Goal: Information Seeking & Learning: Find specific fact

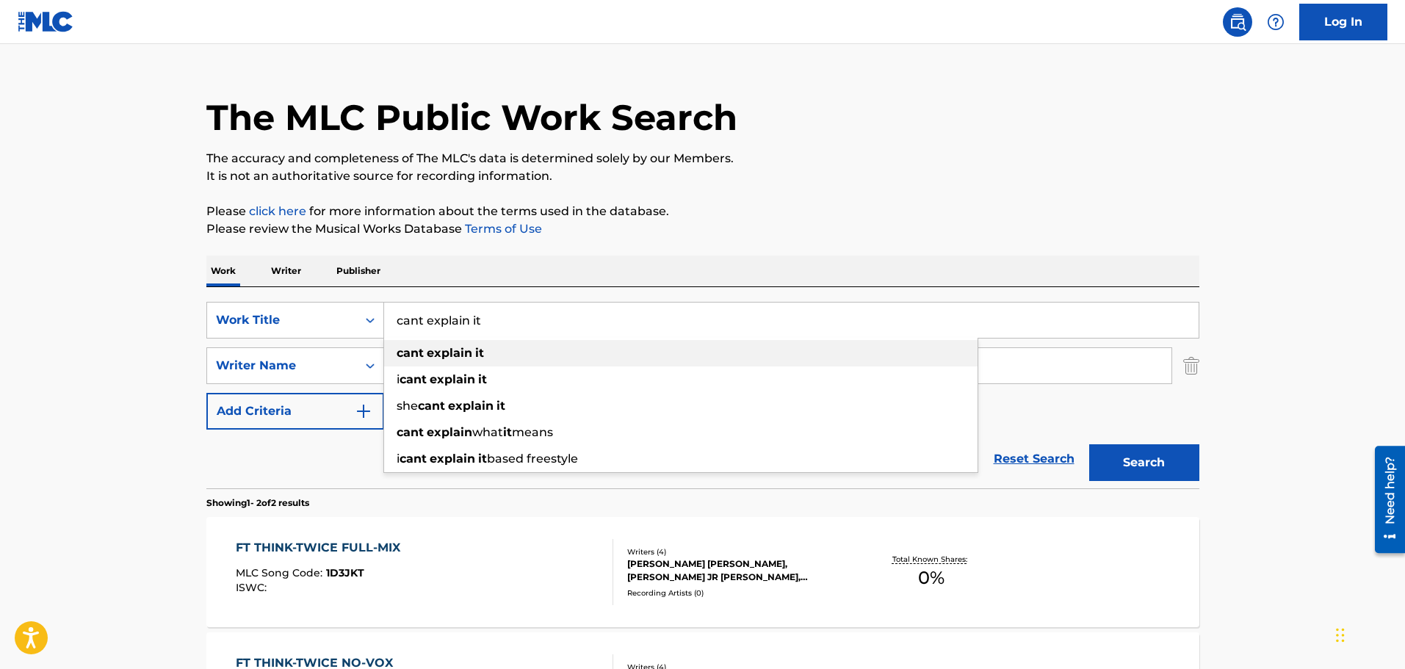
type input "cant explain it"
click at [475, 348] on strong "it" at bounding box center [479, 353] width 9 height 14
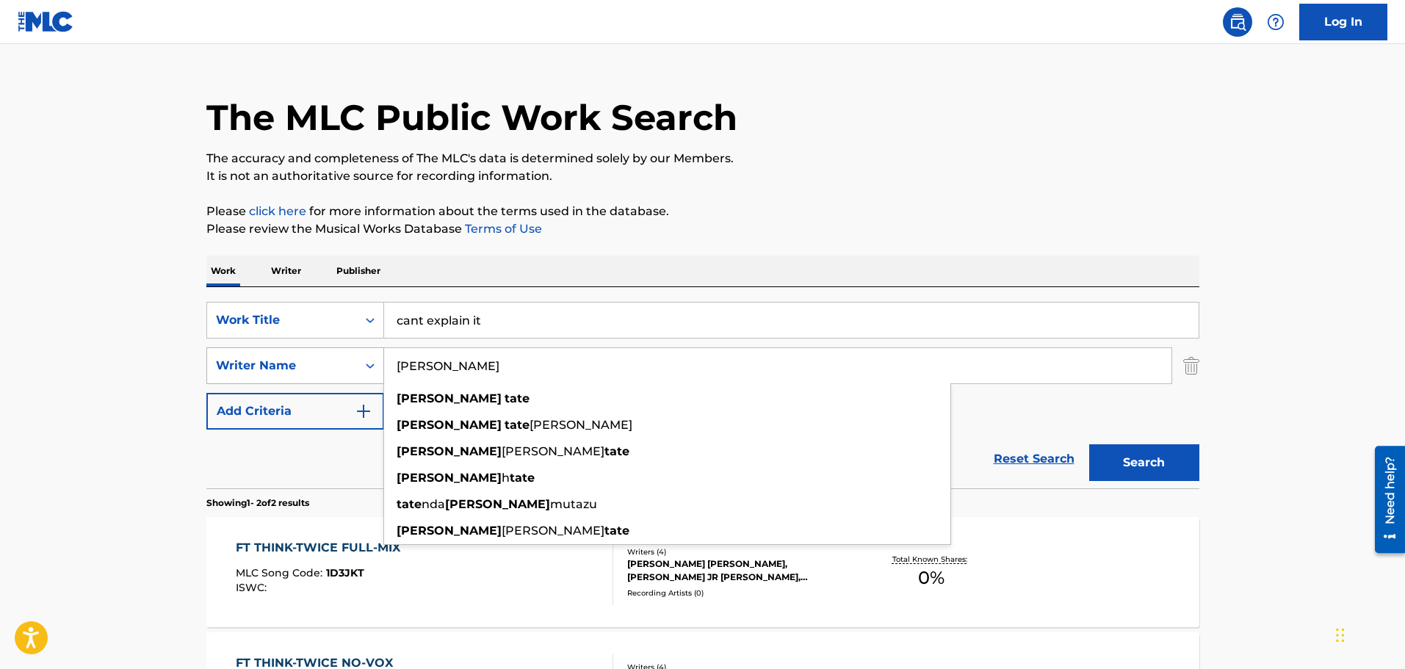
drag, startPoint x: 495, startPoint y: 366, endPoint x: 320, endPoint y: 361, distance: 175.7
click at [320, 361] on div "SearchWithCriteria89c8ba72-0710-4984-b02b-3e09cfe90b04 Writer Name [PERSON_NAME…" at bounding box center [702, 365] width 993 height 37
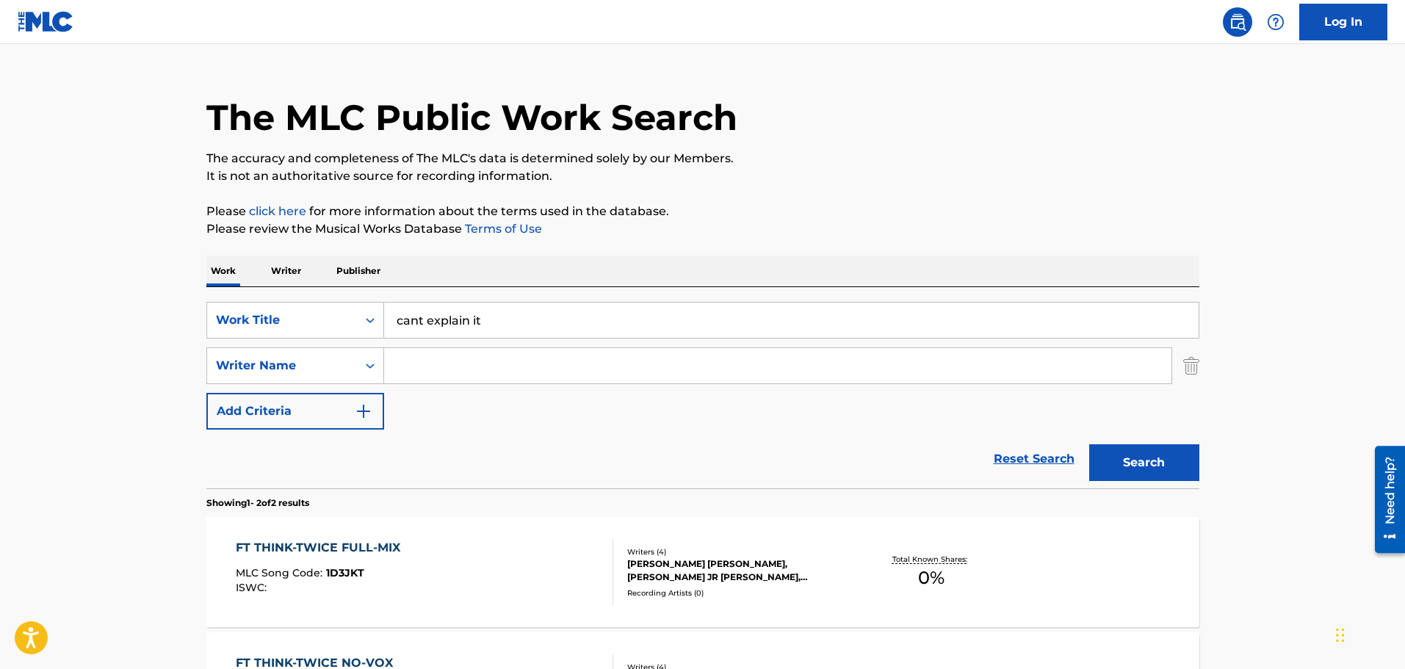
click at [528, 369] on input "Search Form" at bounding box center [778, 365] width 788 height 35
paste input "[PERSON_NAME]"
type input "[PERSON_NAME]"
click at [1089, 444] on button "Search" at bounding box center [1144, 462] width 110 height 37
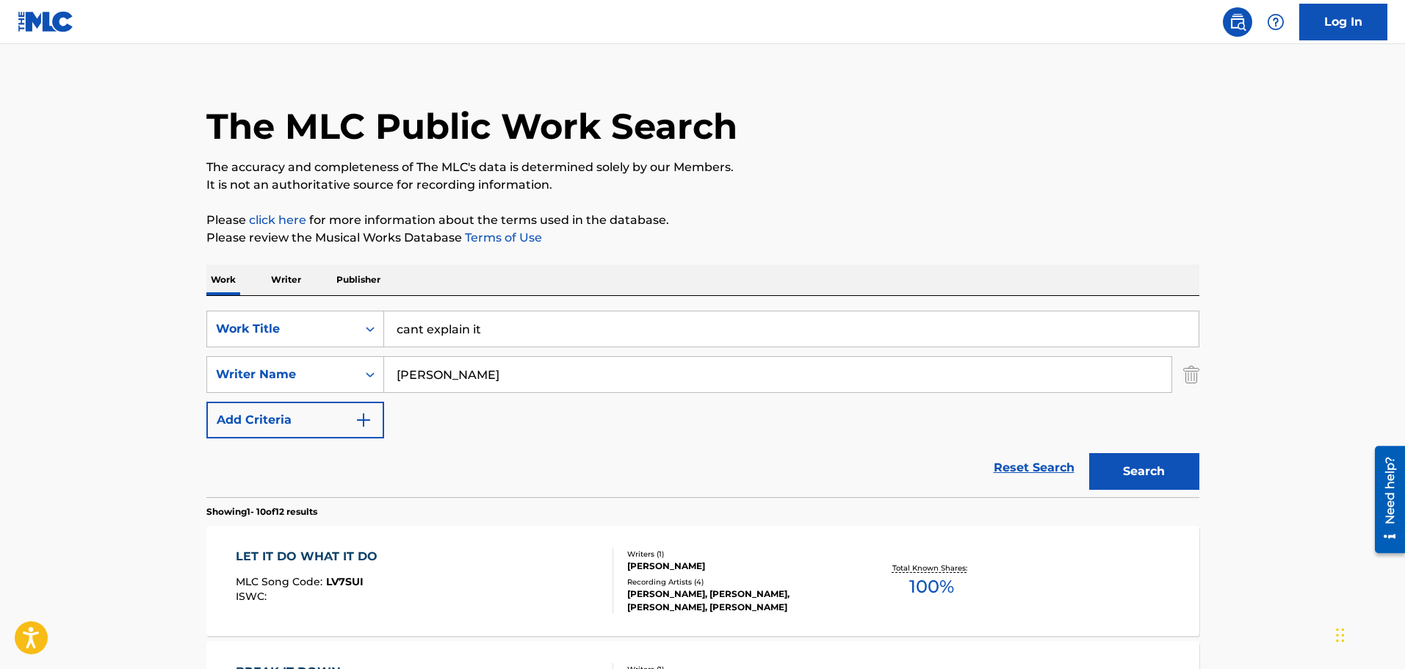
scroll to position [25, 0]
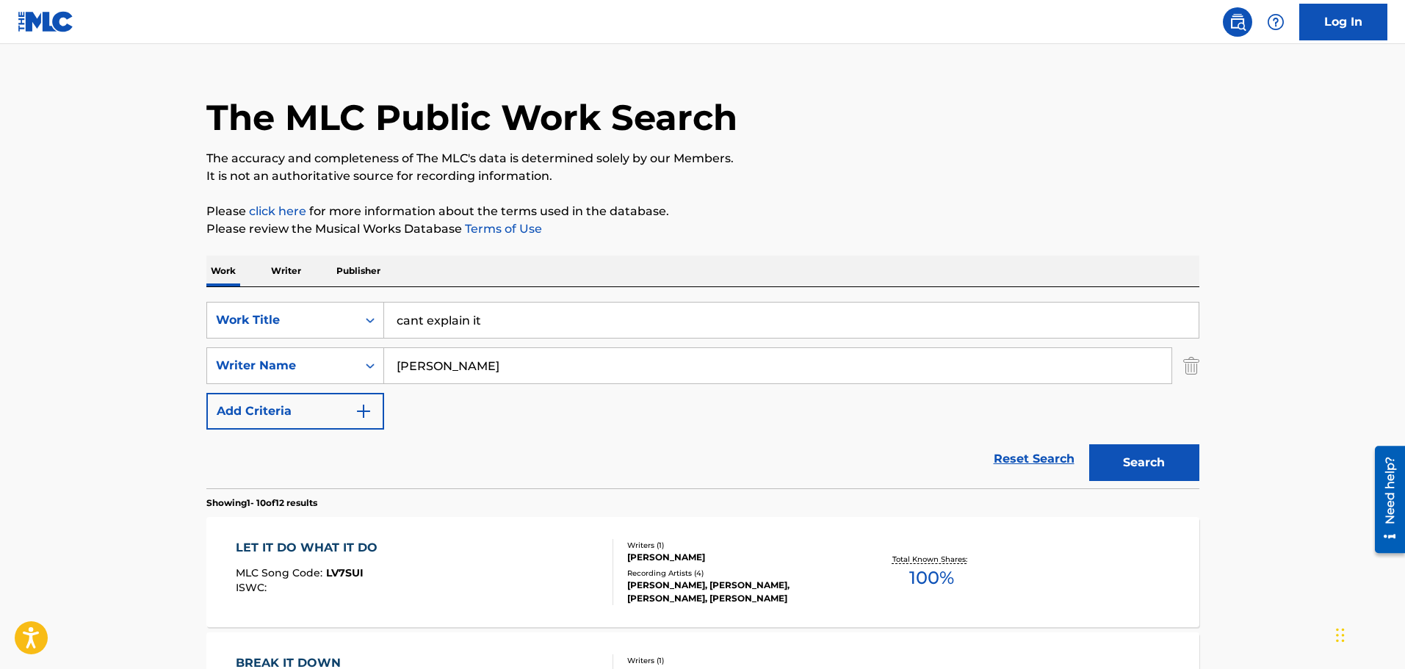
click at [1152, 450] on button "Search" at bounding box center [1144, 462] width 110 height 37
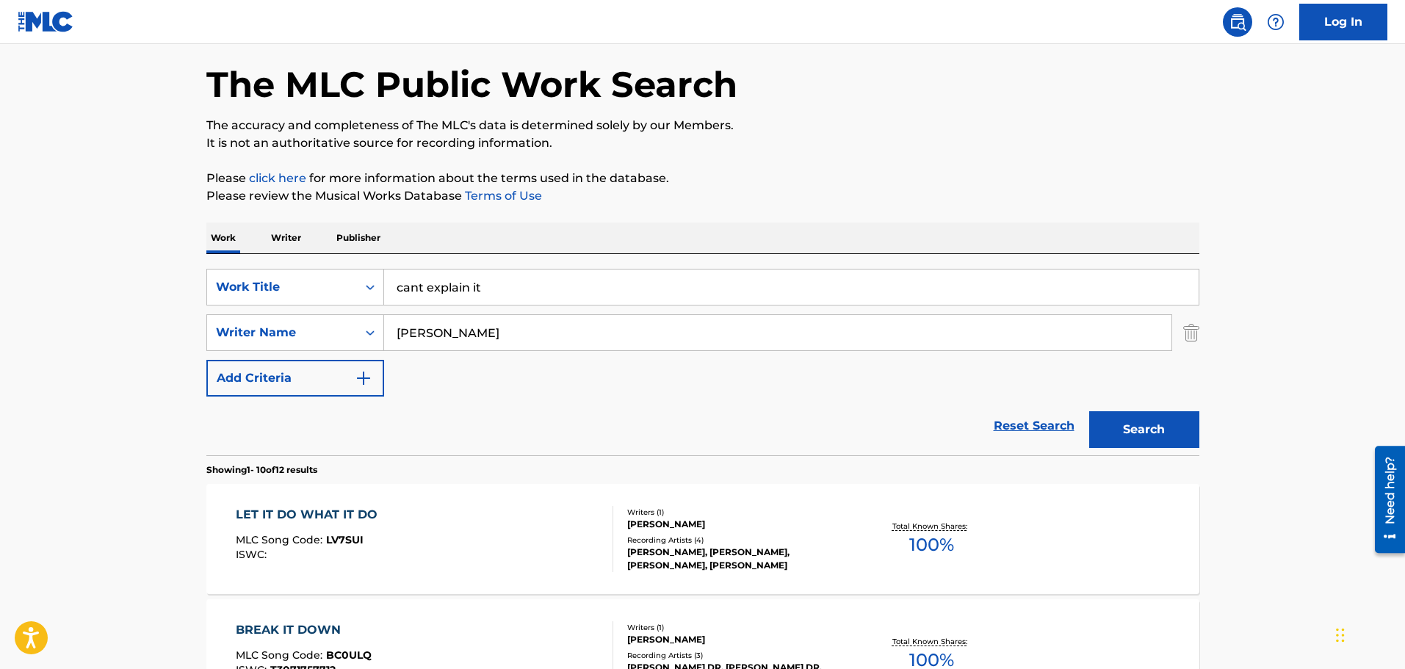
scroll to position [0, 0]
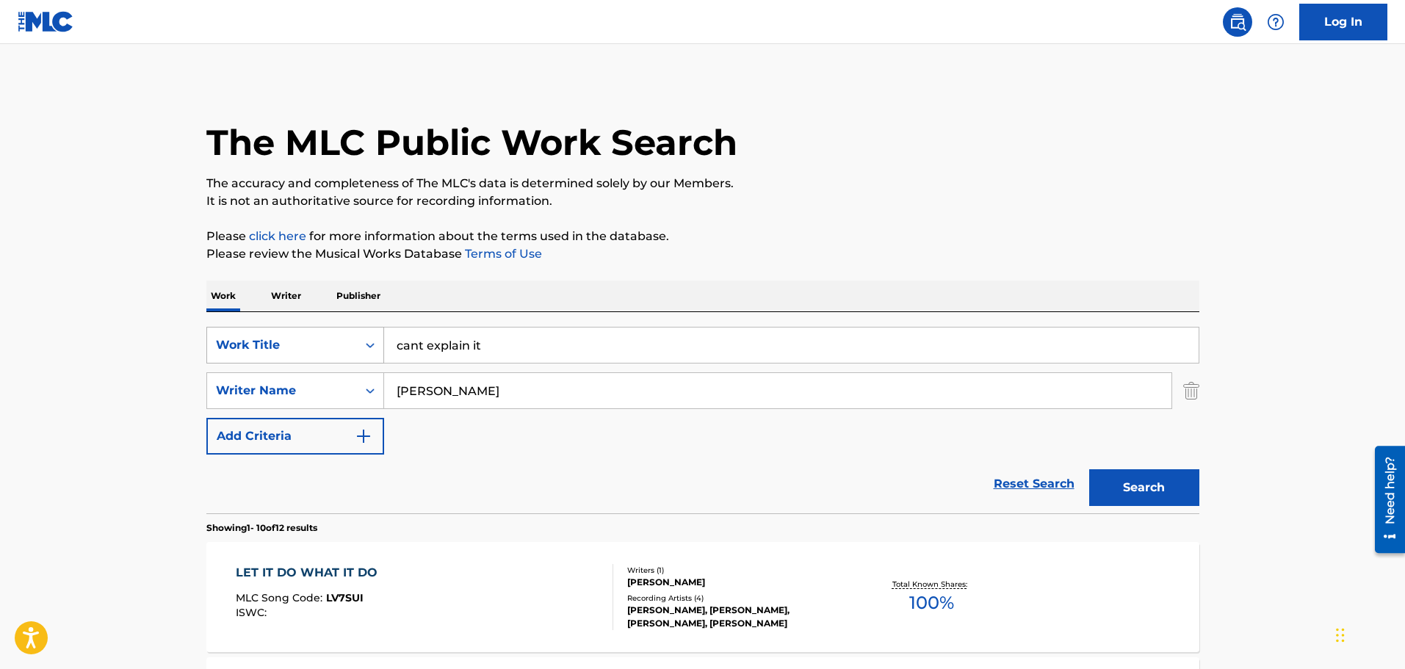
drag, startPoint x: 376, startPoint y: 336, endPoint x: 361, endPoint y: 334, distance: 15.0
click at [363, 334] on div "SearchWithCriteria49e1ed28-0457-49fe-a056-ce1f786fdee5 Work Title cant explain …" at bounding box center [702, 345] width 993 height 37
click at [862, 243] on p "Please click here for more information about the terms used in the database." at bounding box center [702, 237] width 993 height 18
click at [270, 351] on div "SearchWithCriteria49e1ed28-0457-49fe-a056-ce1f786fdee5 Work Title cant explain …" at bounding box center [702, 391] width 993 height 128
paste input "KEYEL [PERSON_NAME]"
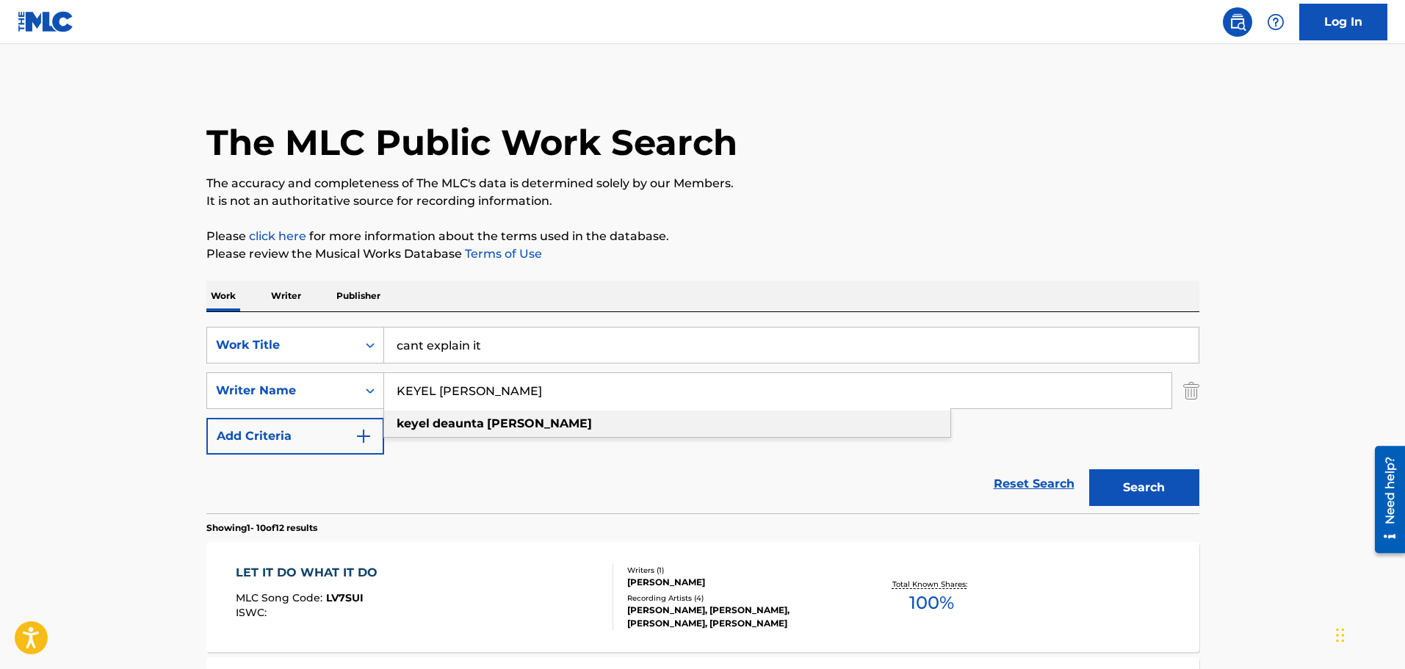
type input "KEYEL [PERSON_NAME]"
click at [502, 422] on strong "[PERSON_NAME]" at bounding box center [539, 424] width 105 height 14
drag, startPoint x: 552, startPoint y: 340, endPoint x: 259, endPoint y: 323, distance: 293.6
click at [261, 324] on div "SearchWithCriteria49e1ed28-0457-49fe-a056-ce1f786fdee5 Work Title cant explain …" at bounding box center [702, 412] width 993 height 201
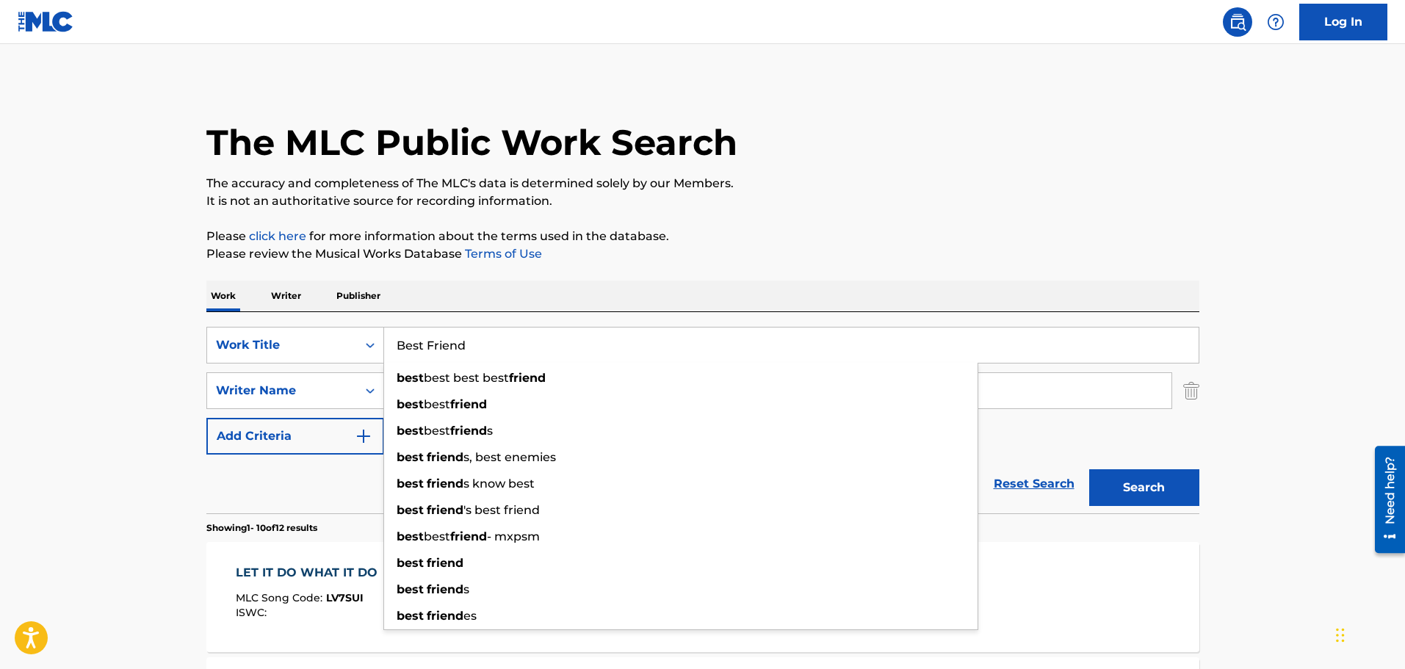
type input "Best Friend"
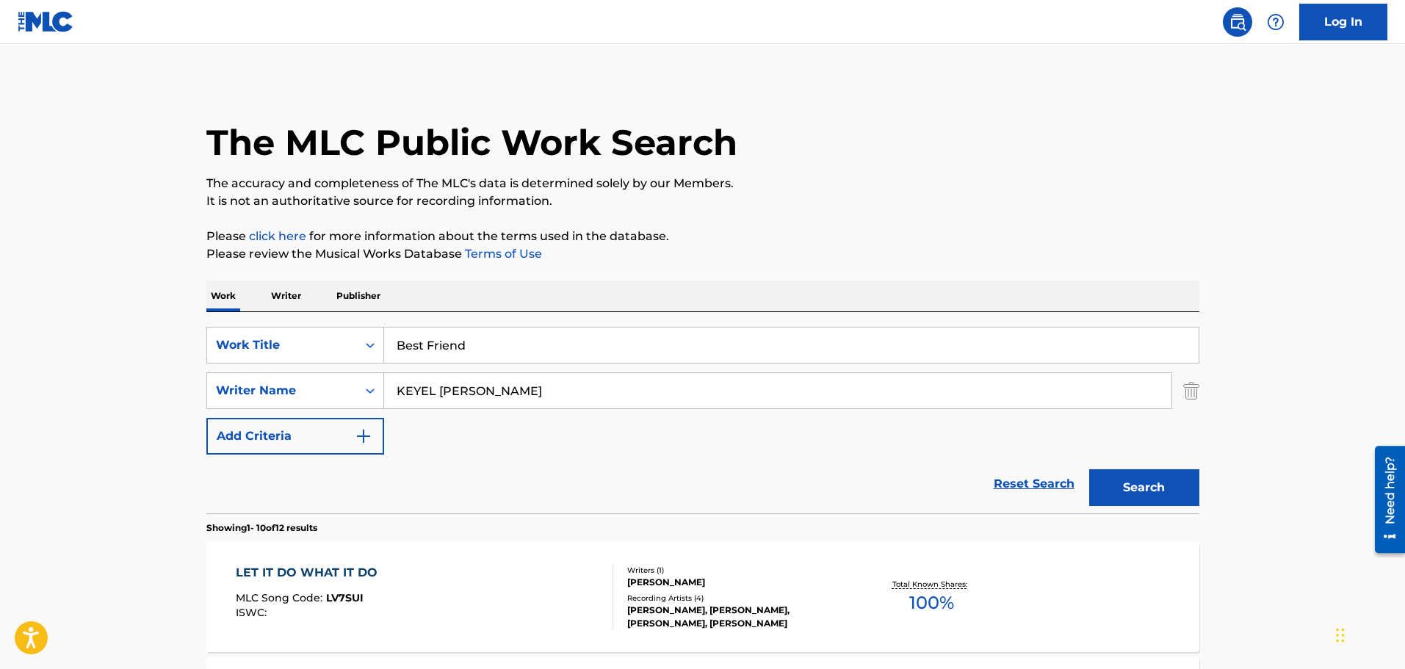
click at [1138, 480] on button "Search" at bounding box center [1144, 487] width 110 height 37
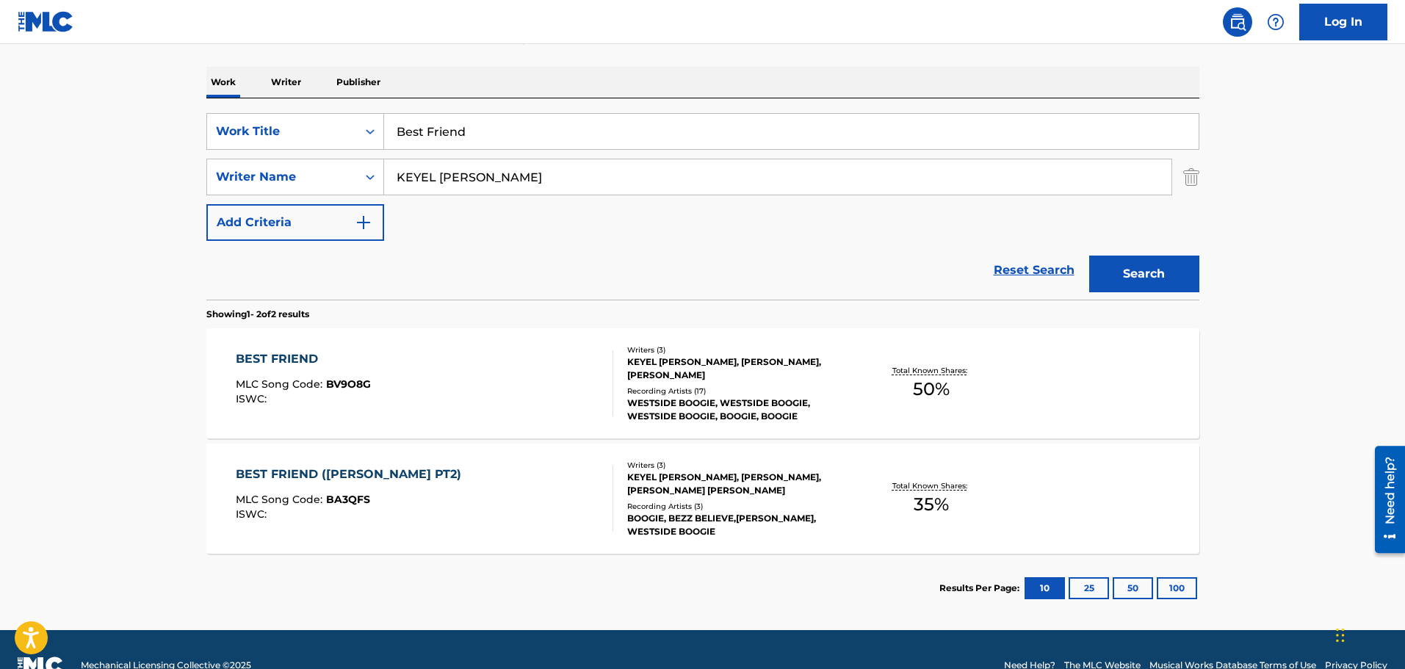
scroll to position [220, 0]
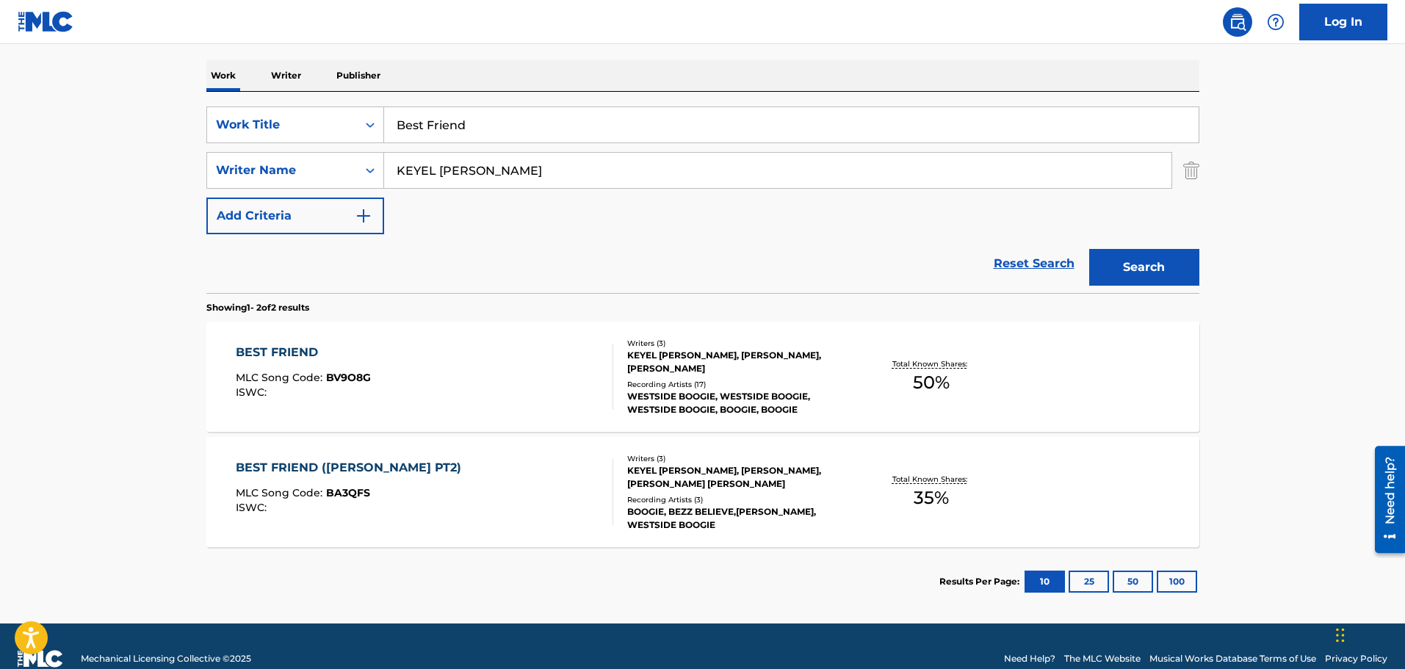
click at [491, 376] on div "BEST FRIEND MLC Song Code : BV9O8G ISWC :" at bounding box center [425, 377] width 378 height 66
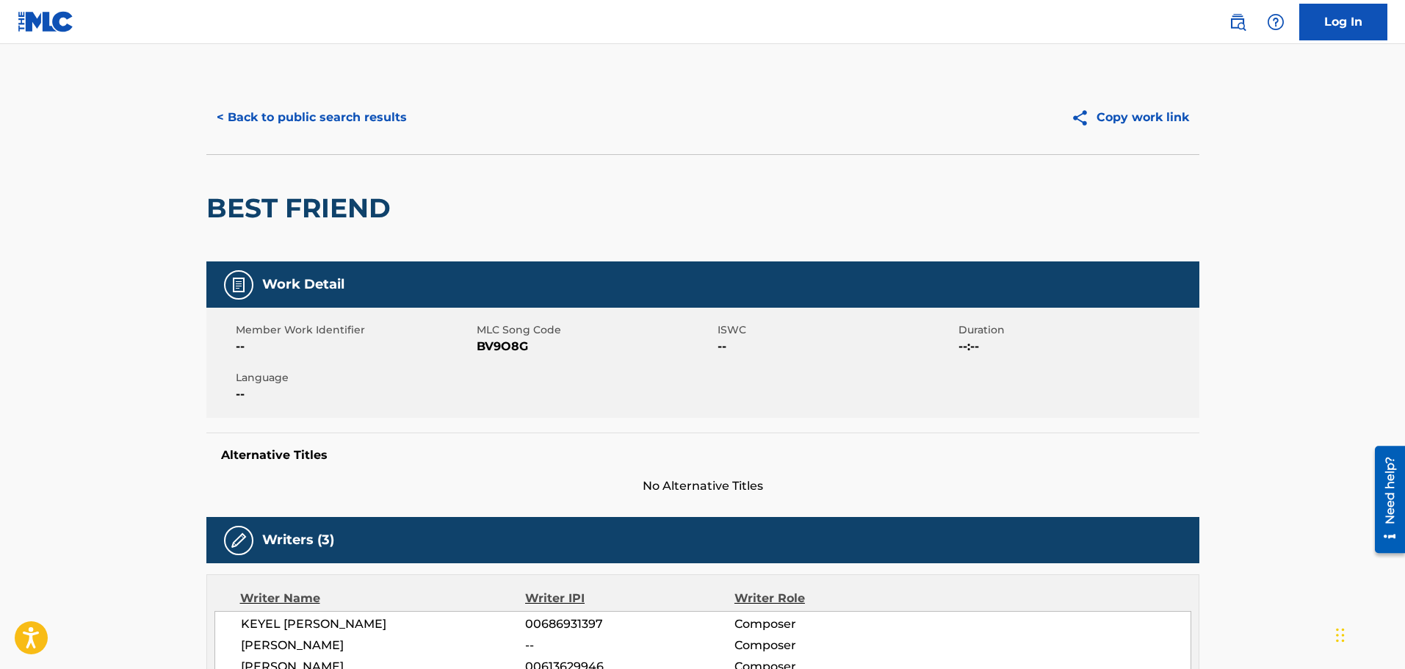
click at [331, 111] on button "< Back to public search results" at bounding box center [311, 117] width 211 height 37
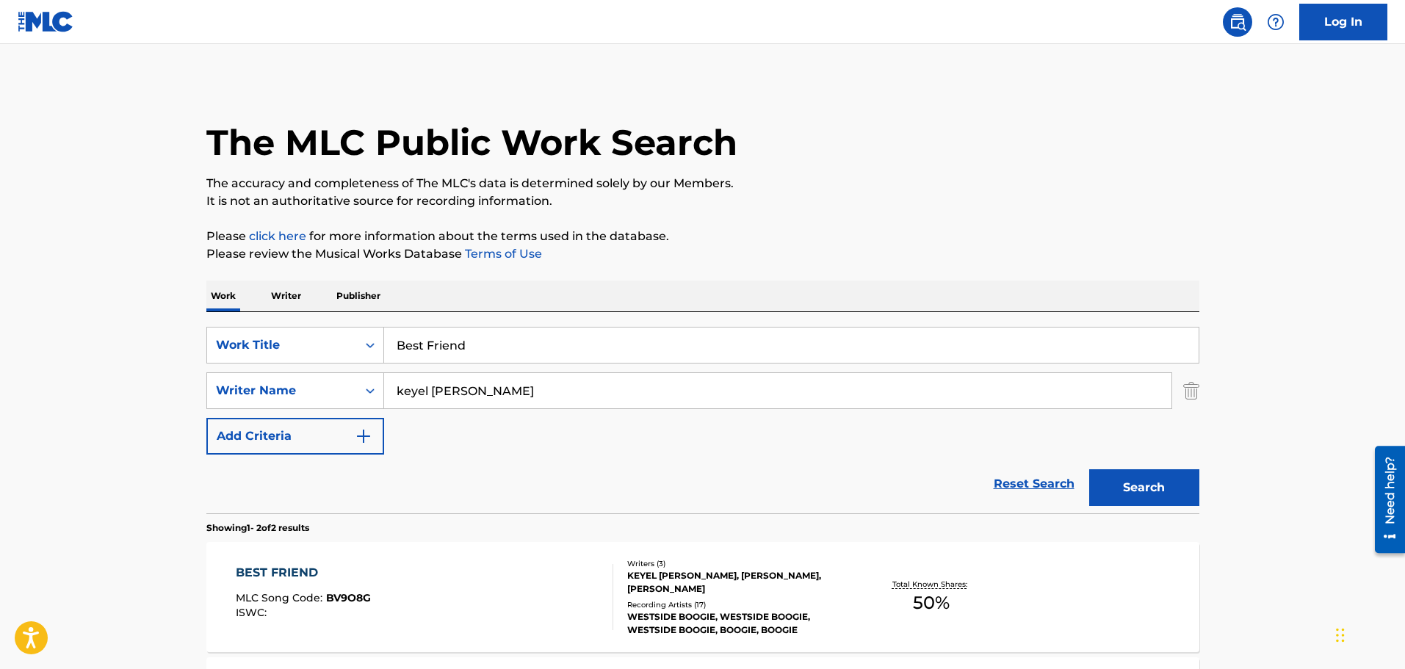
scroll to position [162, 0]
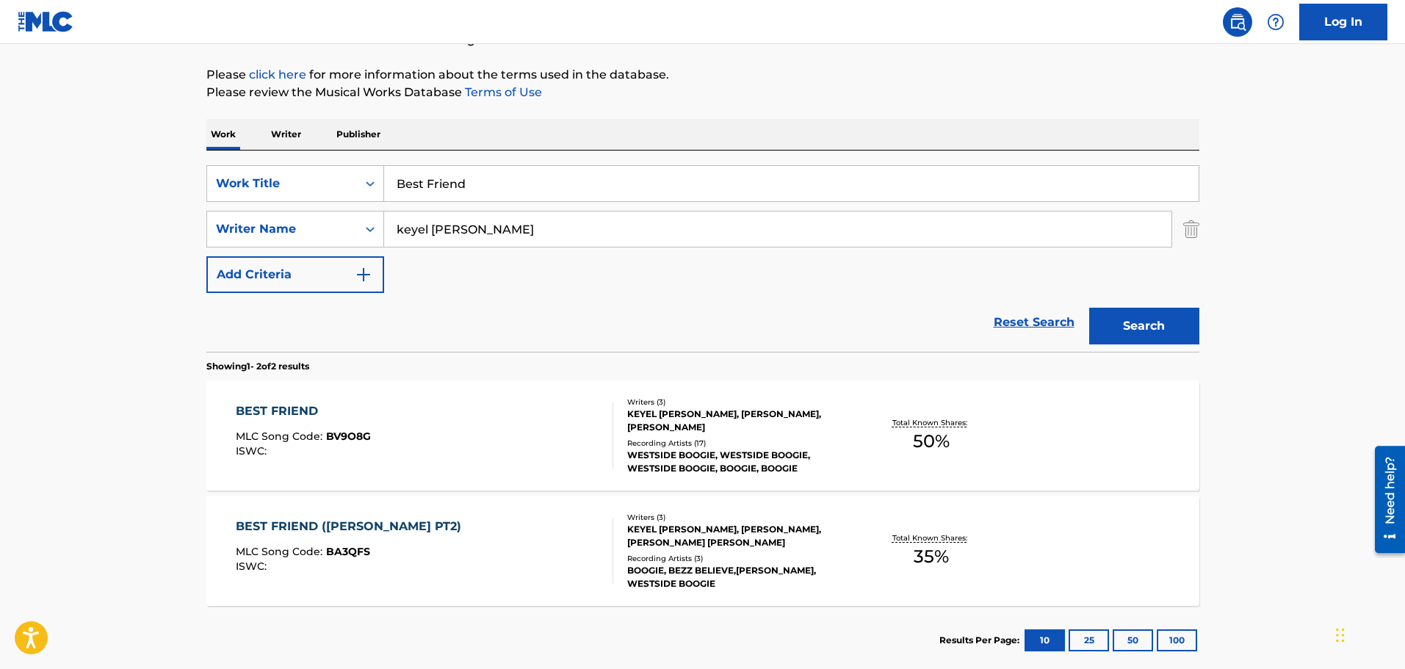
drag, startPoint x: 406, startPoint y: 167, endPoint x: 353, endPoint y: 154, distance: 54.3
click at [367, 158] on div "SearchWithCriteria49e1ed28-0457-49fe-a056-ce1f786fdee5 Work Title Best Friend S…" at bounding box center [702, 251] width 993 height 201
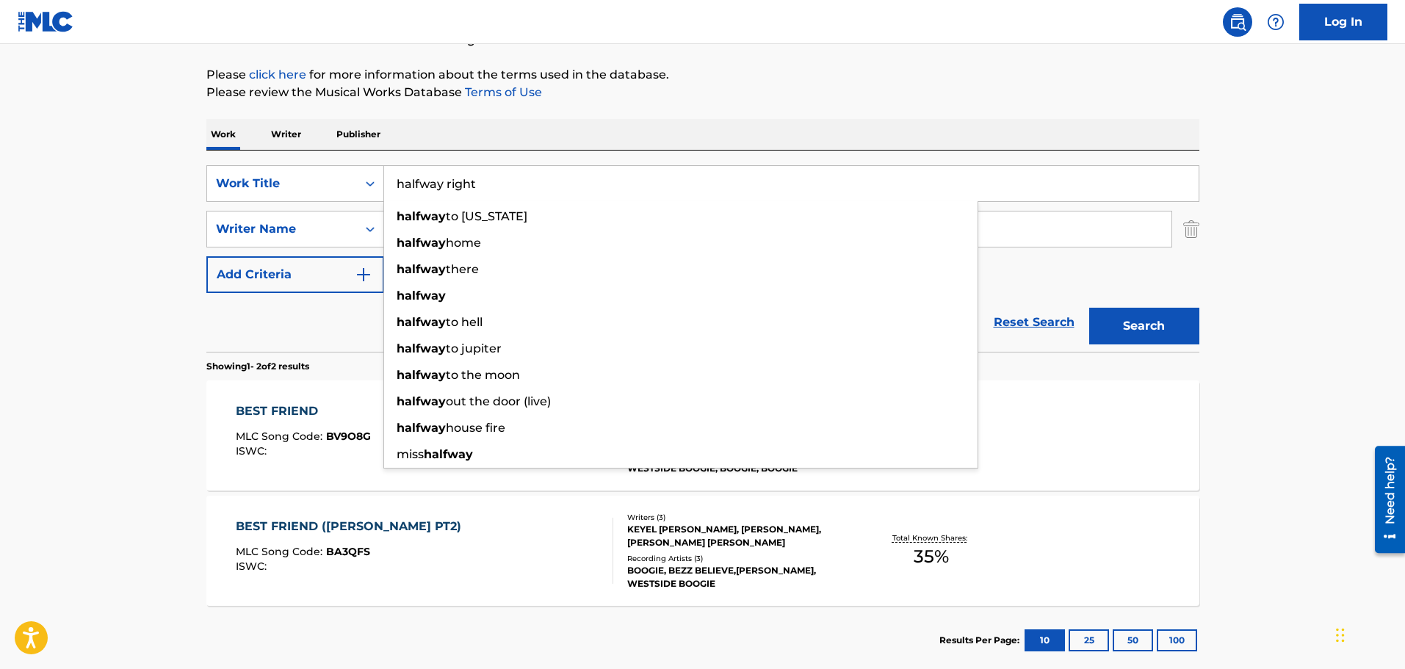
type input "halfway right"
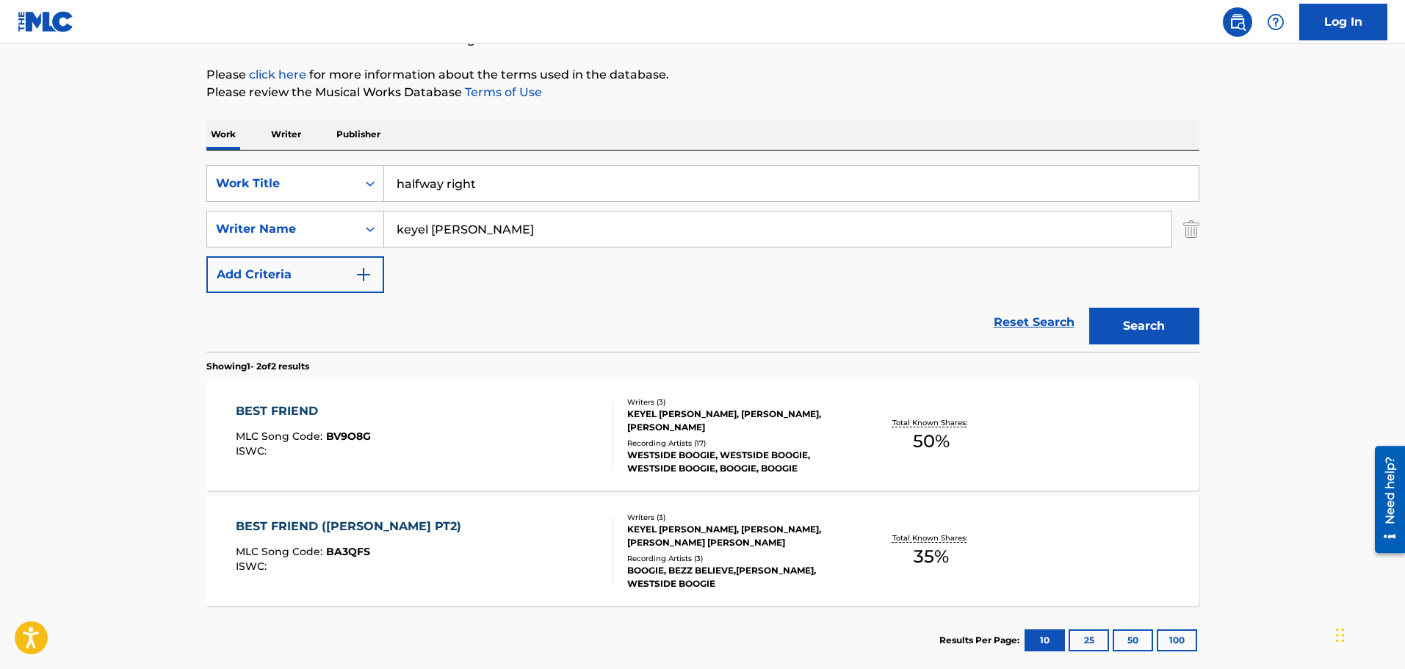
click at [583, 134] on div "Work Writer Publisher" at bounding box center [702, 134] width 993 height 31
click at [1154, 319] on button "Search" at bounding box center [1144, 326] width 110 height 37
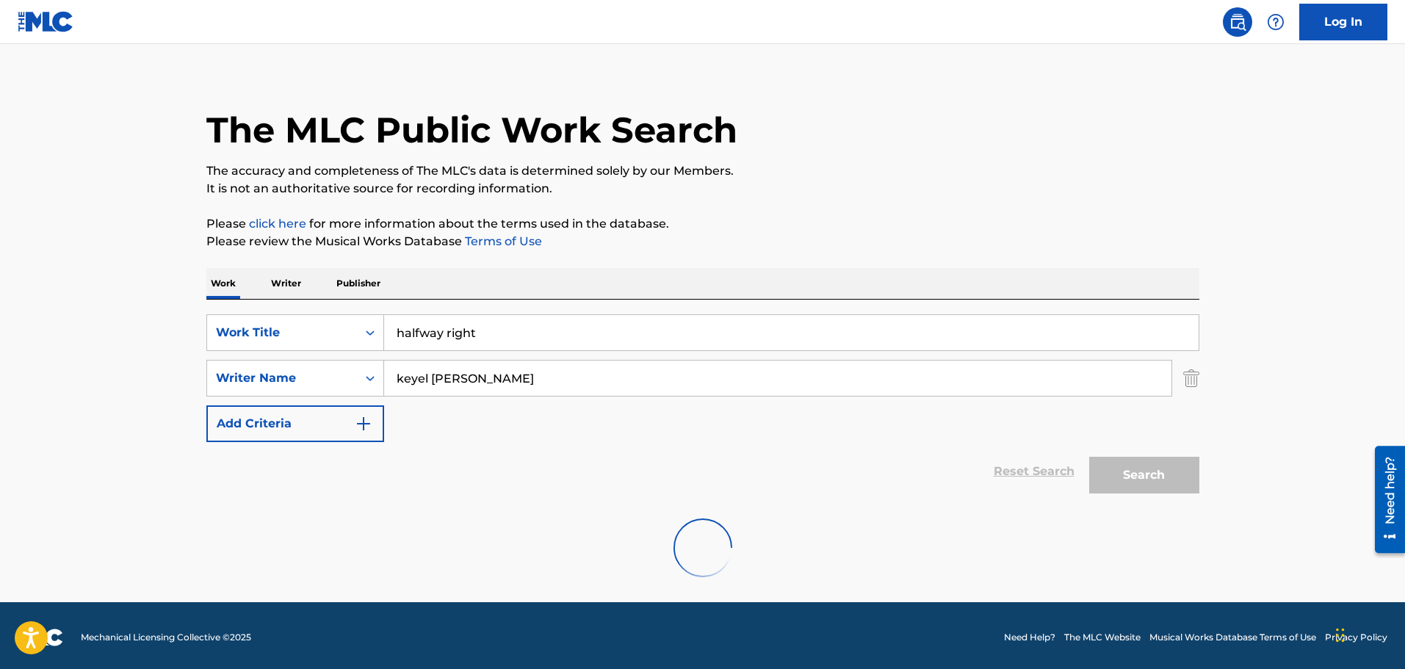
scroll to position [16, 0]
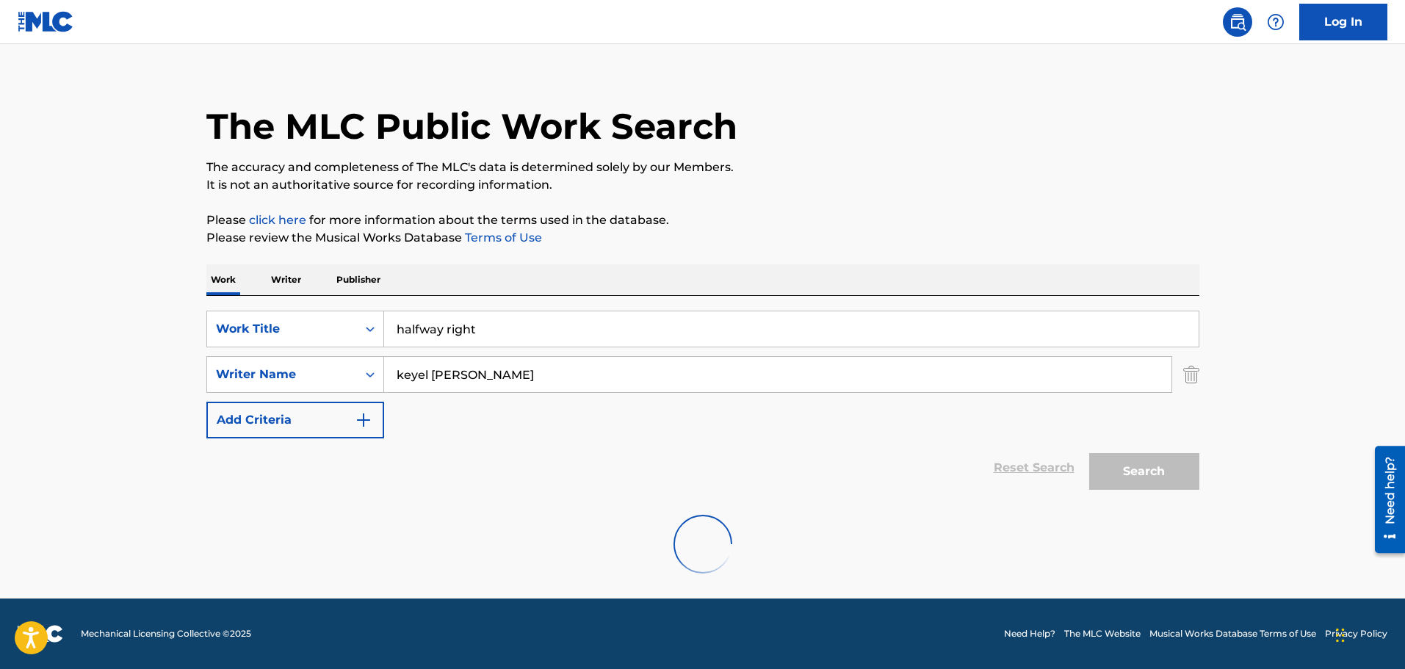
click at [628, 472] on div "Reset Search Search" at bounding box center [702, 468] width 993 height 59
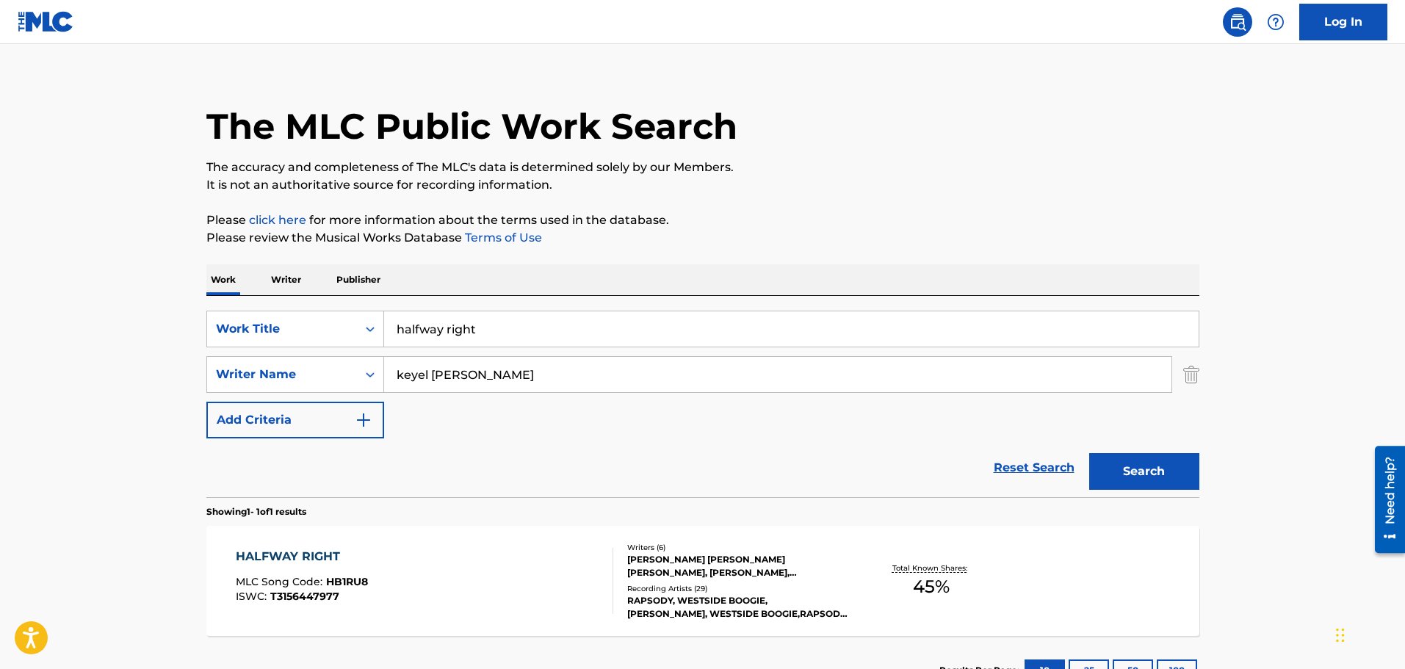
click at [532, 577] on div "HALFWAY RIGHT MLC Song Code : HB1RU8 ISWC : T3156447977" at bounding box center [425, 581] width 378 height 66
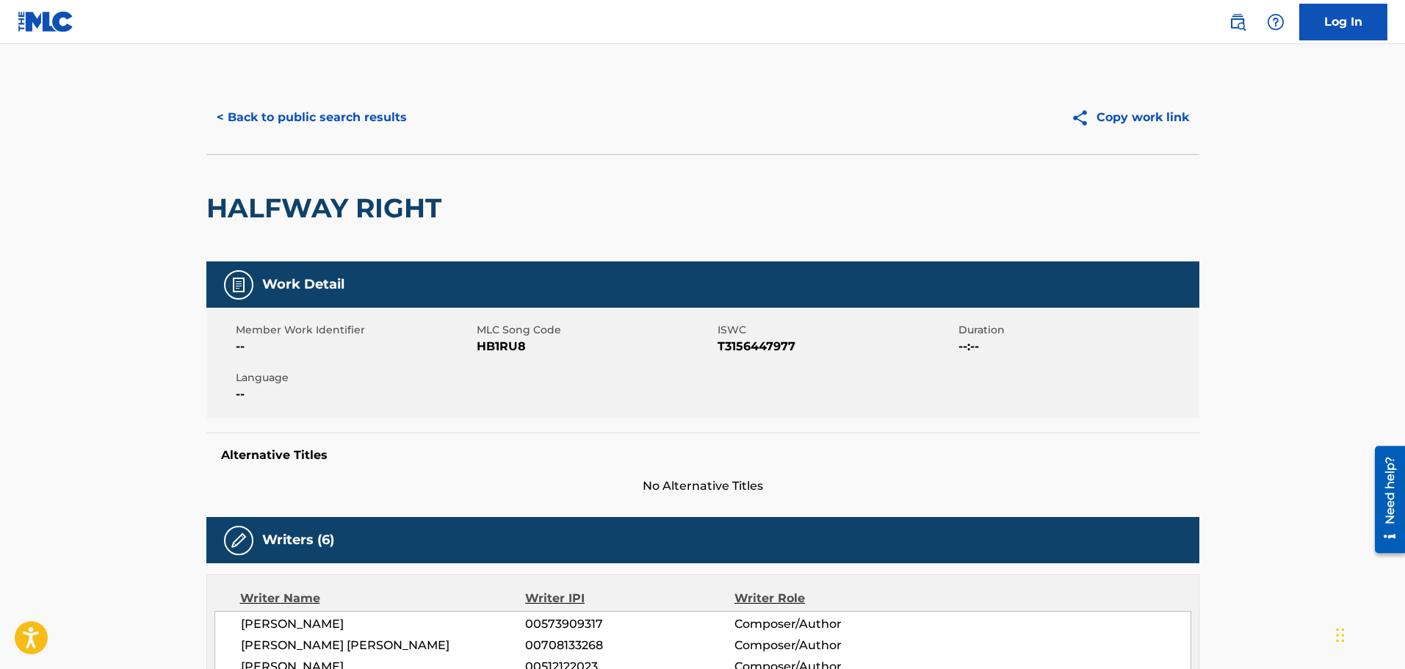
click at [328, 114] on button "< Back to public search results" at bounding box center [311, 117] width 211 height 37
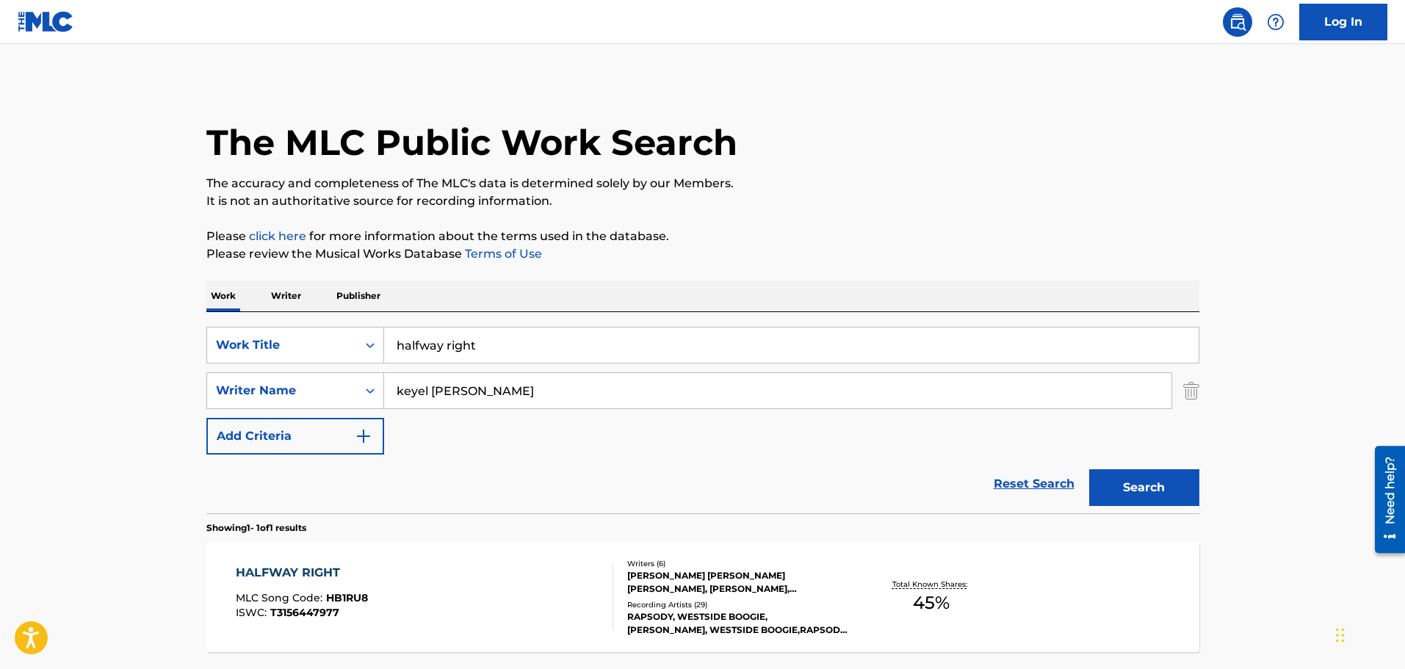
scroll to position [16, 0]
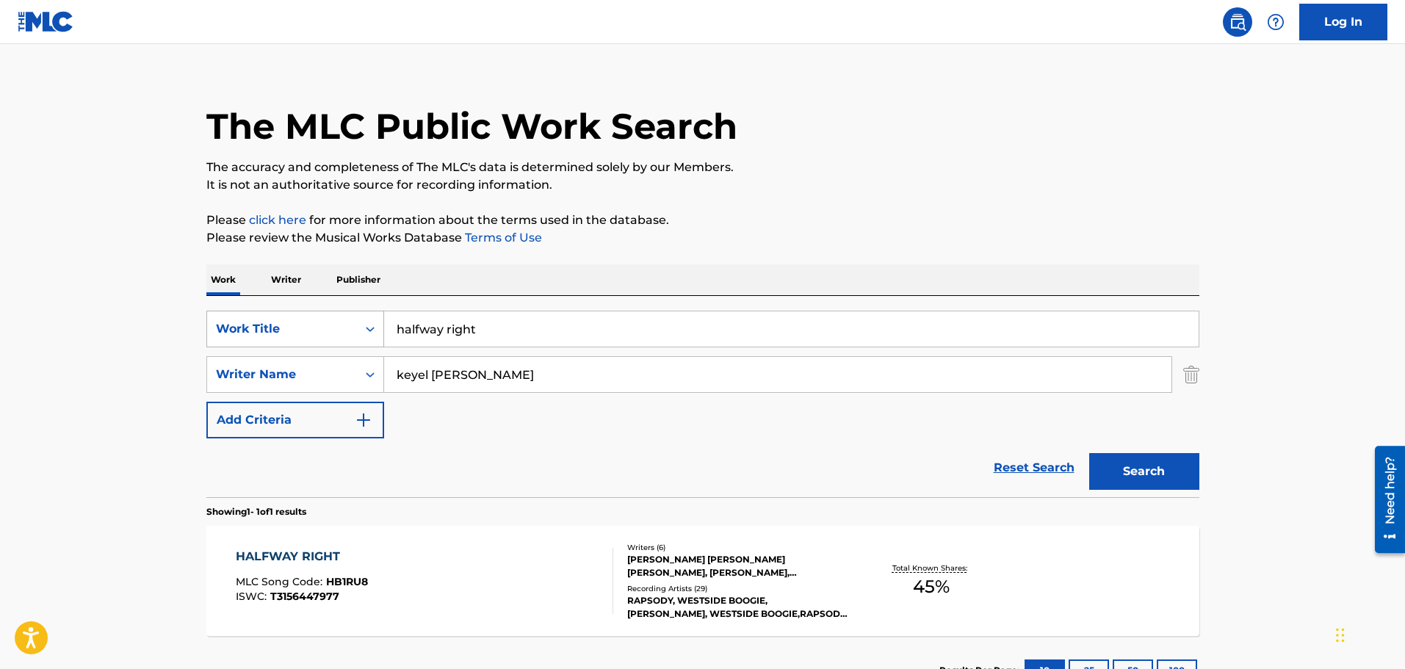
drag, startPoint x: 483, startPoint y: 323, endPoint x: 252, endPoint y: 318, distance: 231.4
click at [267, 321] on div "SearchWithCriteria49e1ed28-0457-49fe-a056-ce1f786fdee5 Work Title halfway right" at bounding box center [702, 329] width 993 height 37
type input "headass"
click at [525, 473] on div "Reset Search Search" at bounding box center [702, 468] width 993 height 59
click at [1159, 475] on button "Search" at bounding box center [1144, 471] width 110 height 37
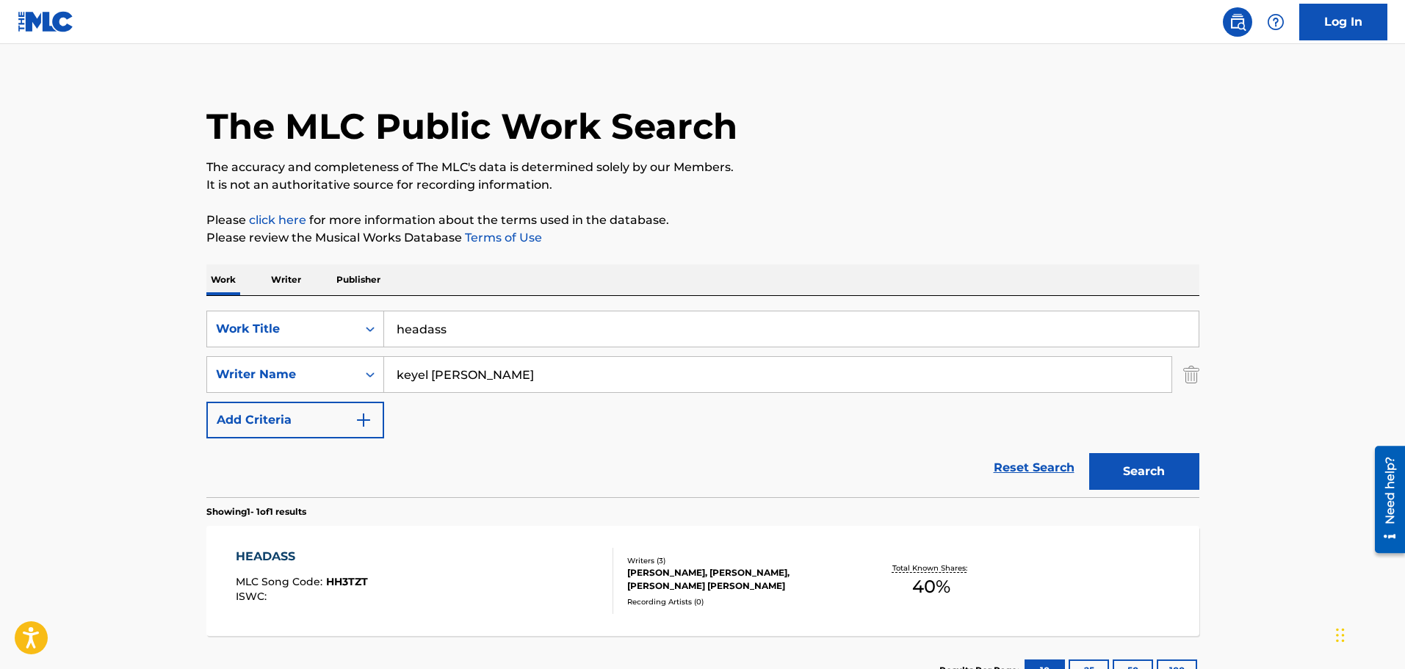
click at [407, 592] on div "HEADASS MLC Song Code : HH3TZT ISWC :" at bounding box center [425, 581] width 378 height 66
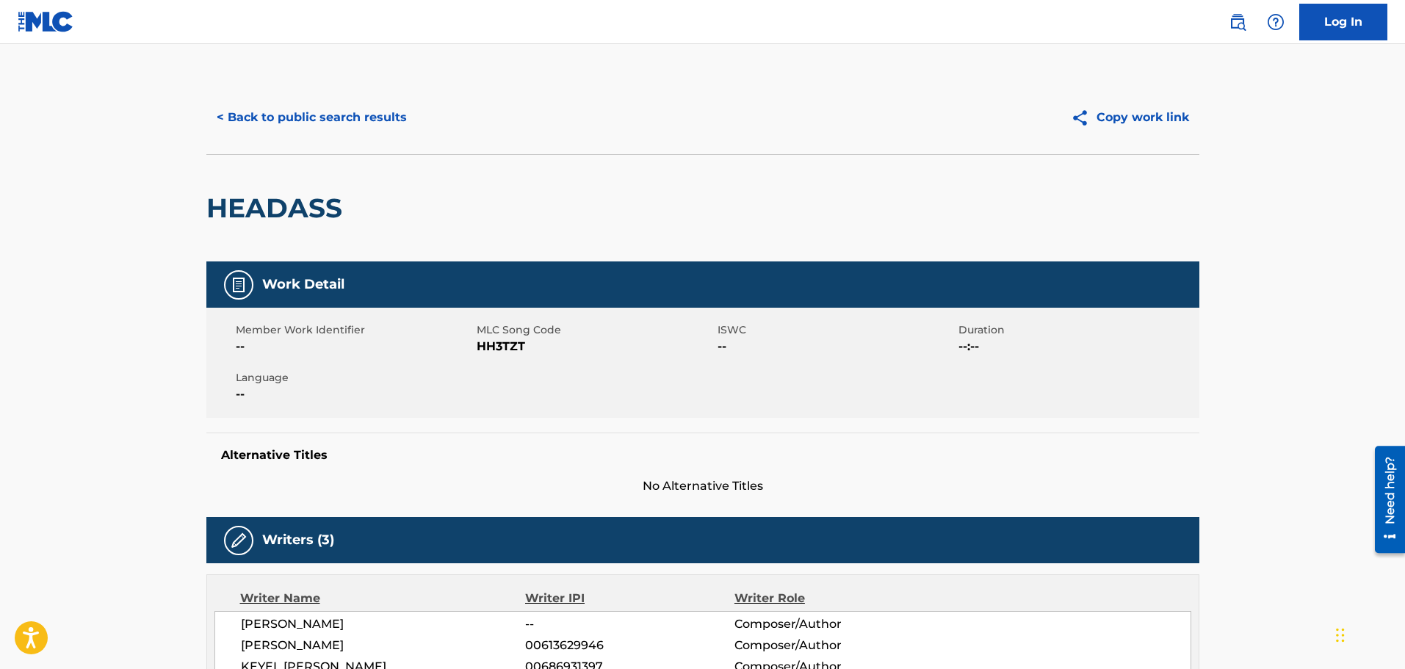
click at [302, 114] on button "< Back to public search results" at bounding box center [311, 117] width 211 height 37
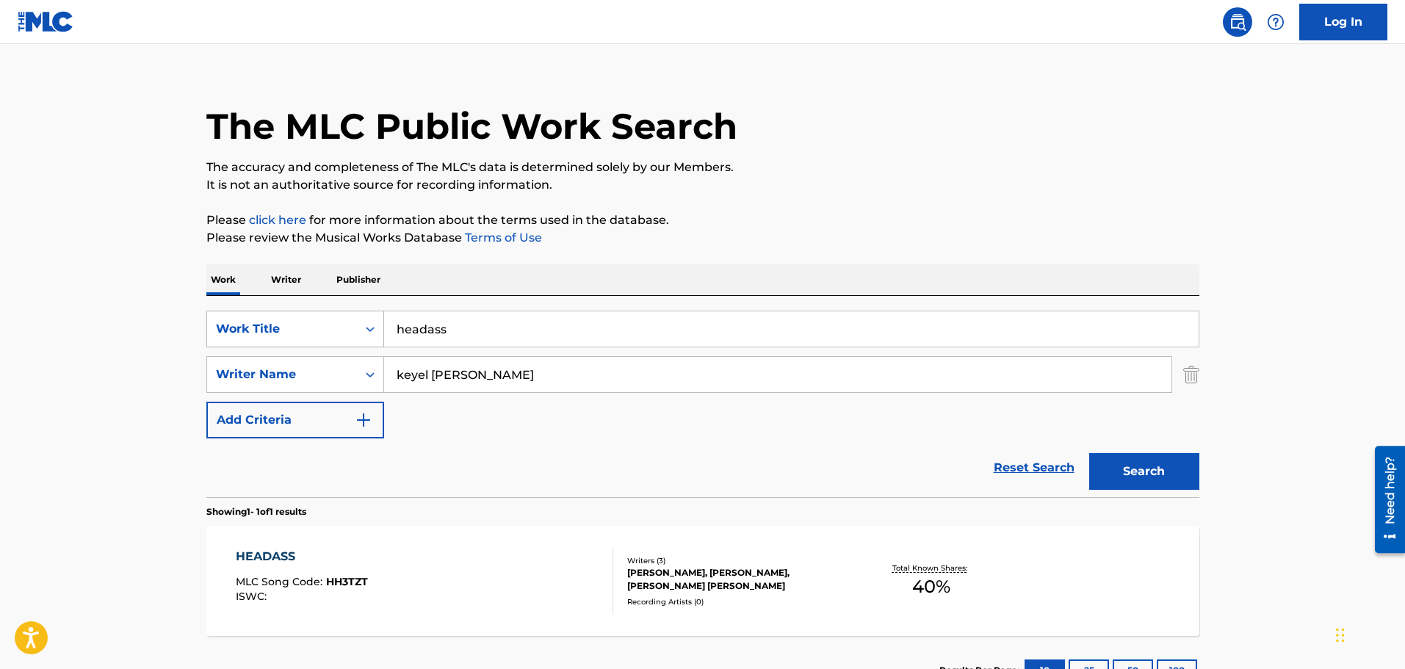
drag, startPoint x: 462, startPoint y: 322, endPoint x: 339, endPoint y: 318, distance: 122.7
click at [364, 322] on div "SearchWithCriteria49e1ed28-0457-49fe-a056-ce1f786fdee5 Work Title headass" at bounding box center [702, 329] width 993 height 37
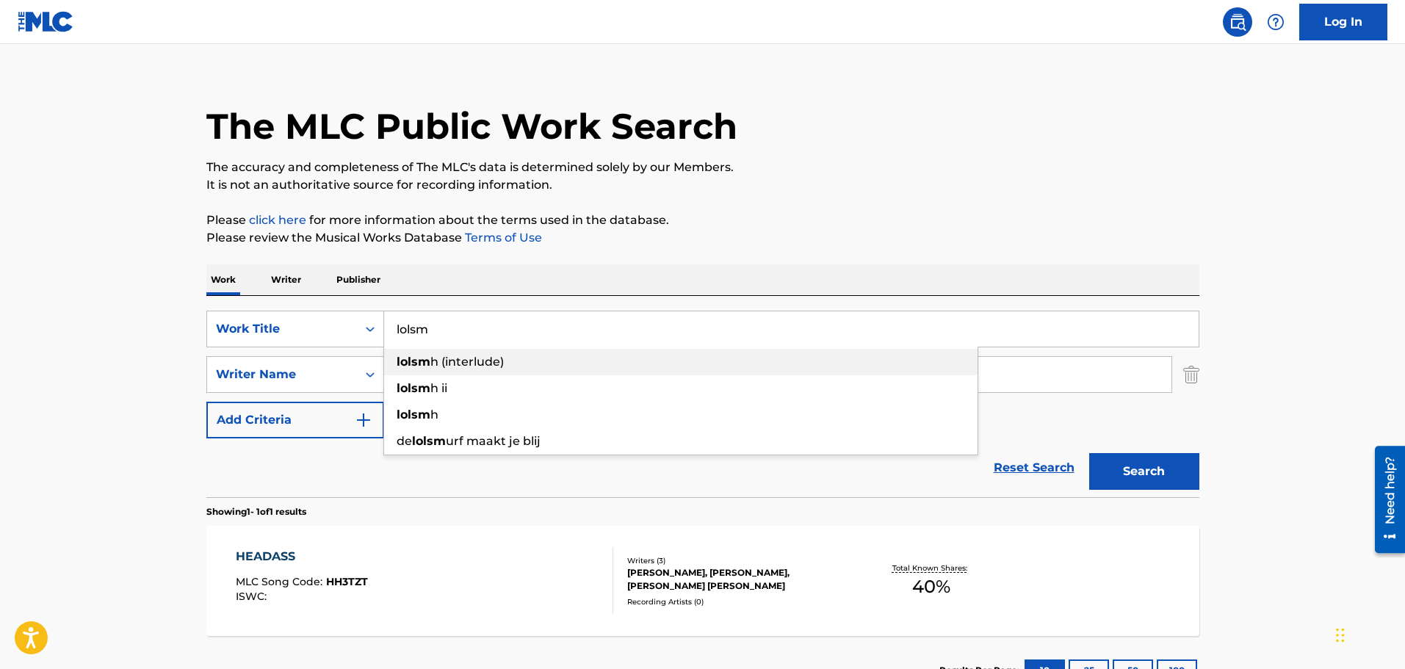
click at [439, 352] on div "lolsm h (interlude)" at bounding box center [681, 362] width 594 height 26
type input "lolsmh (interlude)"
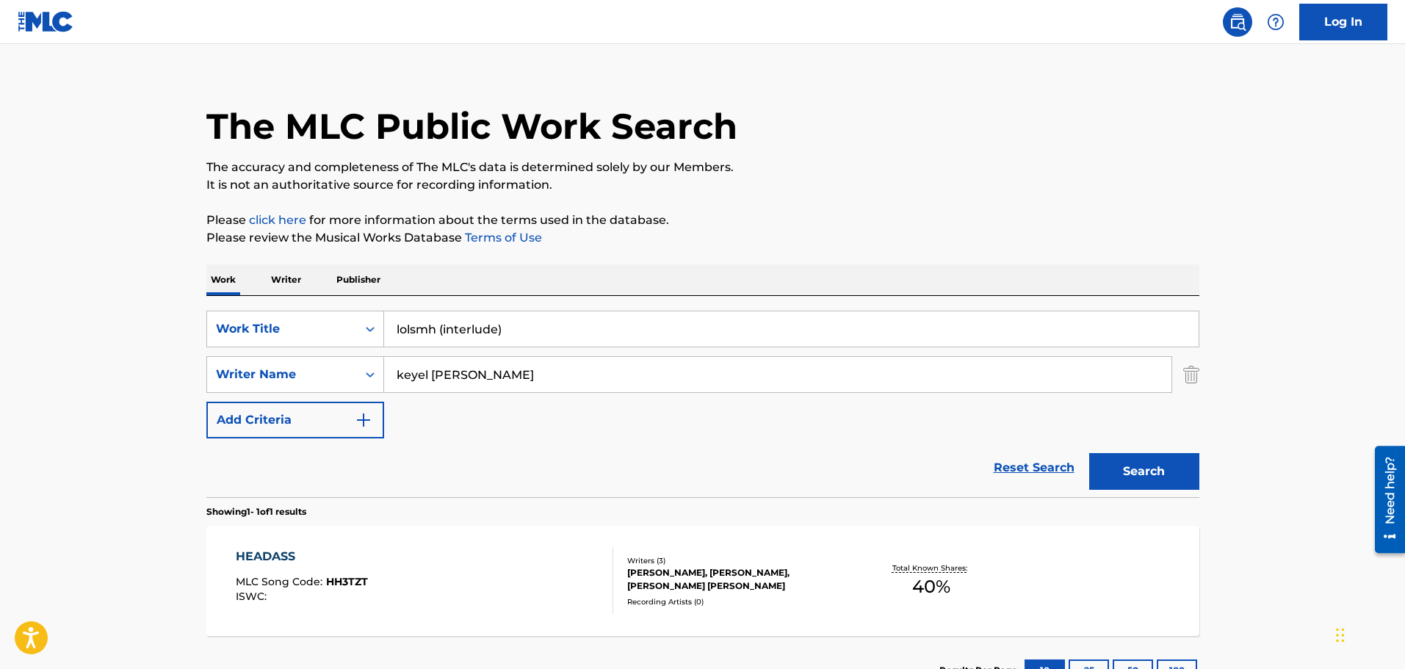
click at [1132, 460] on button "Search" at bounding box center [1144, 471] width 110 height 37
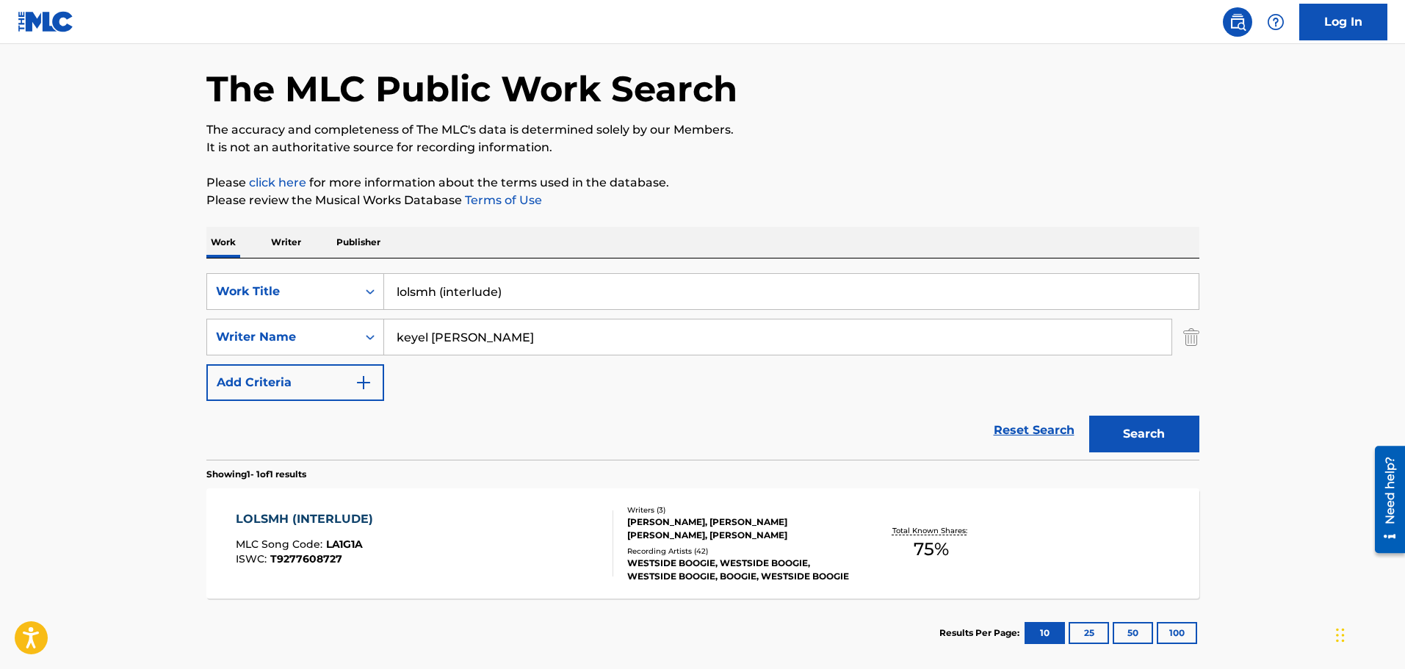
scroll to position [130, 0]
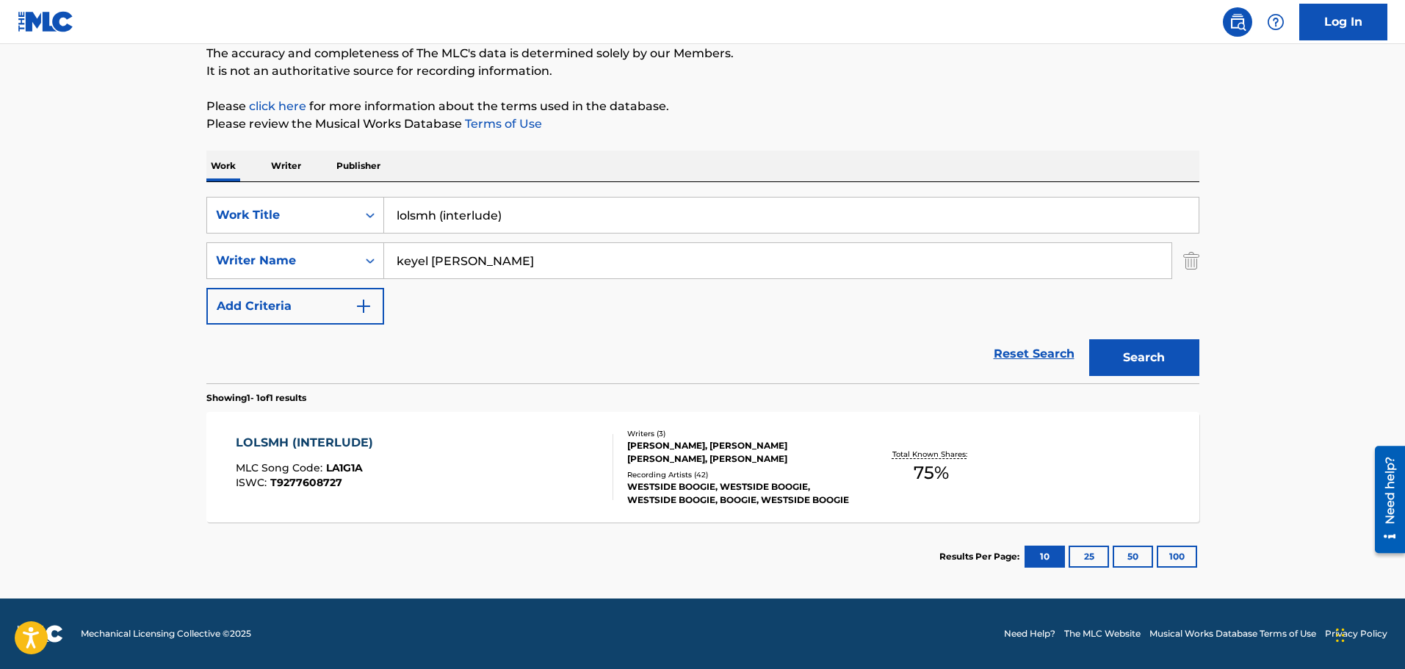
click at [558, 508] on div "LOLSMH (INTERLUDE) MLC Song Code : LA1G1A ISWC : T9277608727 Writers ( 3 ) [PER…" at bounding box center [702, 467] width 993 height 110
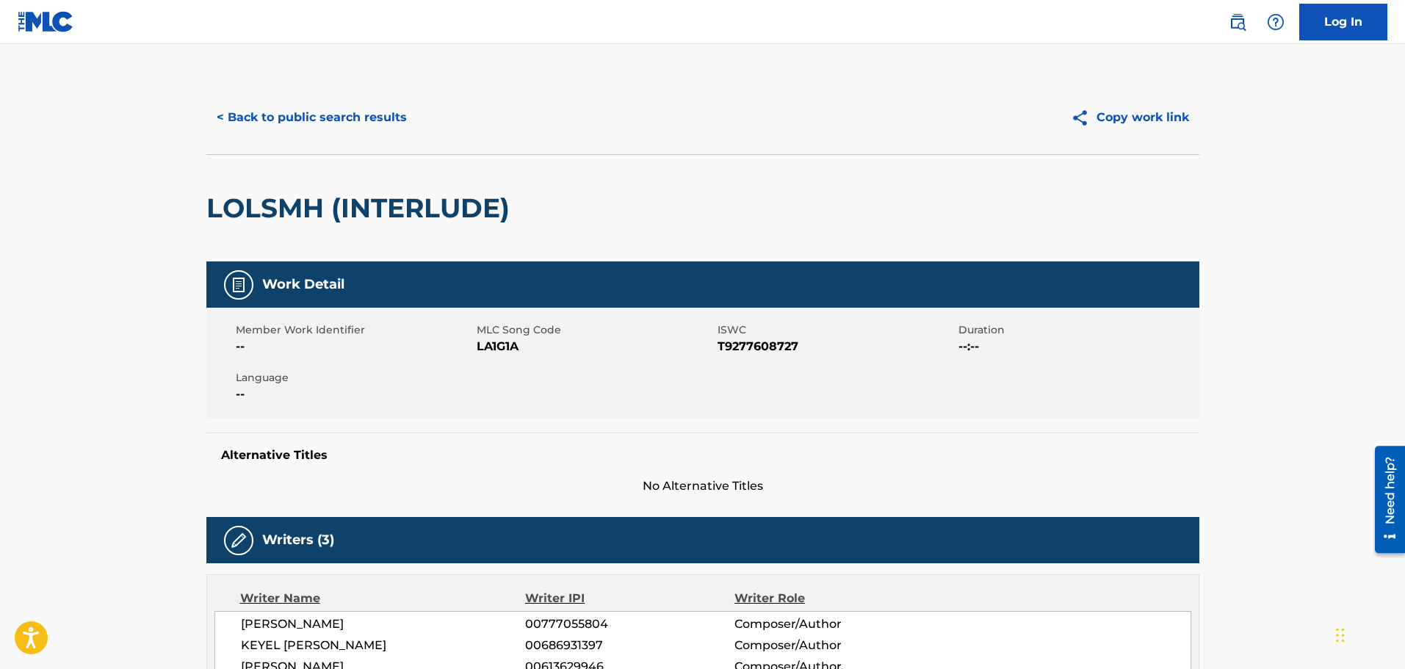
click at [320, 90] on div "< Back to public search results Copy work link" at bounding box center [702, 117] width 993 height 73
click at [348, 126] on button "< Back to public search results" at bounding box center [311, 117] width 211 height 37
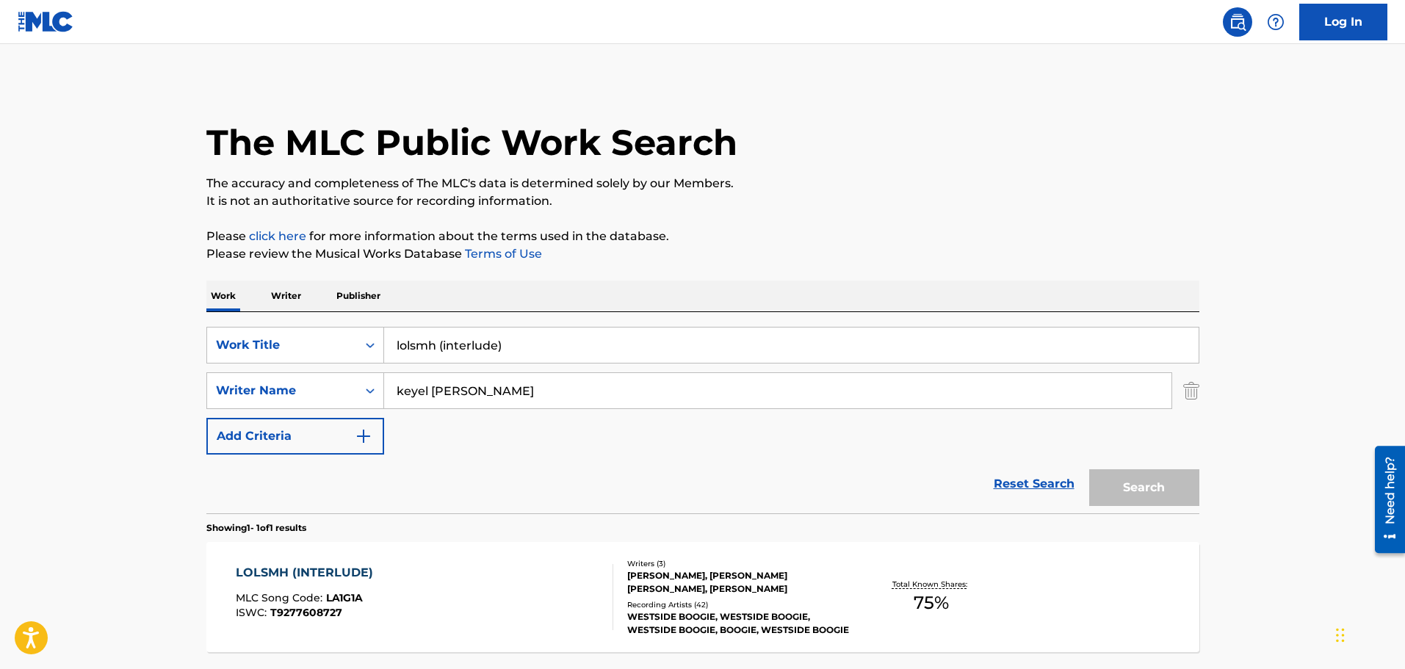
scroll to position [46, 0]
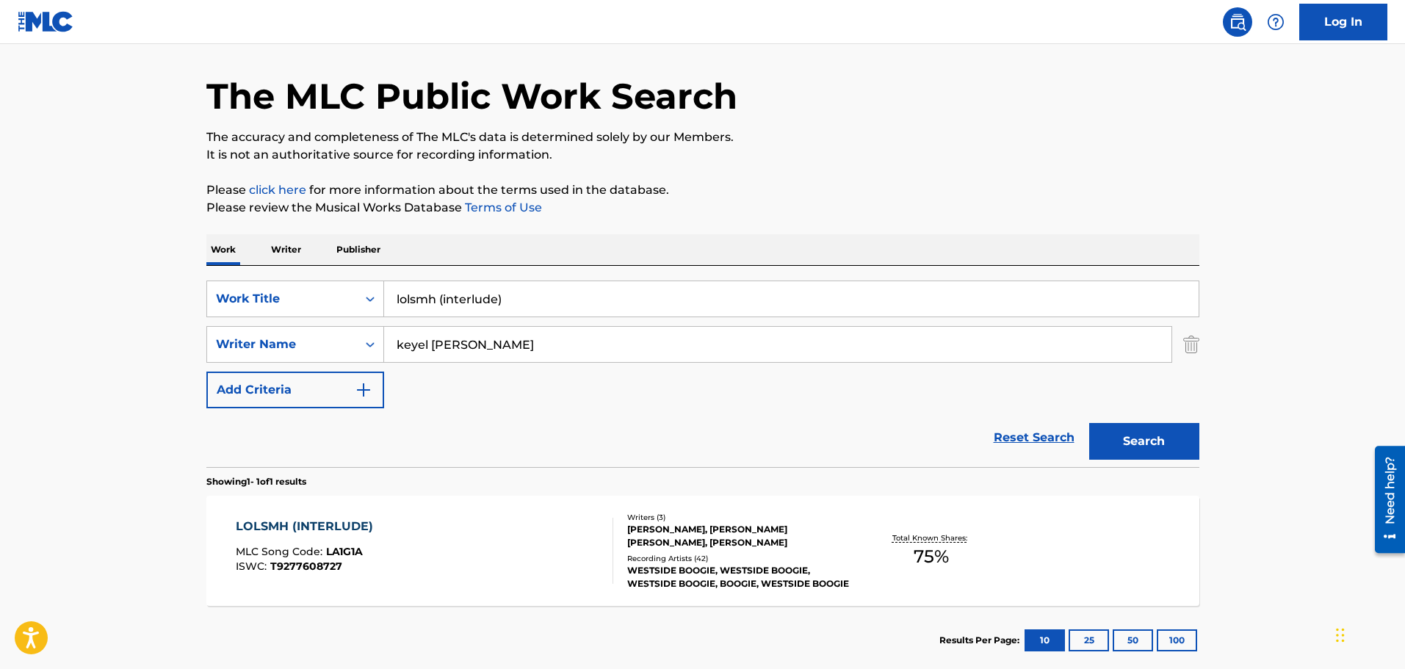
drag, startPoint x: 558, startPoint y: 291, endPoint x: 205, endPoint y: 249, distance: 355.8
click at [218, 254] on div "Work Writer Publisher SearchWithCriteria49e1ed28-0457-49fe-a056-ce1f786fdee5 Wo…" at bounding box center [702, 454] width 993 height 441
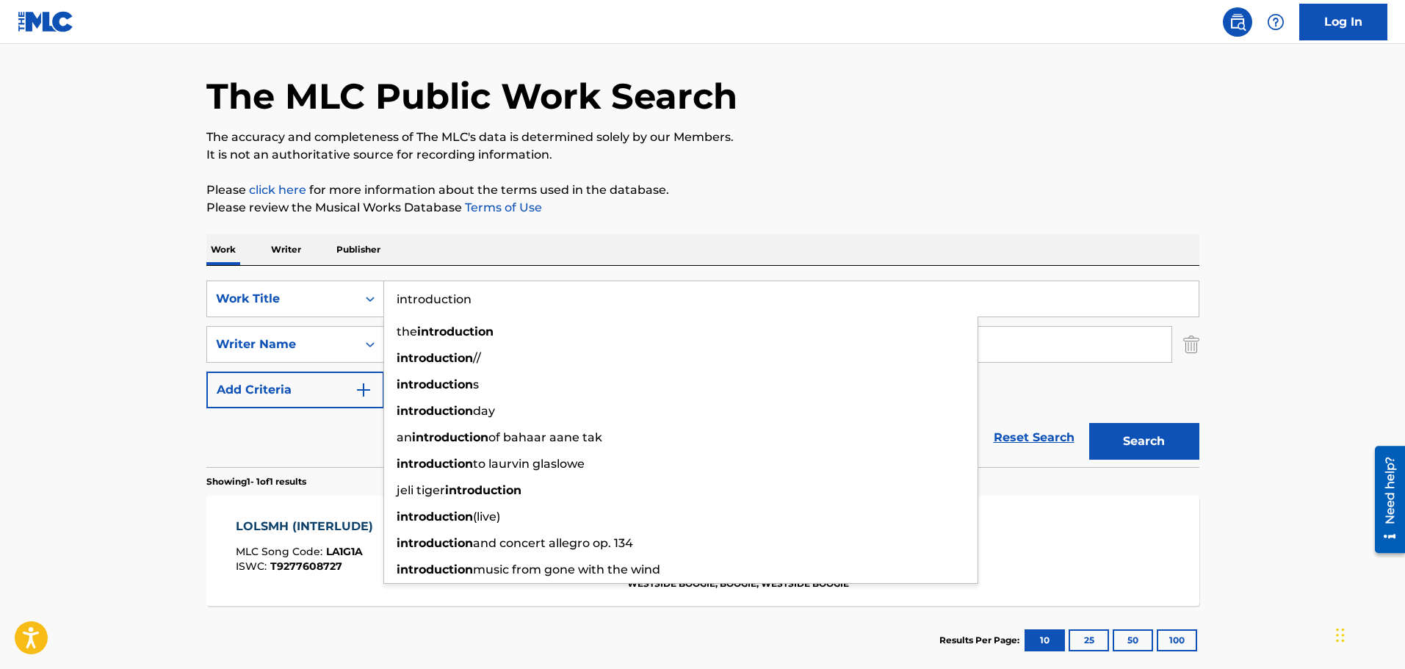
type input "introduction"
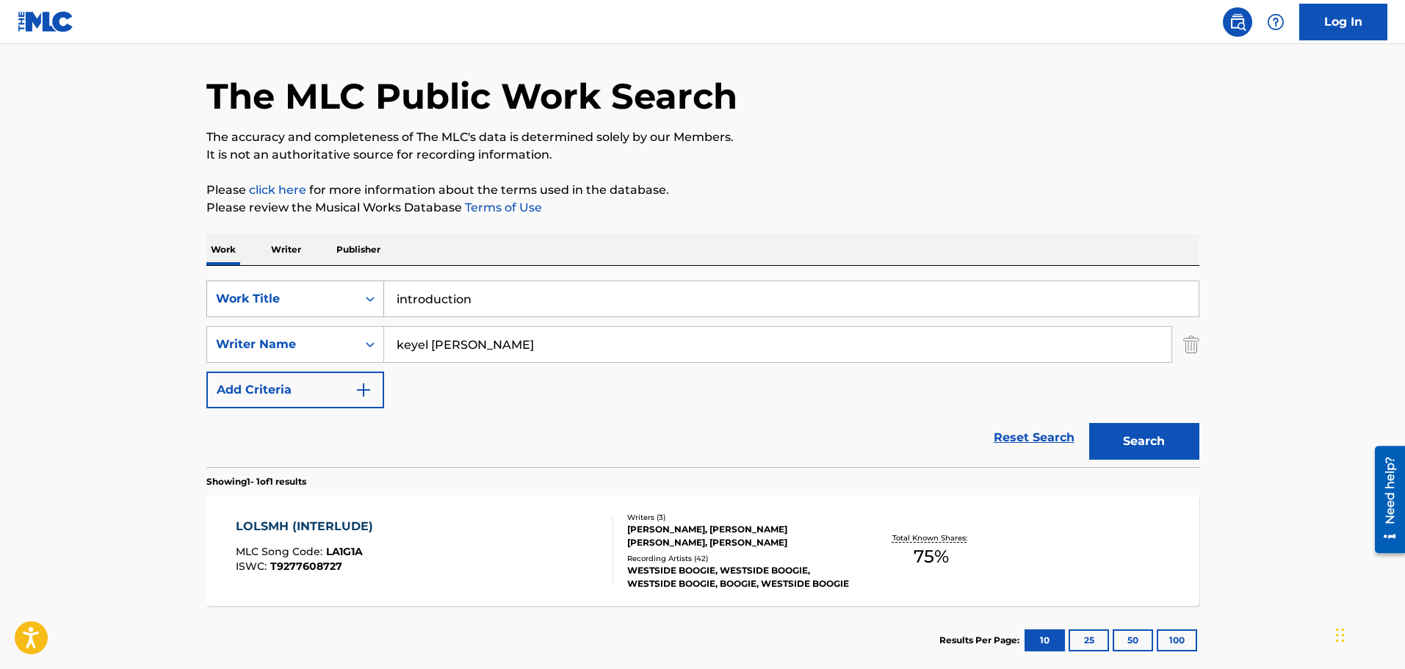
drag, startPoint x: 557, startPoint y: 356, endPoint x: 319, endPoint y: 300, distance: 244.3
click at [319, 300] on div "SearchWithCriteria49e1ed28-0457-49fe-a056-ce1f786fdee5 Work Title introduction …" at bounding box center [702, 345] width 993 height 128
click at [502, 387] on div "[PERSON_NAME] od" at bounding box center [667, 377] width 566 height 26
type input "[PERSON_NAME]"
click at [1112, 442] on button "Search" at bounding box center [1144, 441] width 110 height 37
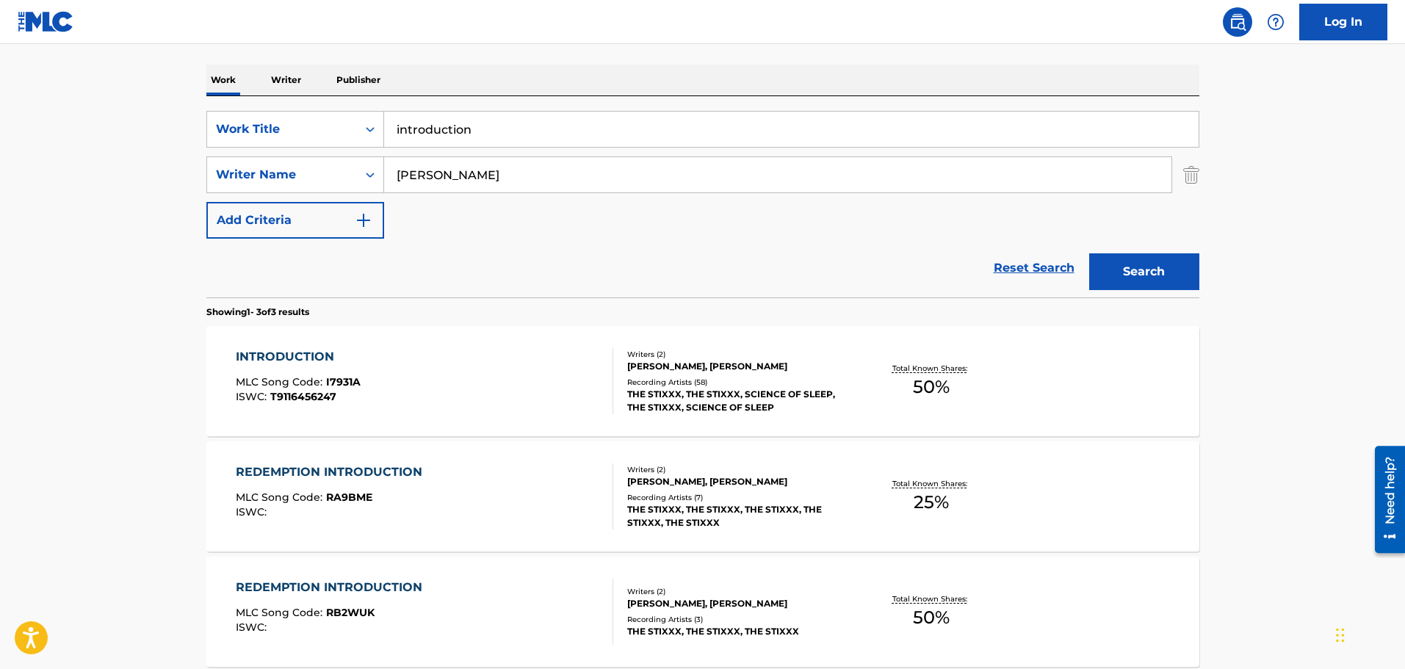
scroll to position [220, 0]
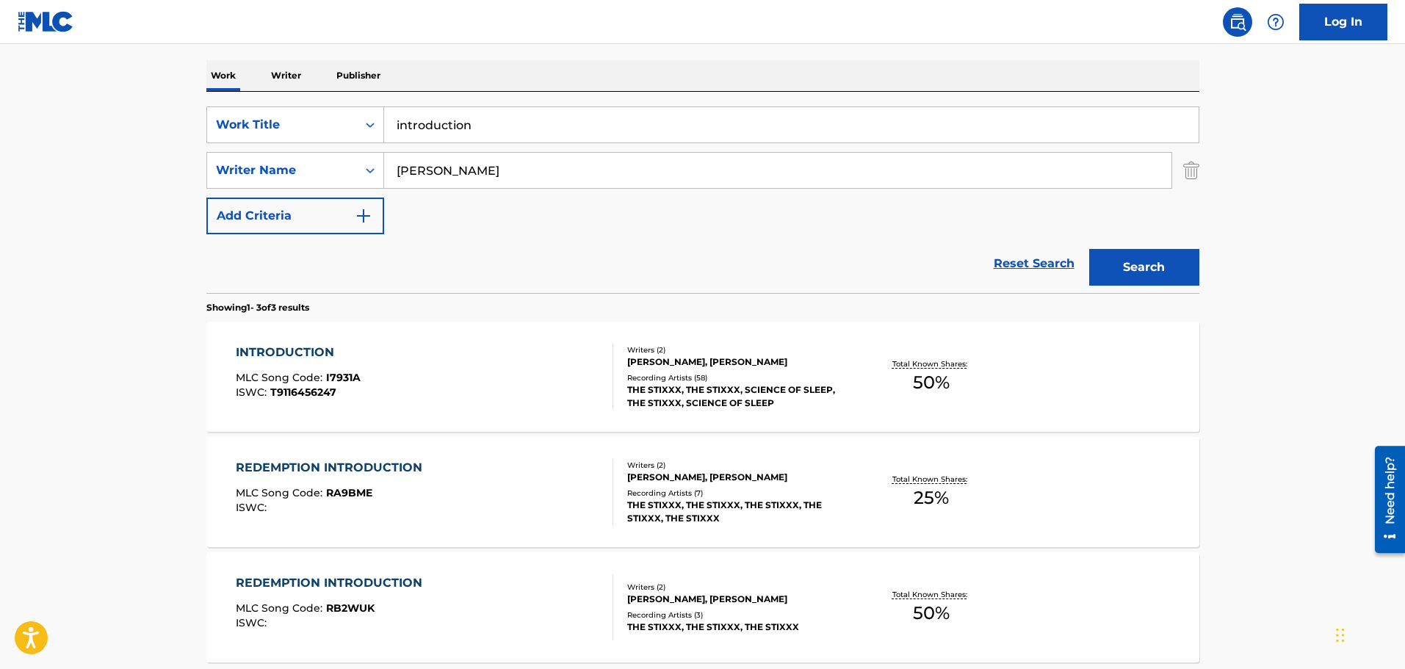
click at [483, 404] on div "INTRODUCTION MLC Song Code : I7931A ISWC : T9116456247" at bounding box center [425, 377] width 378 height 66
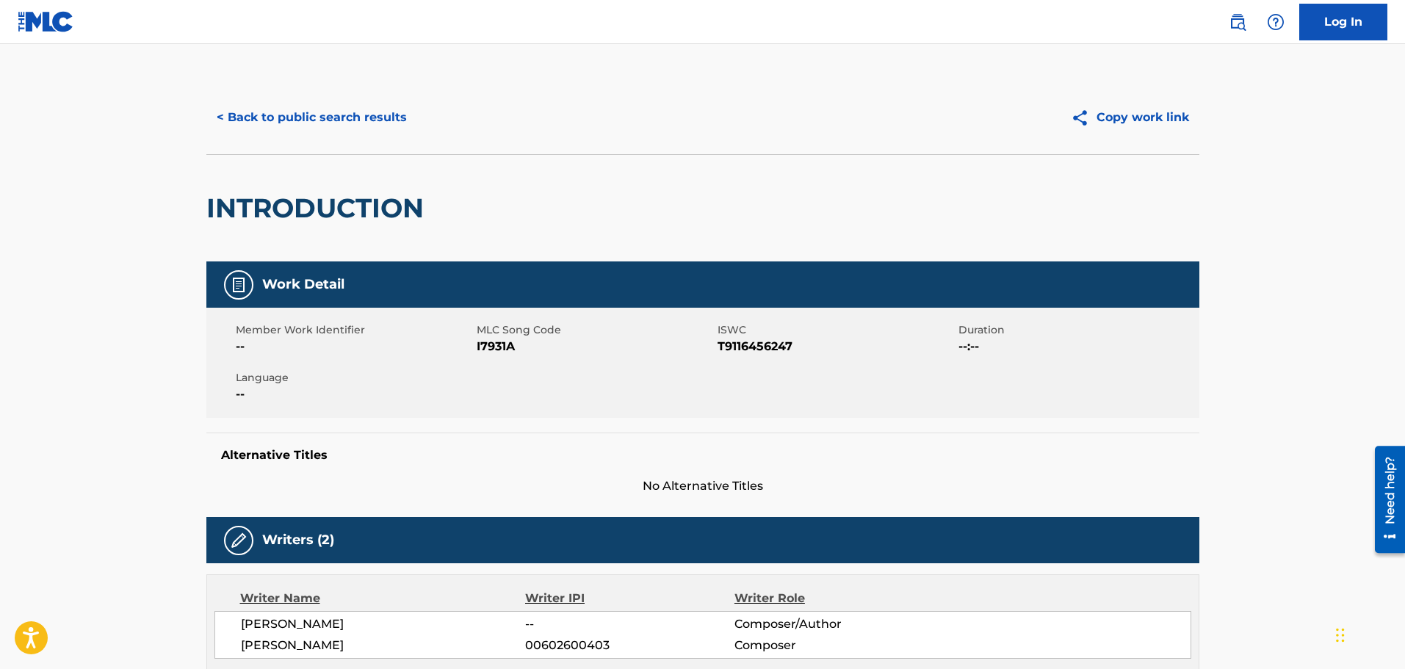
click at [356, 109] on button "< Back to public search results" at bounding box center [311, 117] width 211 height 37
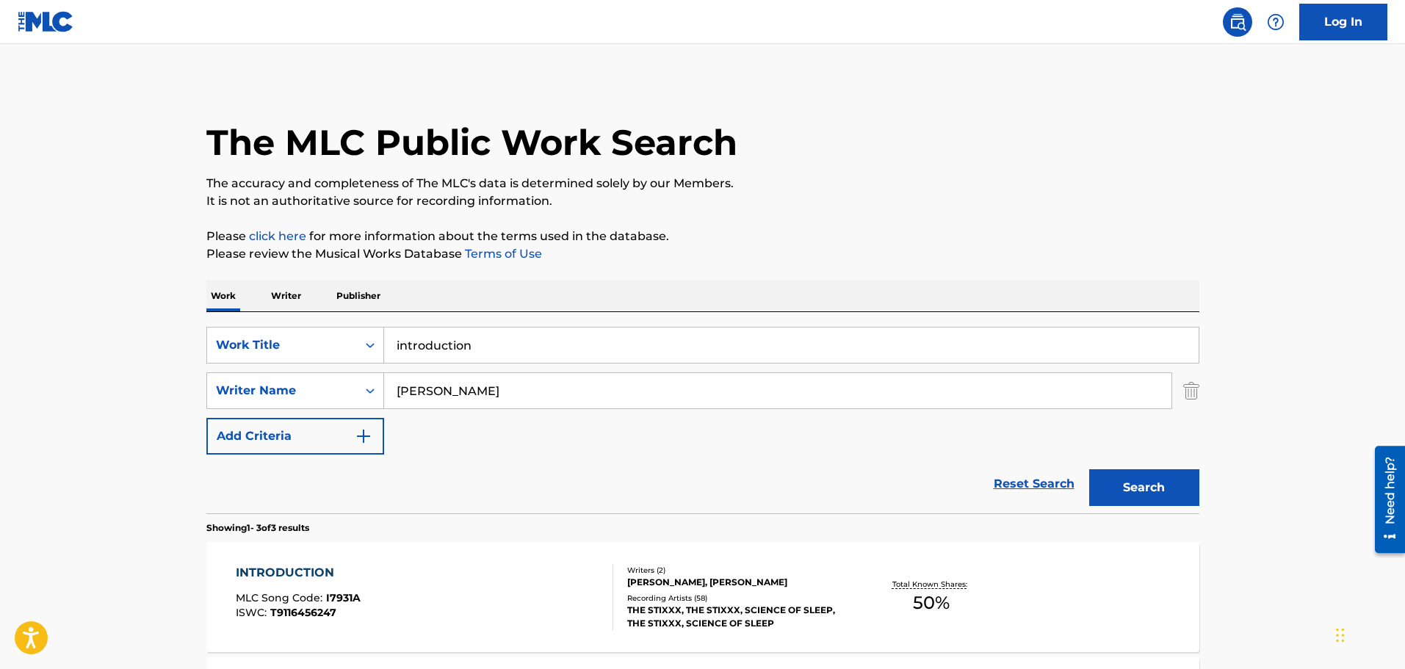
scroll to position [220, 0]
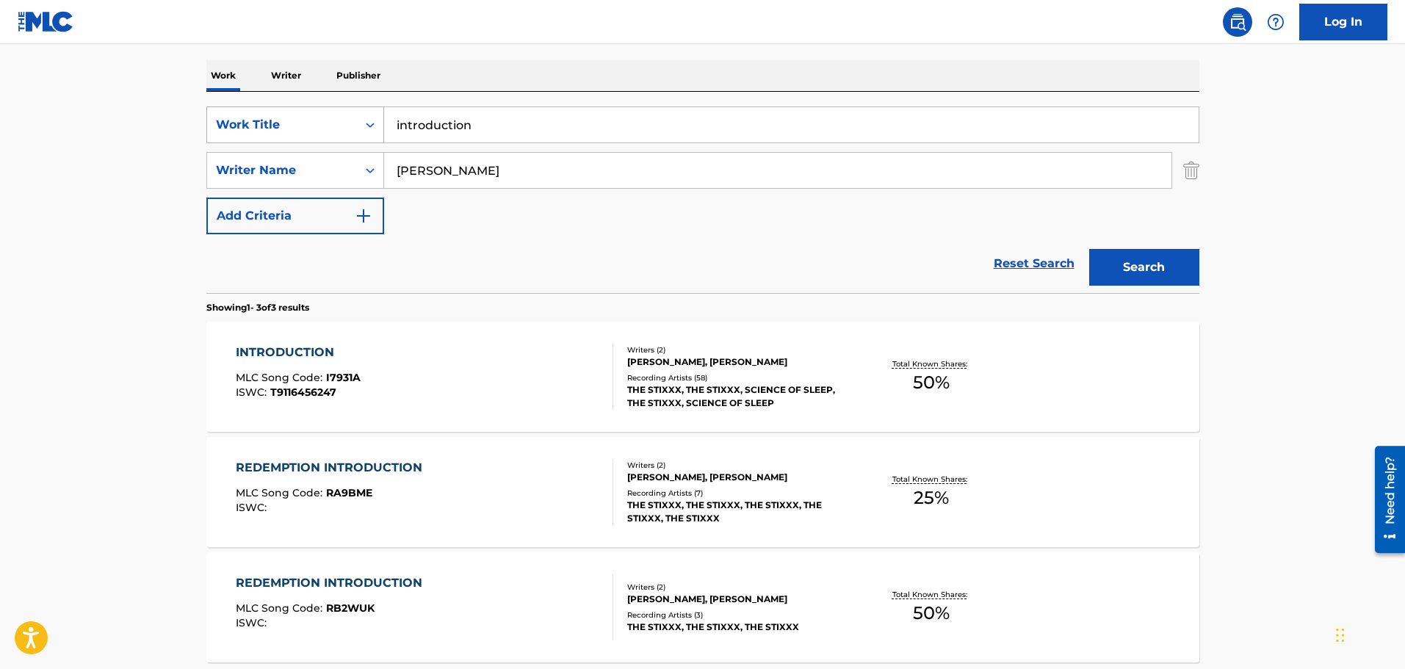
click at [357, 123] on div "SearchWithCriteria49e1ed28-0457-49fe-a056-ce1f786fdee5 Work Title introduction" at bounding box center [702, 125] width 993 height 37
paste input "10.Crystal Meth Music Feat.Hardnoc"
drag, startPoint x: 411, startPoint y: 123, endPoint x: 372, endPoint y: 118, distance: 40.0
click at [372, 118] on div "SearchWithCriteria49e1ed28-0457-49fe-a056-ce1f786fdee5 Work Title 10.Crystal Me…" at bounding box center [702, 125] width 993 height 37
type input "Crystal Meth Music Feat.Hardnoc"
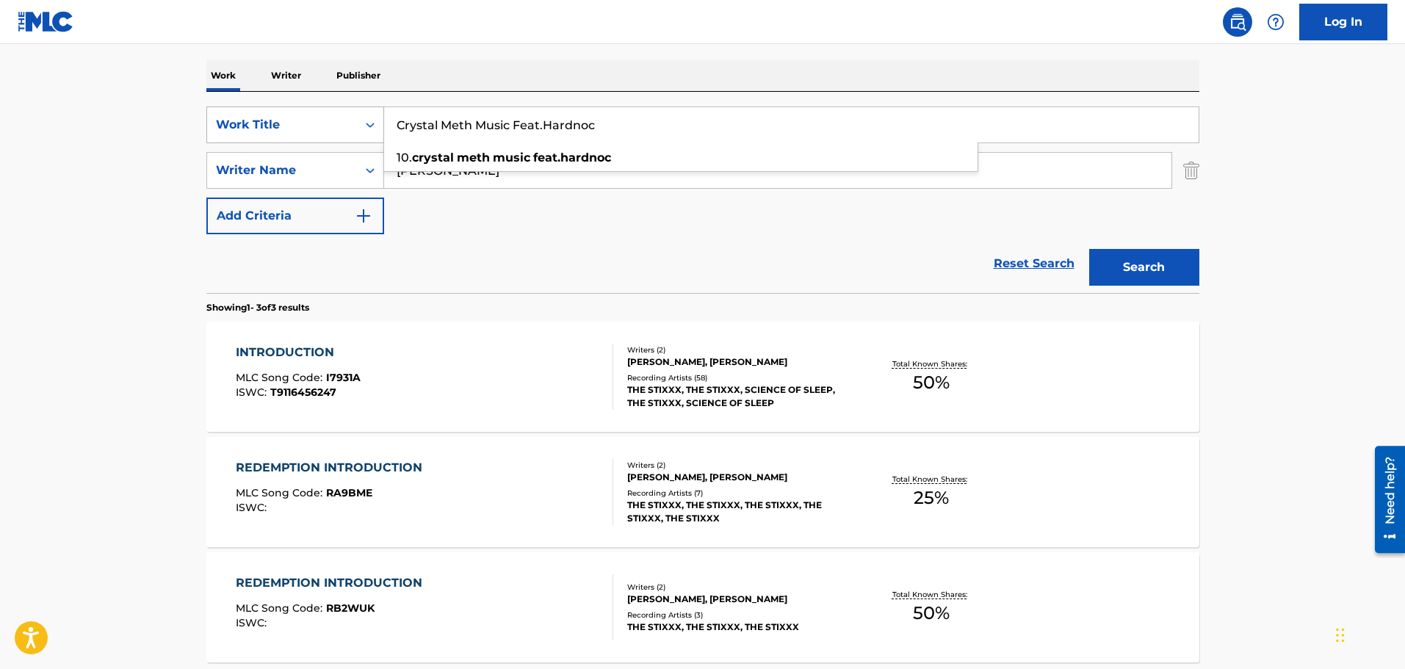
click at [1089, 249] on button "Search" at bounding box center [1144, 267] width 110 height 37
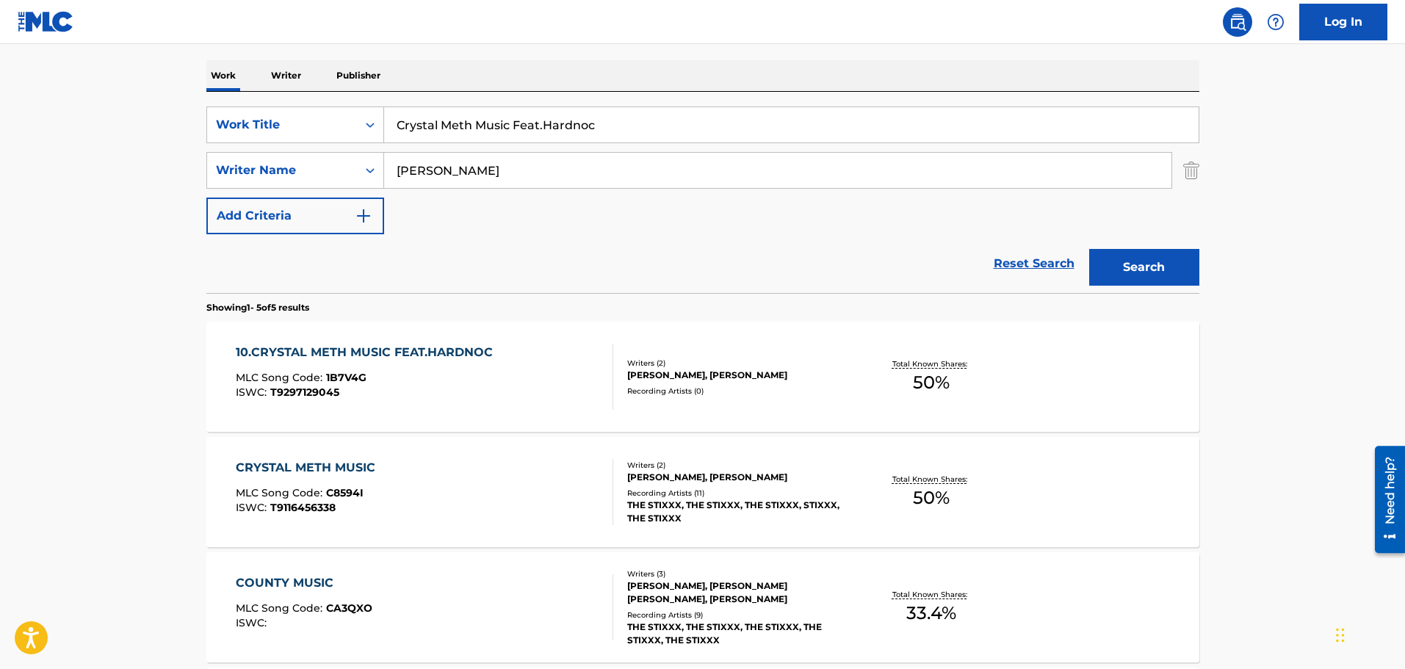
click at [542, 409] on div "10.CRYSTAL METH MUSIC FEAT.HARDNOC MLC Song Code : 1B7V4G ISWC : T9297129045" at bounding box center [425, 377] width 378 height 66
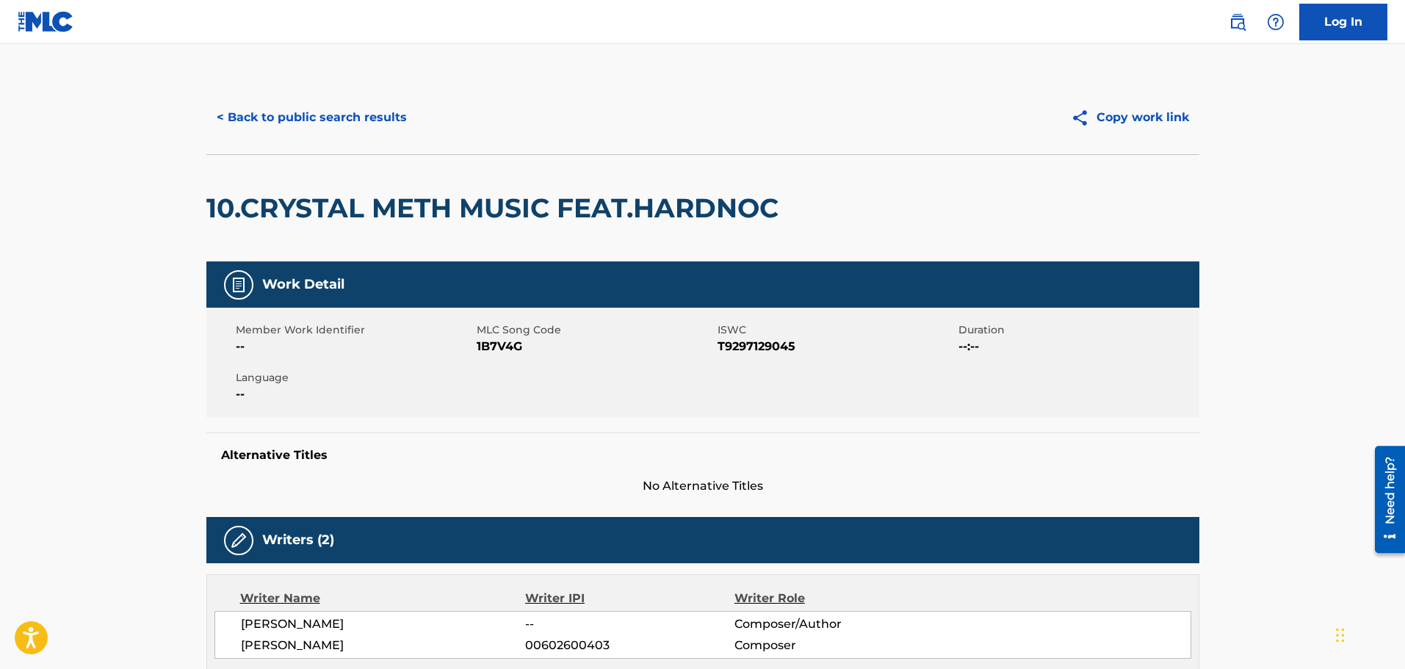
click at [344, 128] on button "< Back to public search results" at bounding box center [311, 117] width 211 height 37
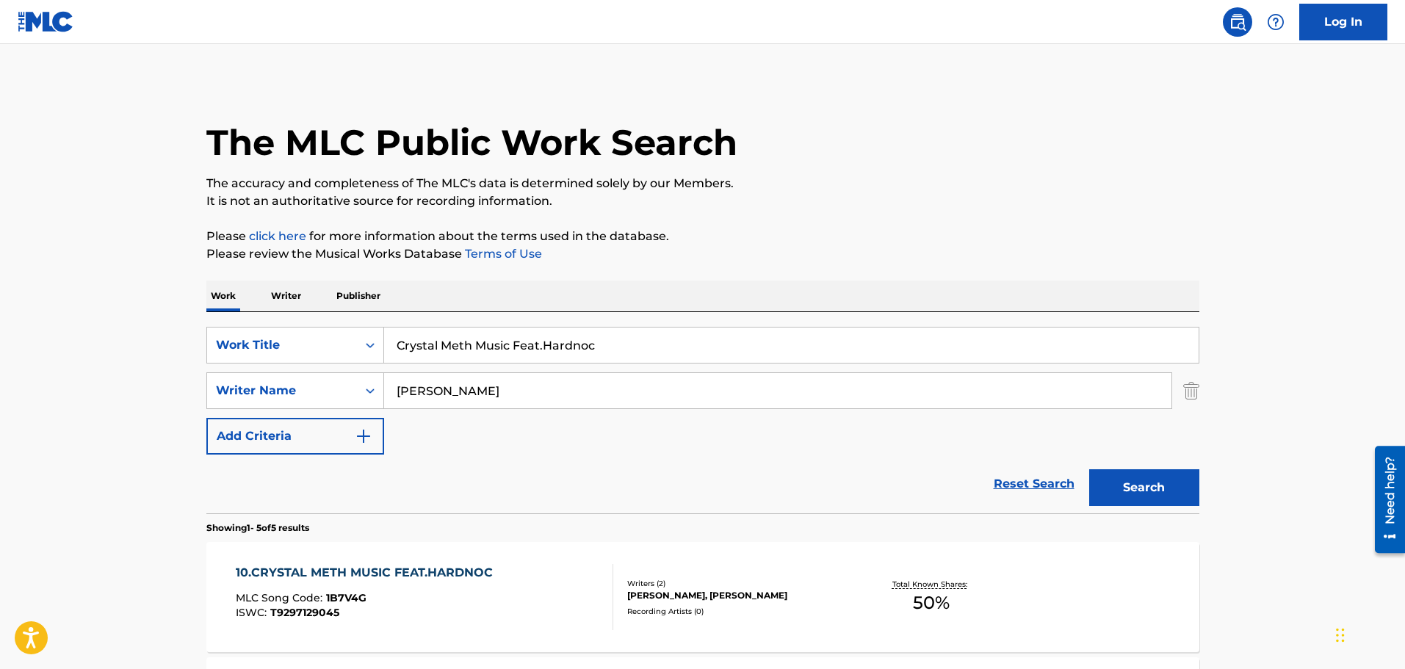
scroll to position [220, 0]
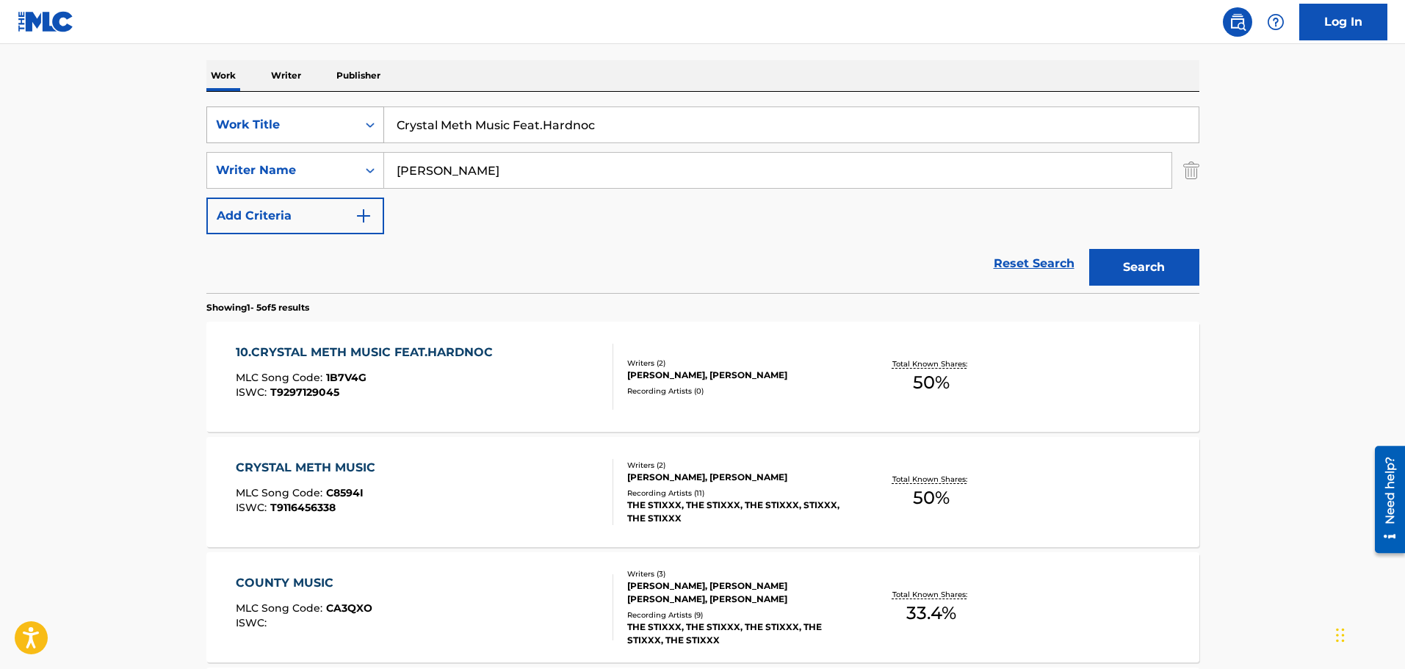
drag, startPoint x: 616, startPoint y: 126, endPoint x: 279, endPoint y: 125, distance: 337.2
click at [301, 125] on div "SearchWithCriteria49e1ed28-0457-49fe-a056-ce1f786fdee5 Work Title Crystal Meth …" at bounding box center [702, 125] width 993 height 37
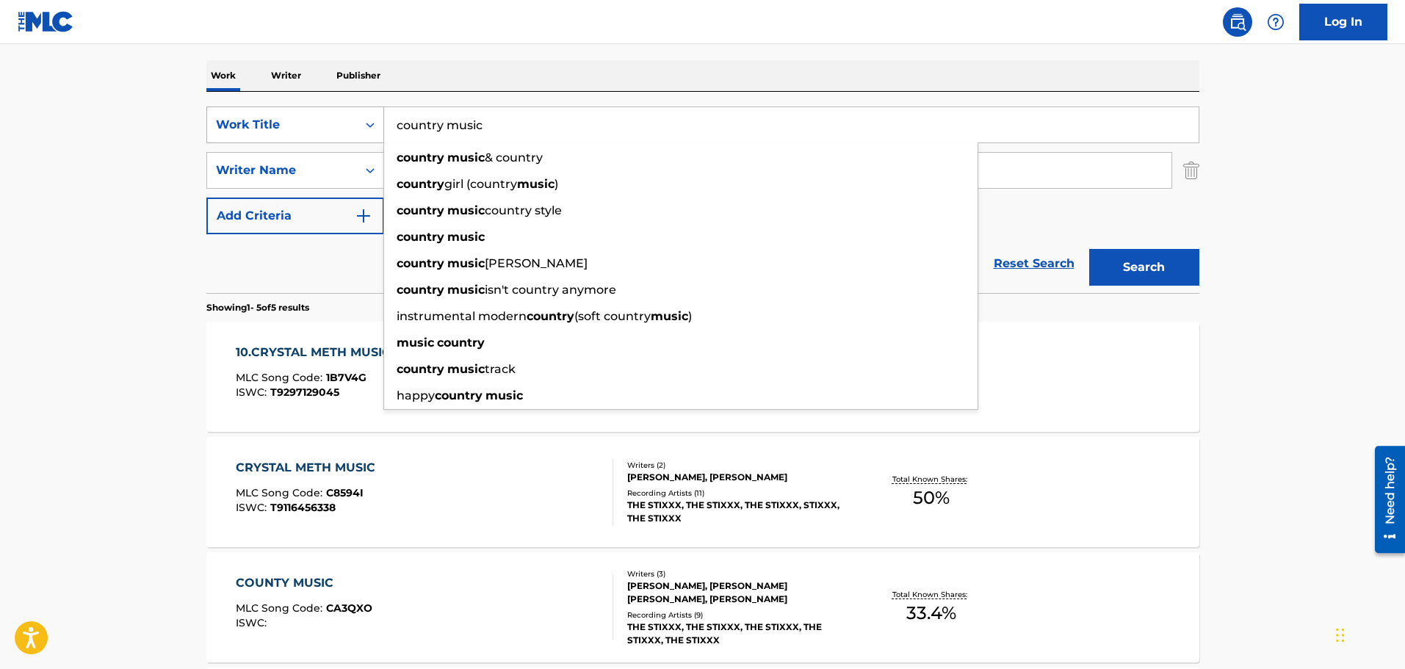
type input "country music"
click at [1089, 249] on button "Search" at bounding box center [1144, 267] width 110 height 37
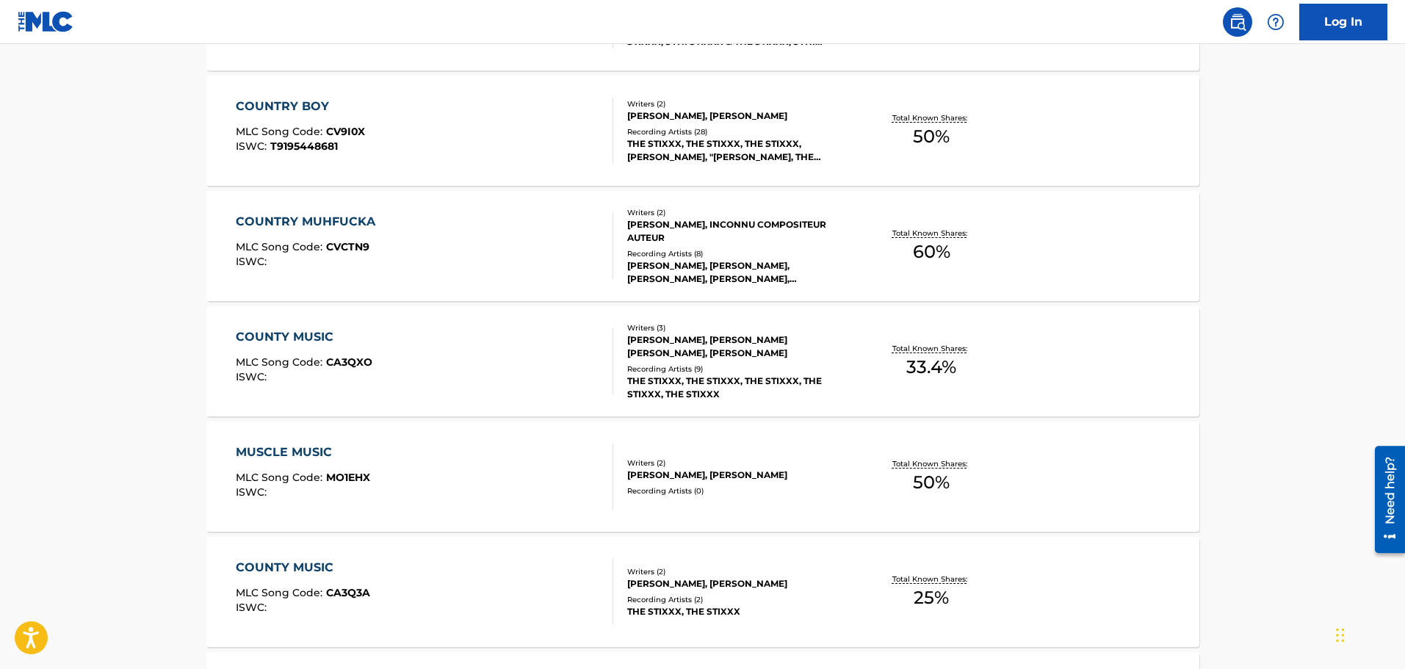
scroll to position [588, 0]
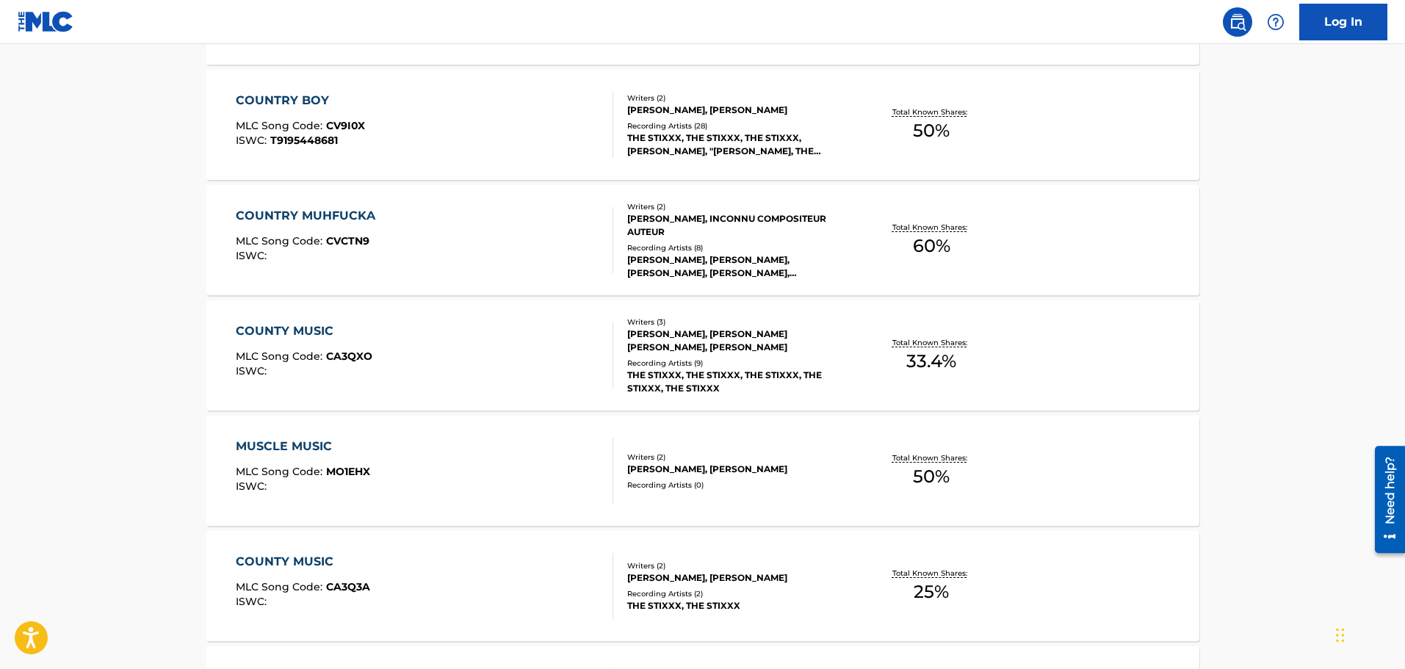
click at [515, 348] on div "COUNTY MUSIC MLC Song Code : CA3QXO ISWC :" at bounding box center [425, 356] width 378 height 66
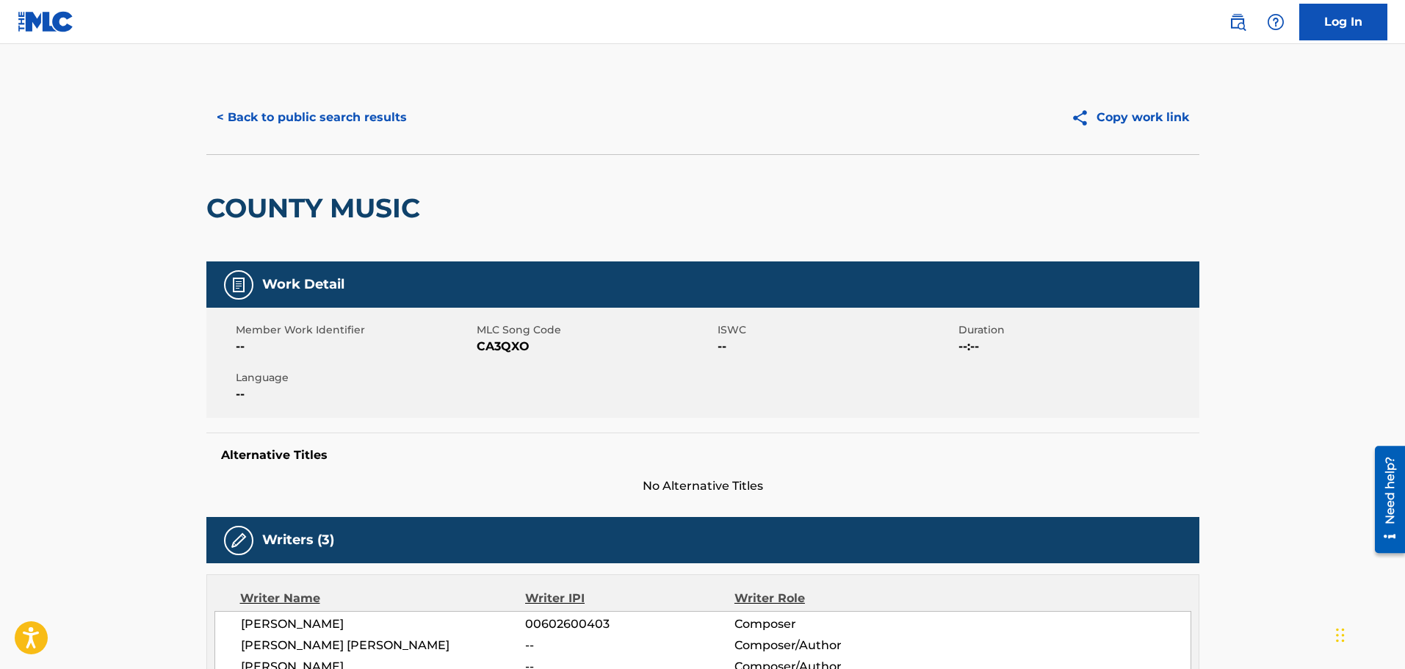
click at [367, 120] on button "< Back to public search results" at bounding box center [311, 117] width 211 height 37
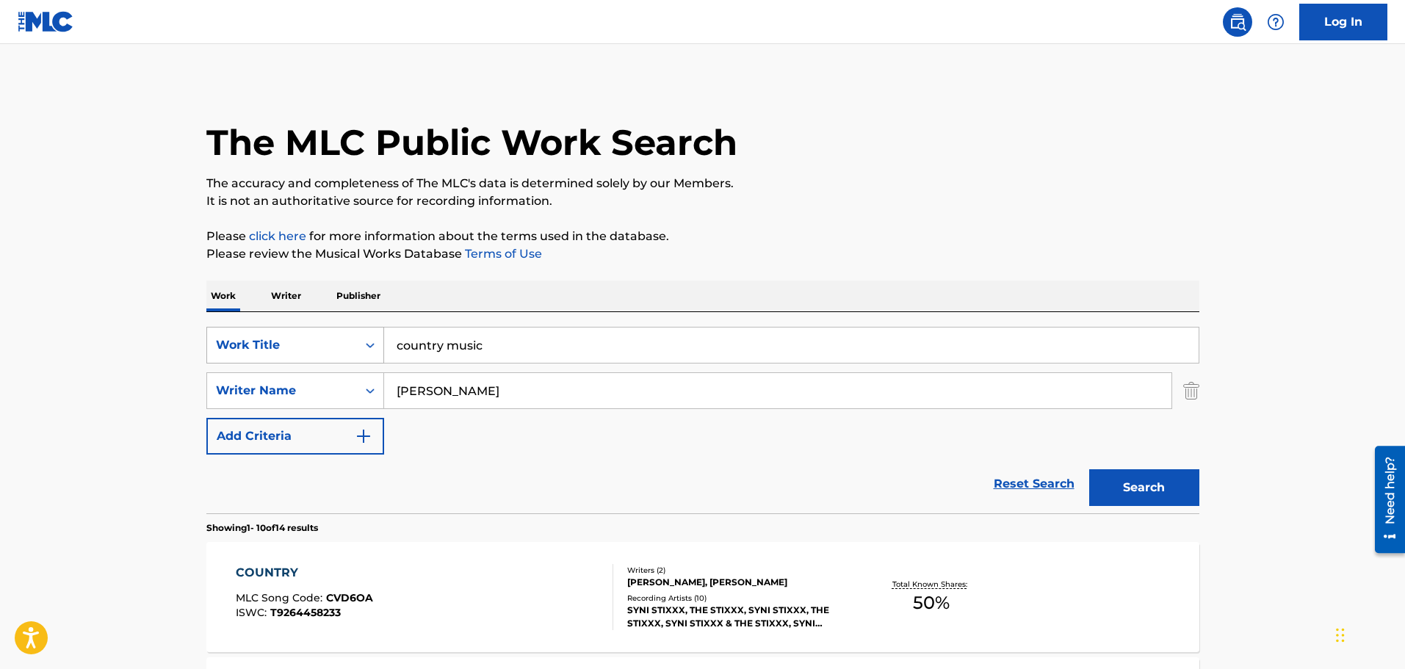
drag, startPoint x: 527, startPoint y: 349, endPoint x: 266, endPoint y: 334, distance: 261.2
click at [323, 345] on div "SearchWithCriteria49e1ed28-0457-49fe-a056-ce1f786fdee5 Work Title country music" at bounding box center [702, 345] width 993 height 37
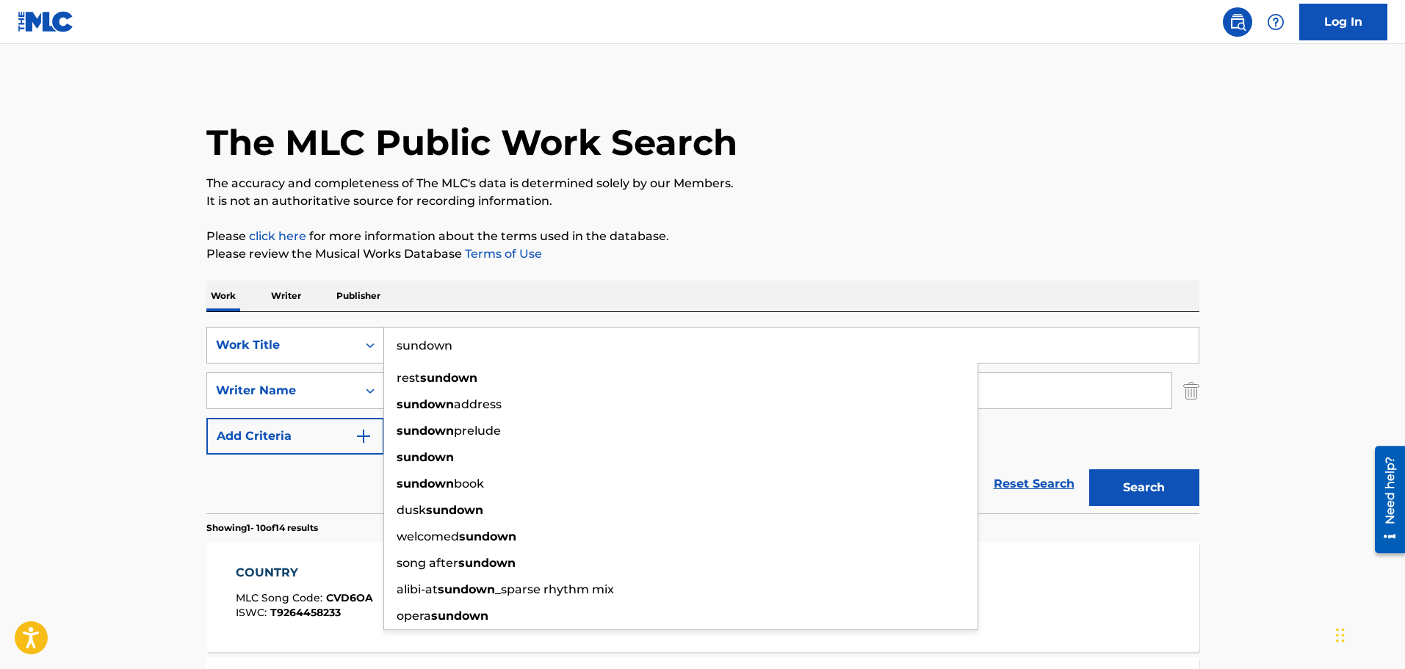
type input "sundown"
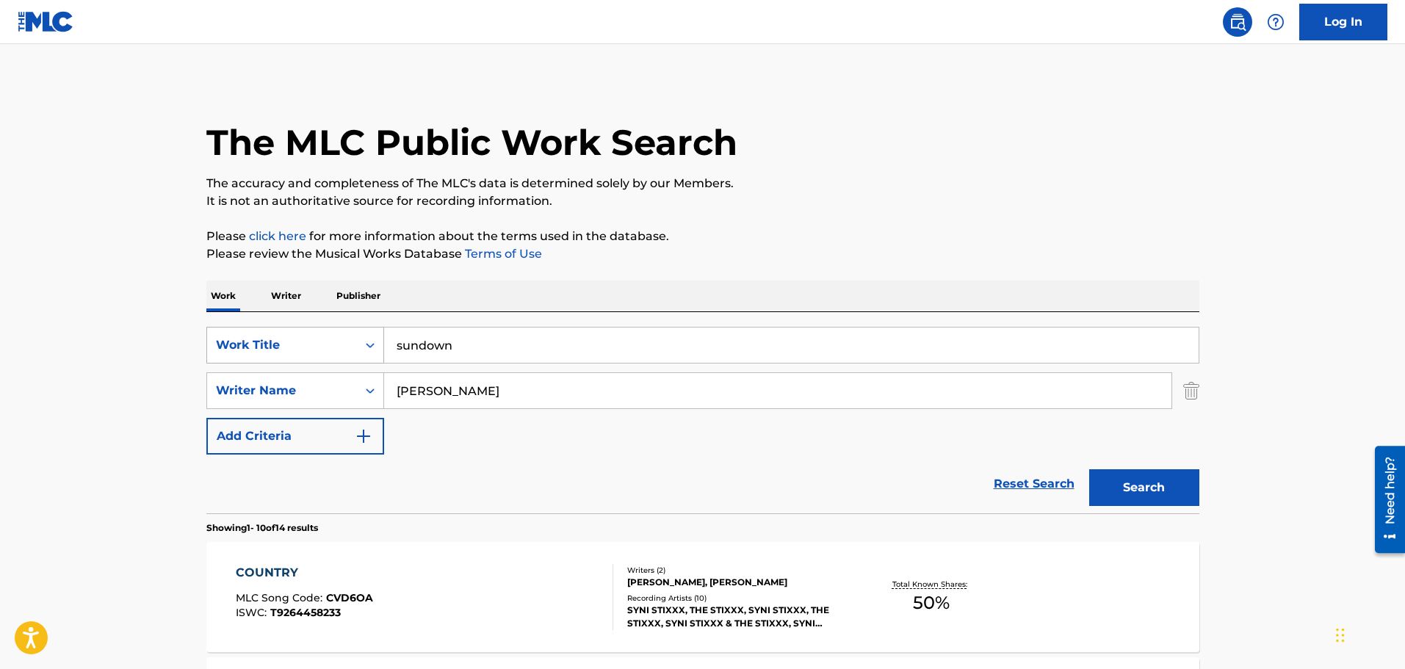
click at [1089, 469] on button "Search" at bounding box center [1144, 487] width 110 height 37
click at [537, 597] on div "SUNDOWN MLC Song Code : X2721R ISWC :" at bounding box center [425, 597] width 378 height 66
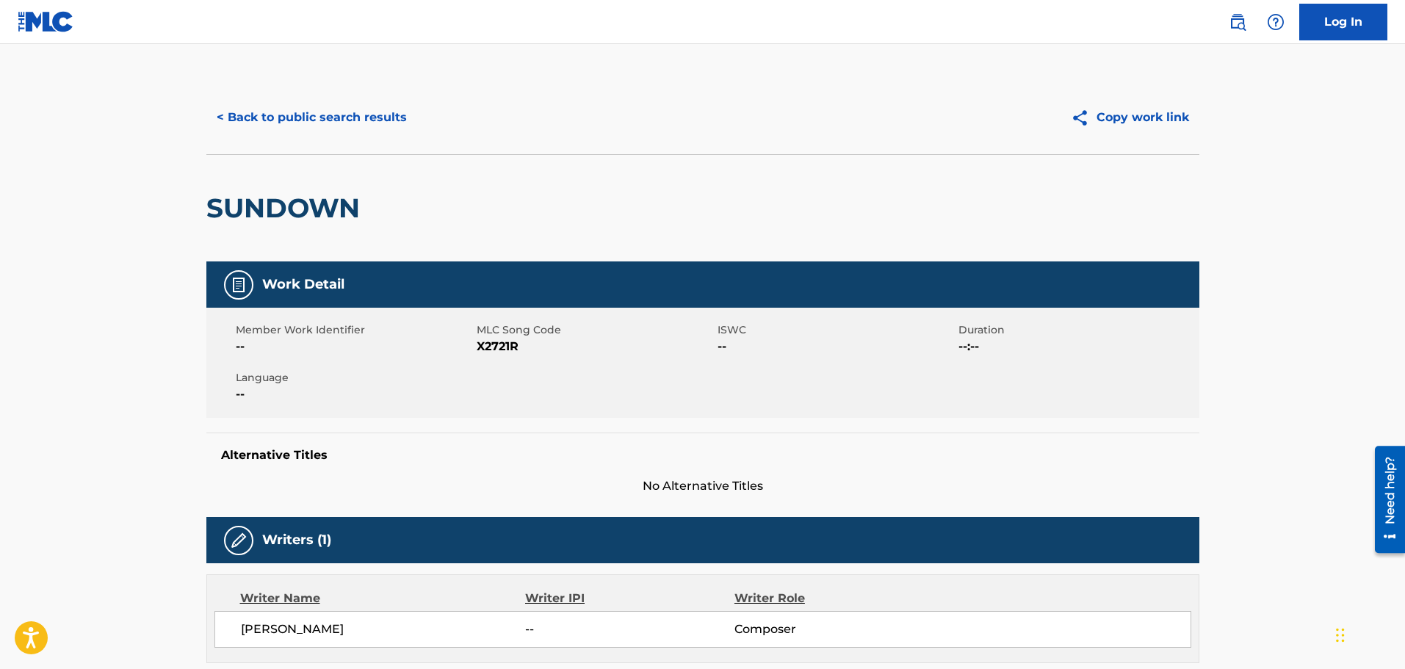
click at [378, 116] on button "< Back to public search results" at bounding box center [311, 117] width 211 height 37
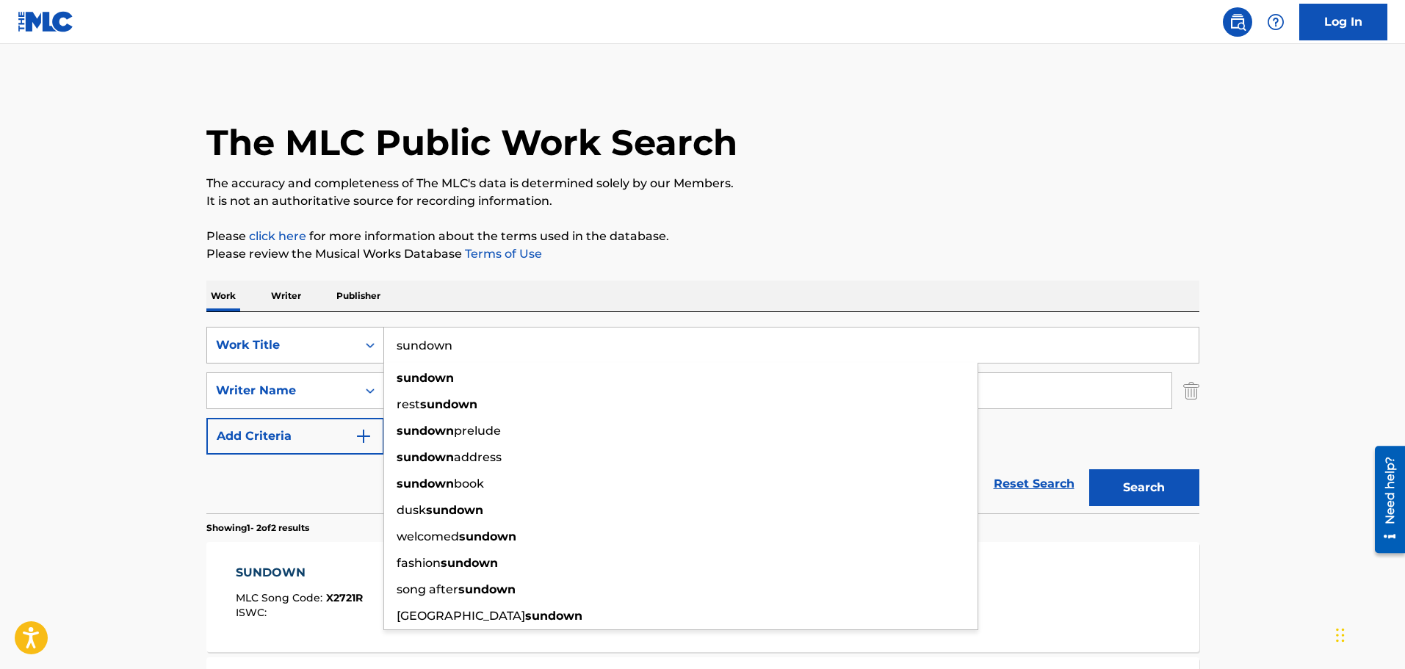
drag, startPoint x: 433, startPoint y: 336, endPoint x: 356, endPoint y: 336, distance: 77.9
click at [369, 336] on div "SearchWithCriteria49e1ed28-0457-49fe-a056-ce1f786fdee5 Work Title sundown sundo…" at bounding box center [702, 345] width 993 height 37
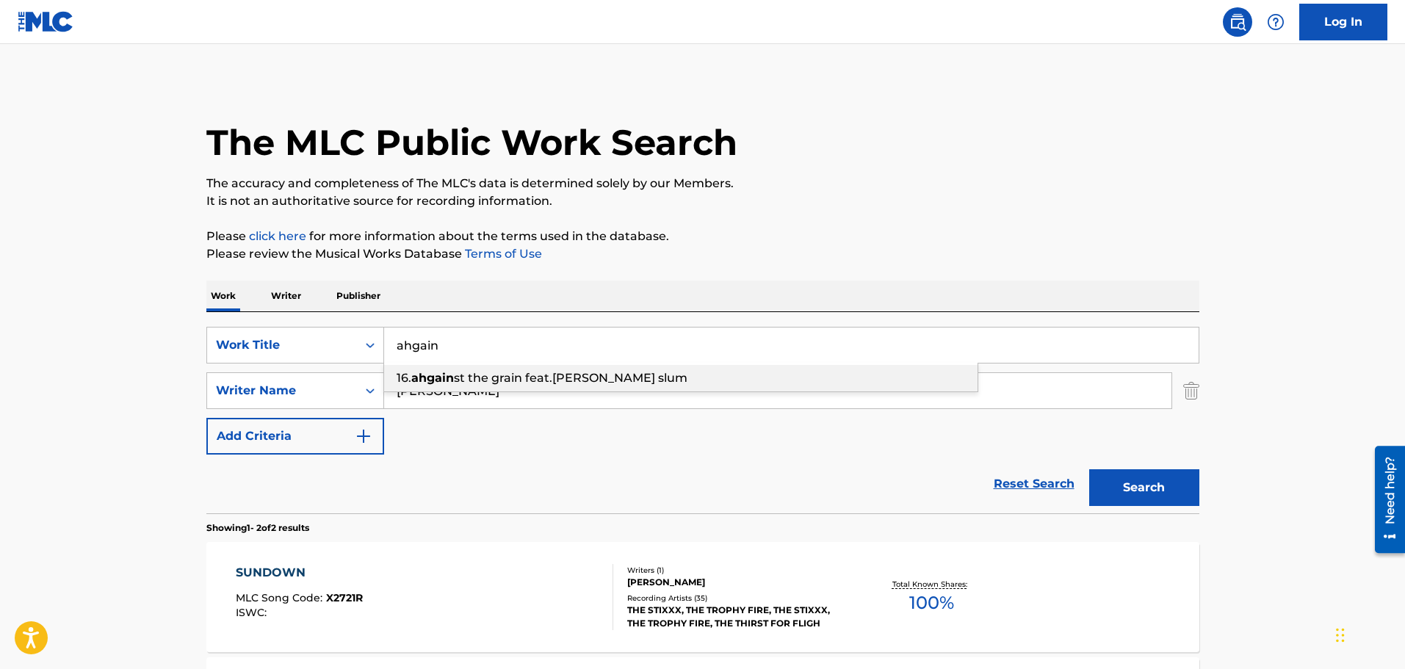
click at [621, 386] on div "16. ahgain st the grain feat.[PERSON_NAME] slum" at bounding box center [681, 378] width 594 height 26
type input "16.ahgainst the grain feat.[PERSON_NAME] slum"
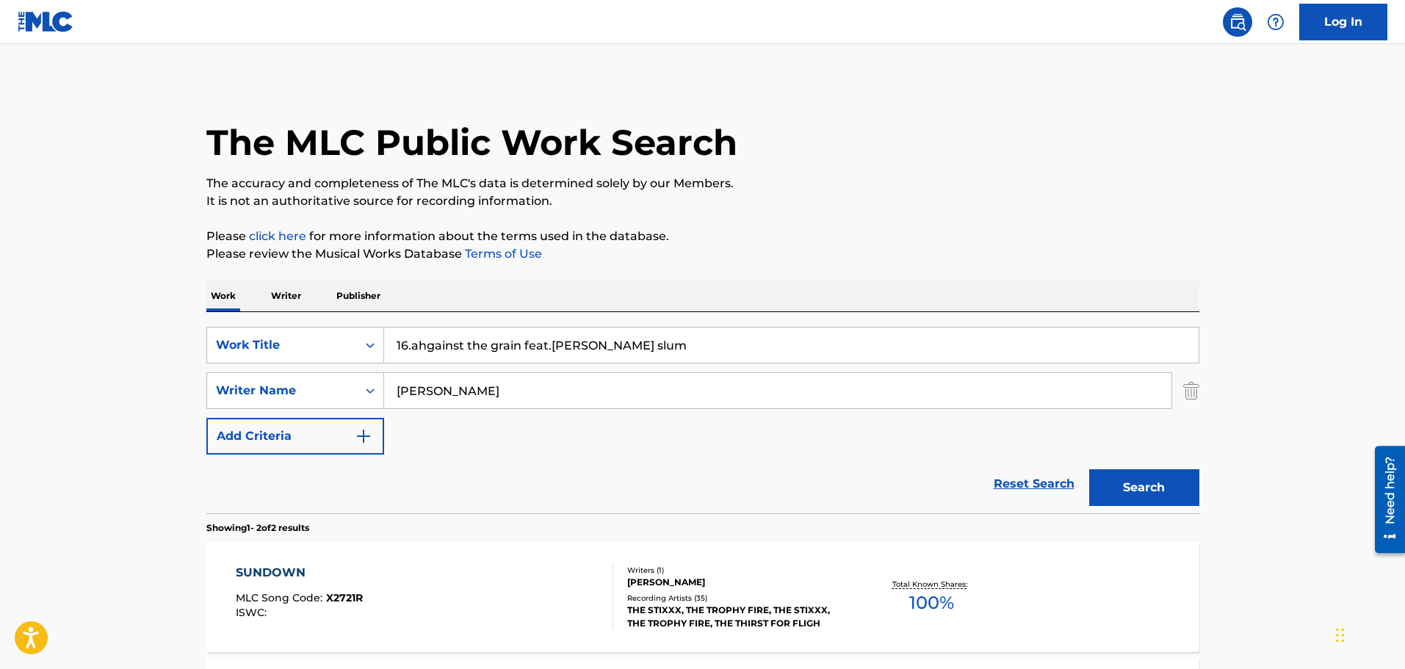
click at [1130, 486] on button "Search" at bounding box center [1144, 487] width 110 height 37
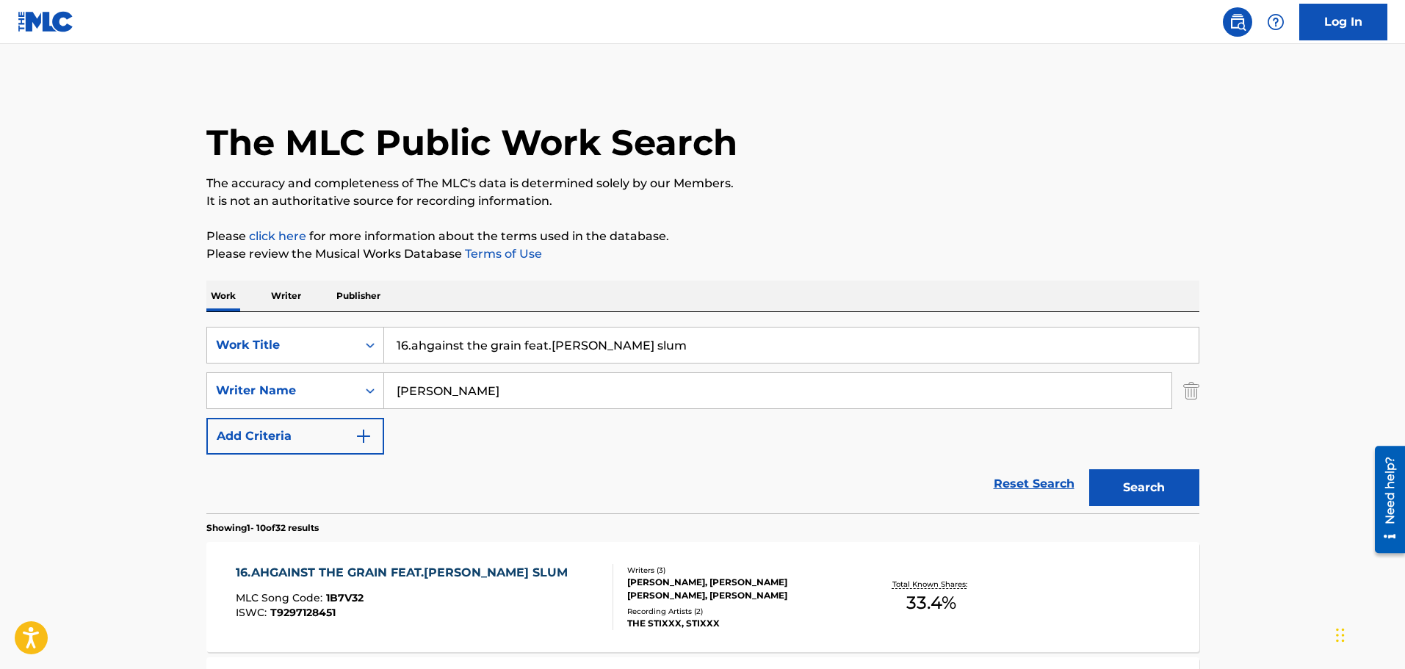
click at [508, 610] on div "16.AHGAINST THE GRAIN FEAT.[PERSON_NAME] SLUM MLC Song Code : 1B7V32 ISWC : T92…" at bounding box center [425, 597] width 378 height 66
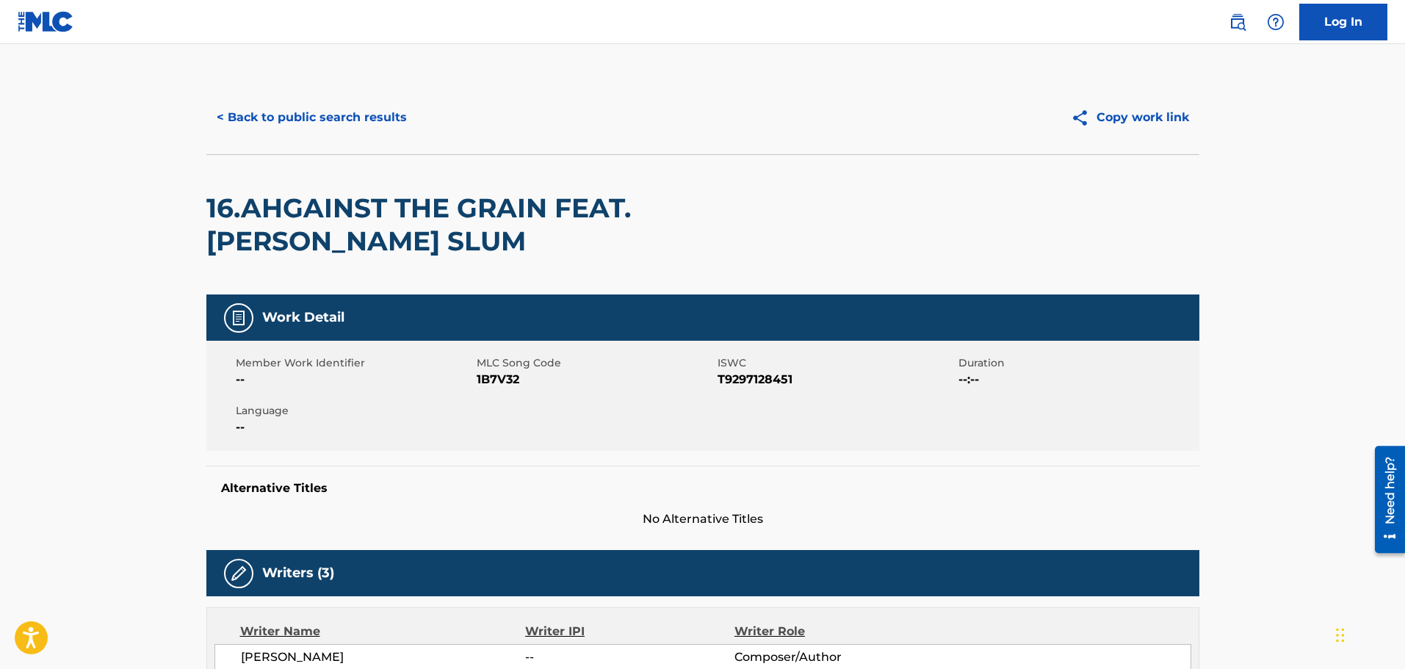
click at [295, 123] on button "< Back to public search results" at bounding box center [311, 117] width 211 height 37
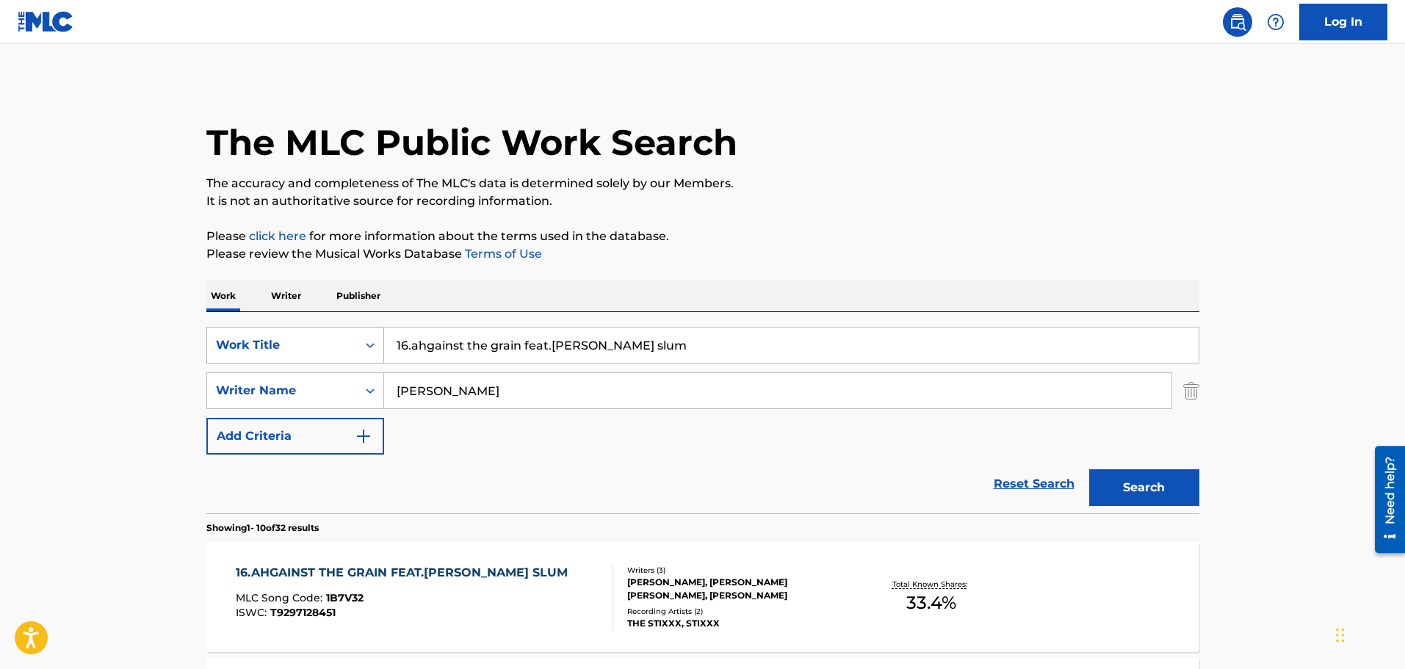
drag, startPoint x: 621, startPoint y: 344, endPoint x: 242, endPoint y: 338, distance: 379.1
click at [276, 343] on div "SearchWithCriteria49e1ed28-0457-49fe-a056-ce1f786fdee5 Work Title 16.ahgainst t…" at bounding box center [702, 345] width 993 height 37
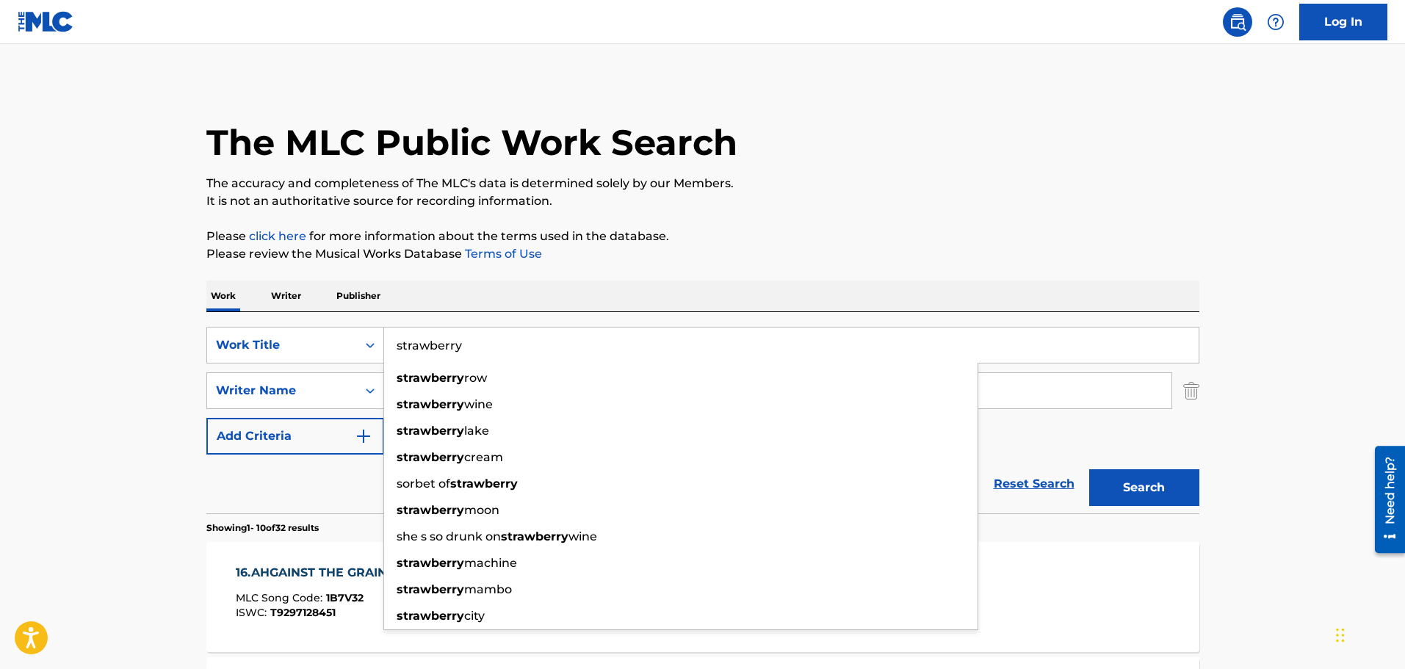
type input "strawberry"
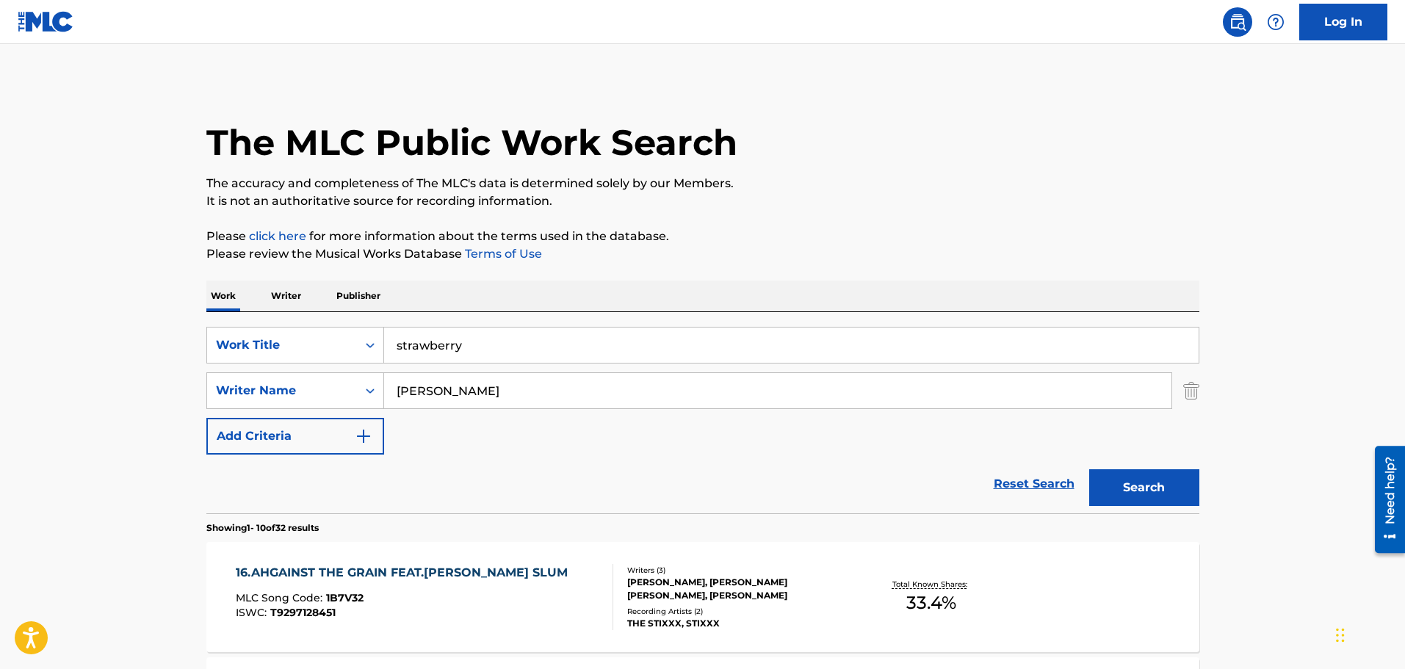
click at [1117, 483] on button "Search" at bounding box center [1144, 487] width 110 height 37
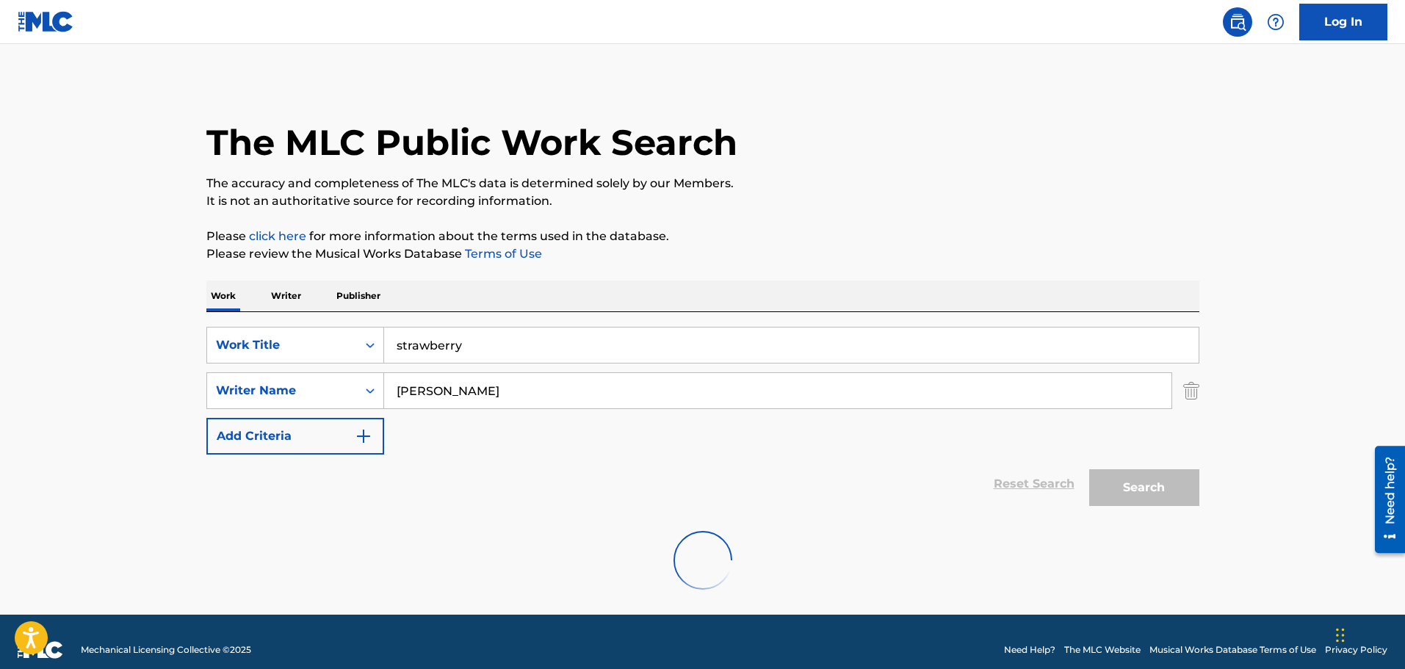
click at [515, 342] on input "strawberry" at bounding box center [791, 345] width 815 height 35
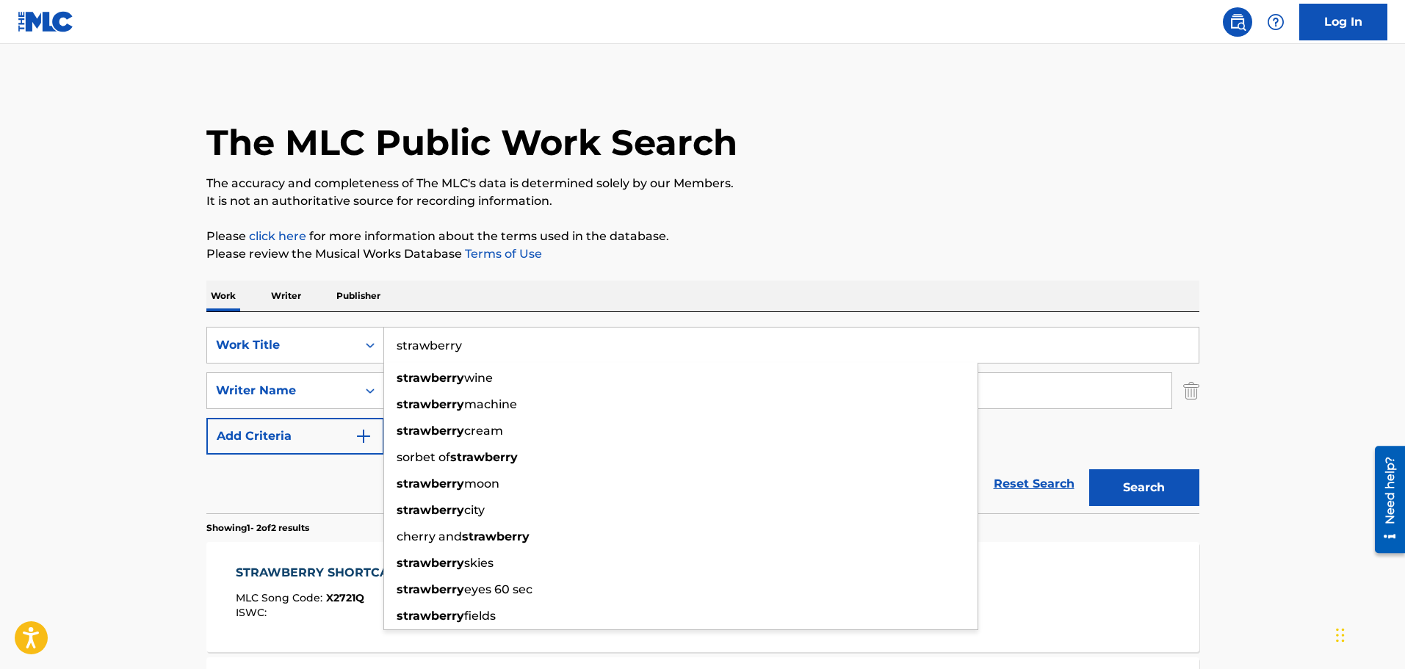
click at [1089, 469] on button "Search" at bounding box center [1144, 487] width 110 height 37
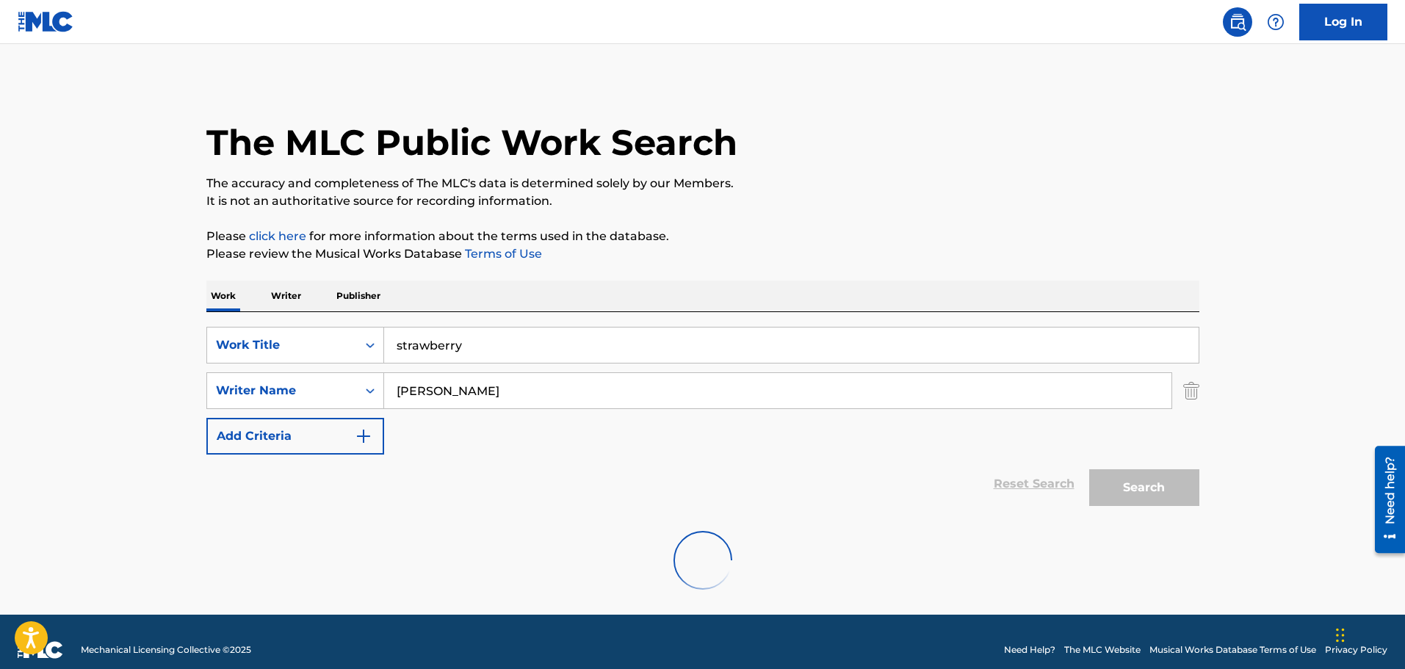
click at [633, 479] on div "Reset Search Search" at bounding box center [702, 484] width 993 height 59
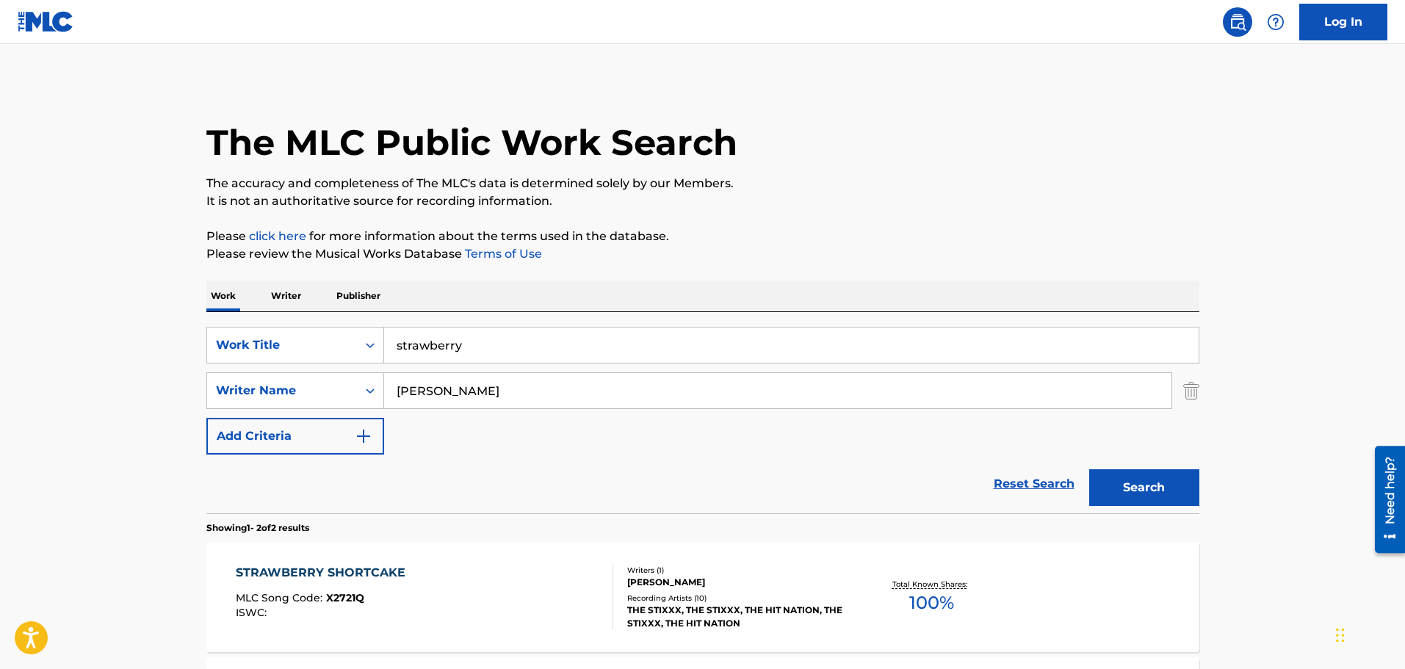
click at [516, 593] on div "STRAWBERRY SHORTCAKE MLC Song Code : X2721Q ISWC :" at bounding box center [425, 597] width 378 height 66
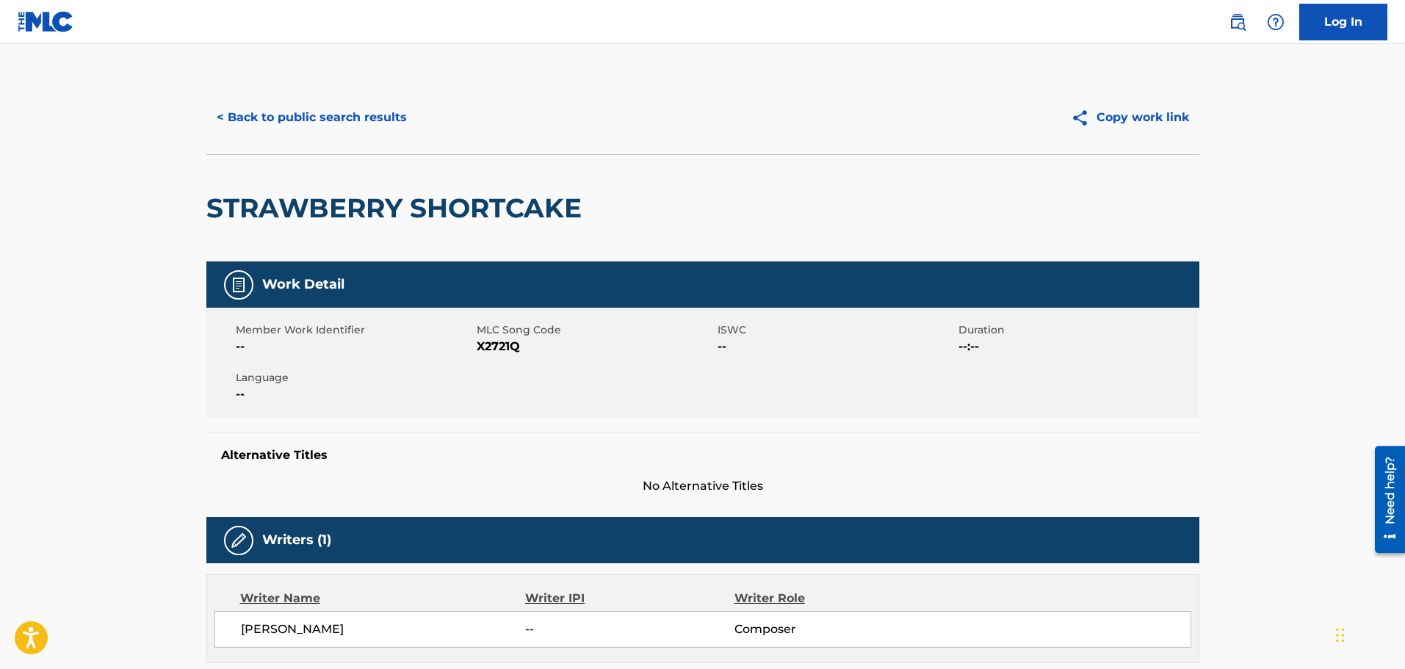
click at [342, 126] on button "< Back to public search results" at bounding box center [311, 117] width 211 height 37
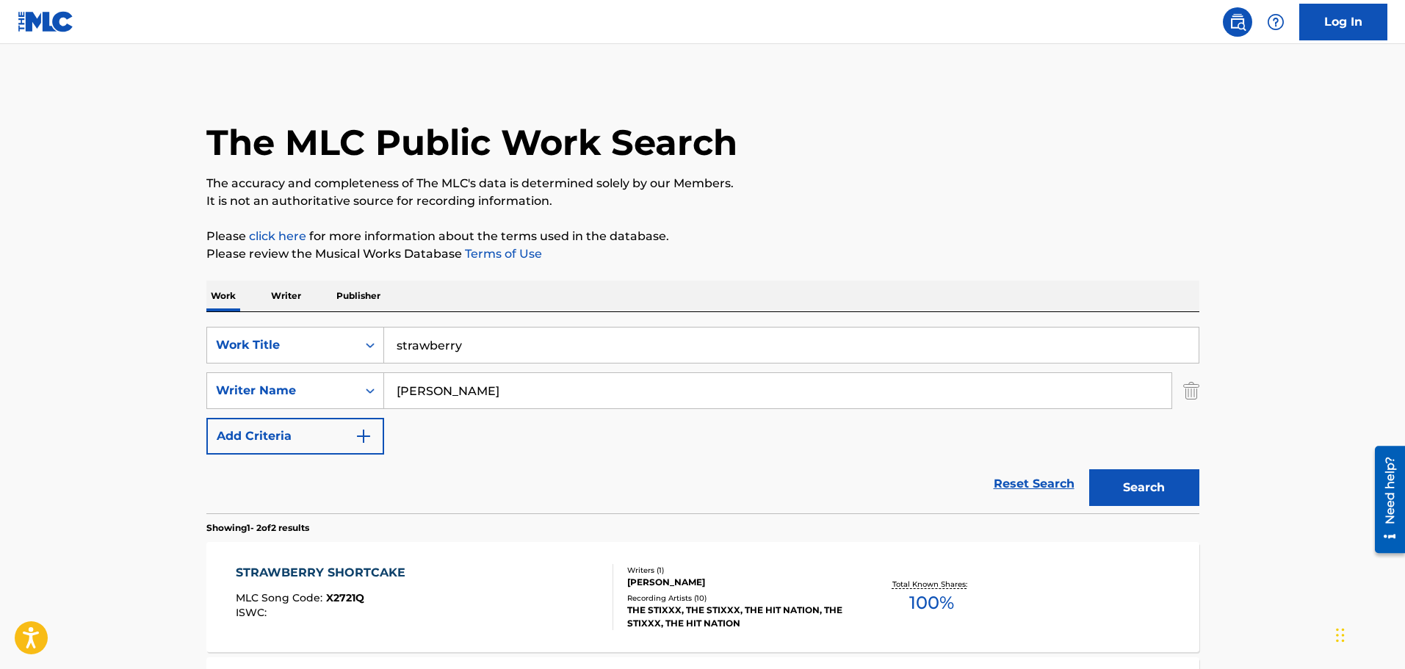
click at [395, 343] on input "strawberry" at bounding box center [791, 345] width 815 height 35
type input "17.strawberry"
click at [1089, 469] on button "Search" at bounding box center [1144, 487] width 110 height 37
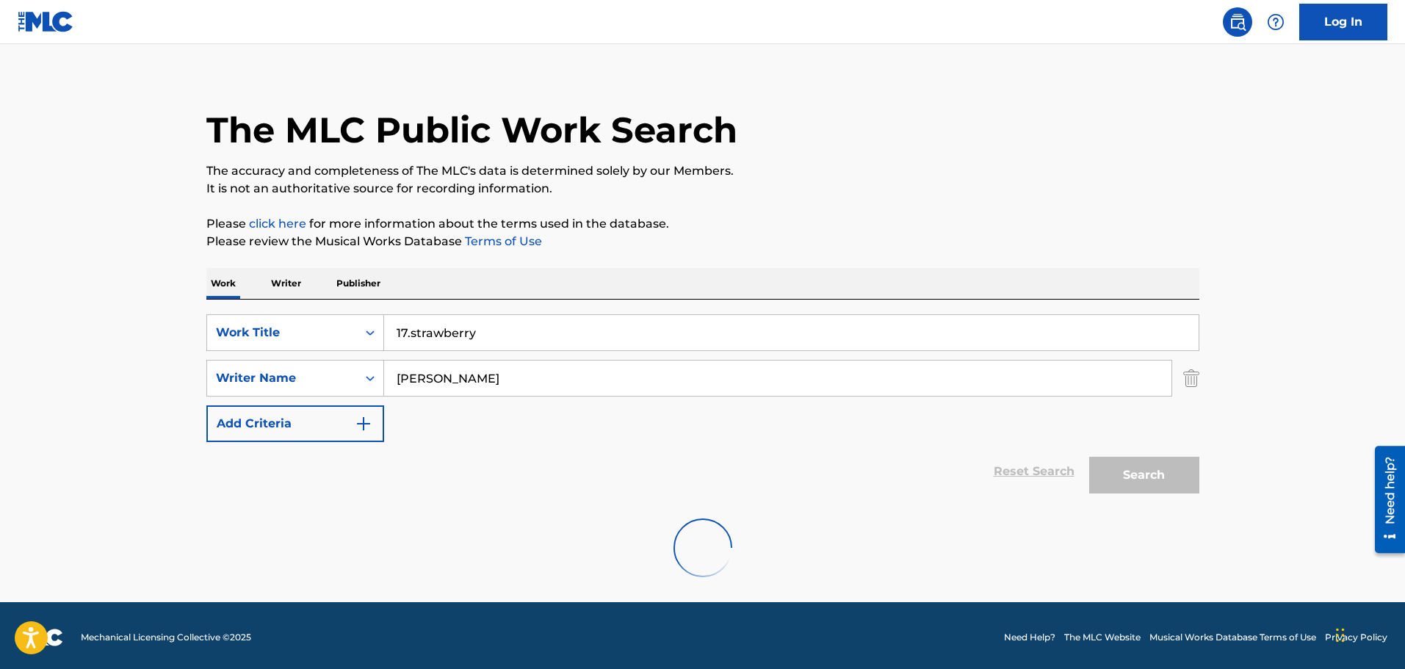
scroll to position [16, 0]
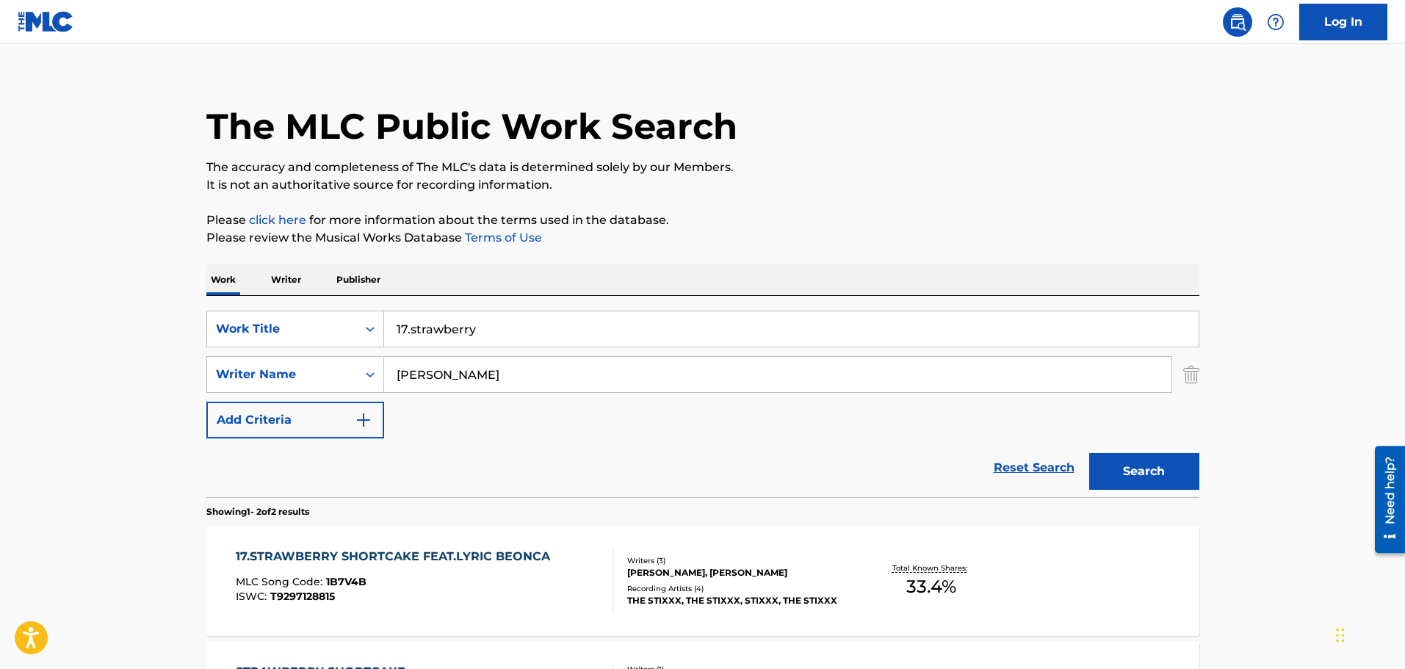
click at [618, 581] on div "Writers ( 3 ) [PERSON_NAME], [PERSON_NAME] Recording Artists ( 4 ) THE STIXXX, …" at bounding box center [731, 581] width 236 height 52
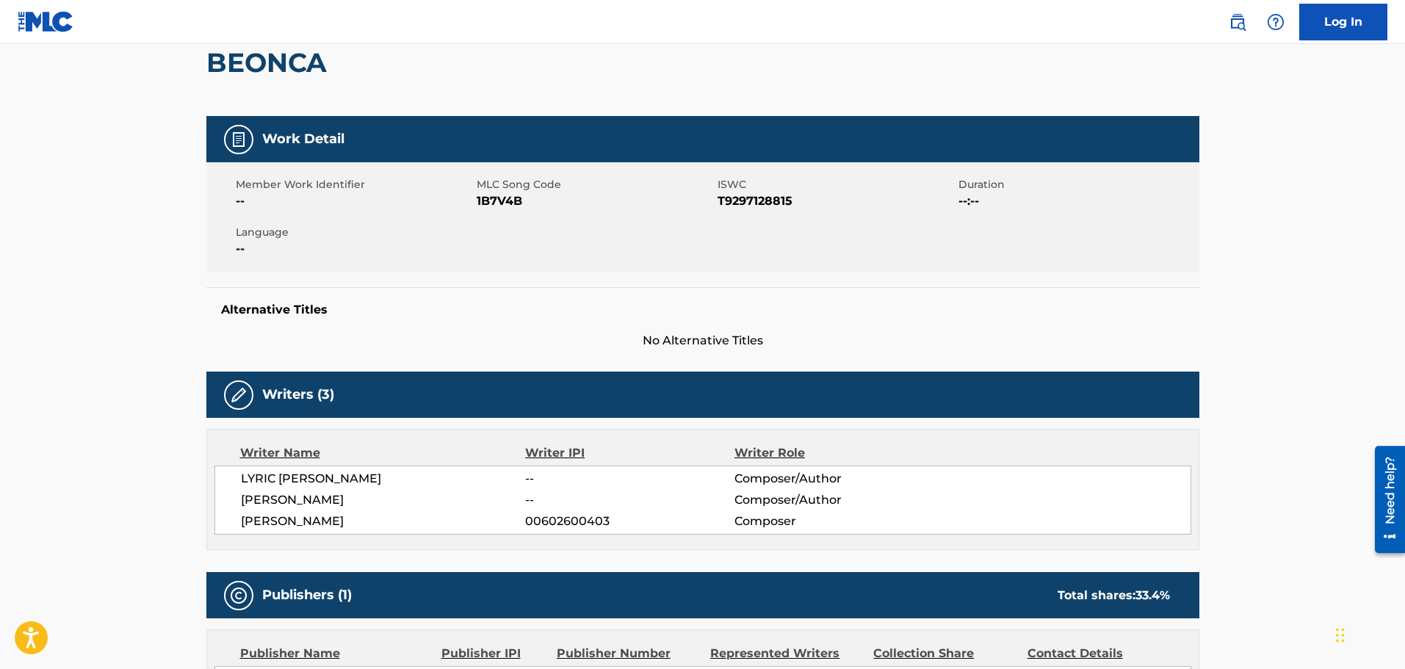
scroll to position [367, 0]
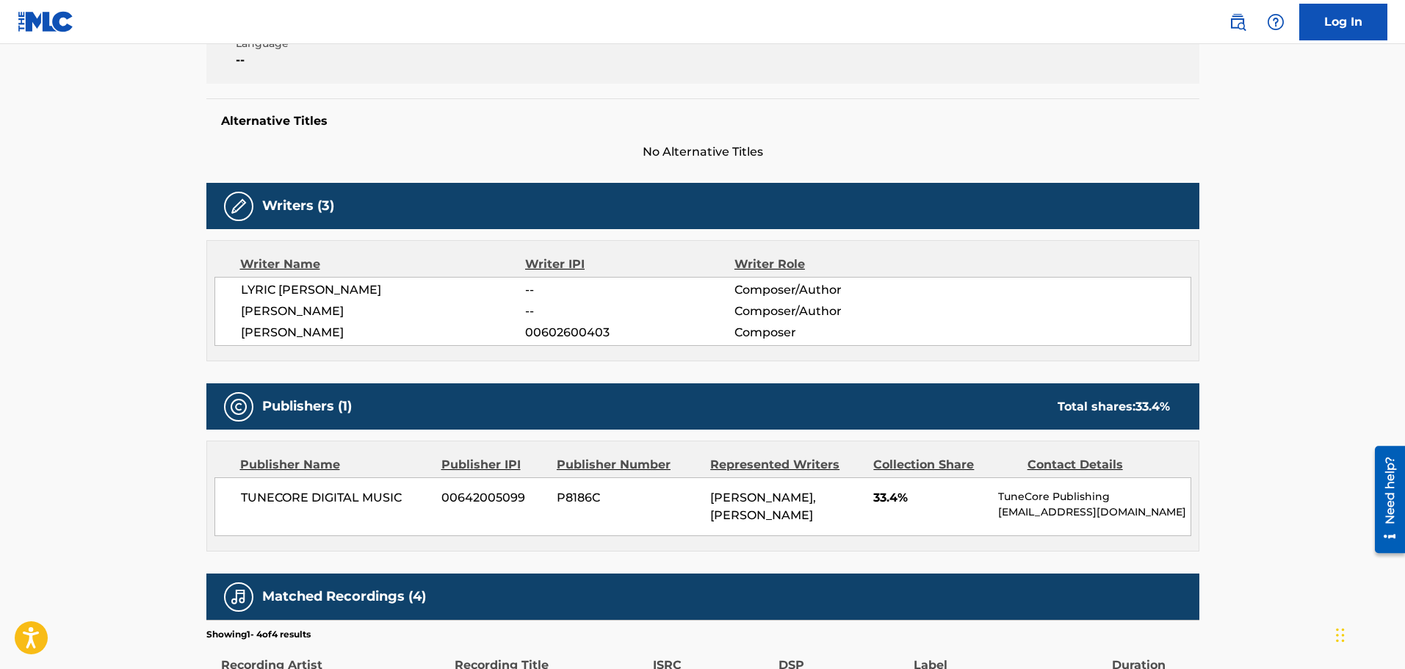
click at [405, 101] on div "Alternative Titles No Alternative Titles" at bounding box center [702, 129] width 993 height 62
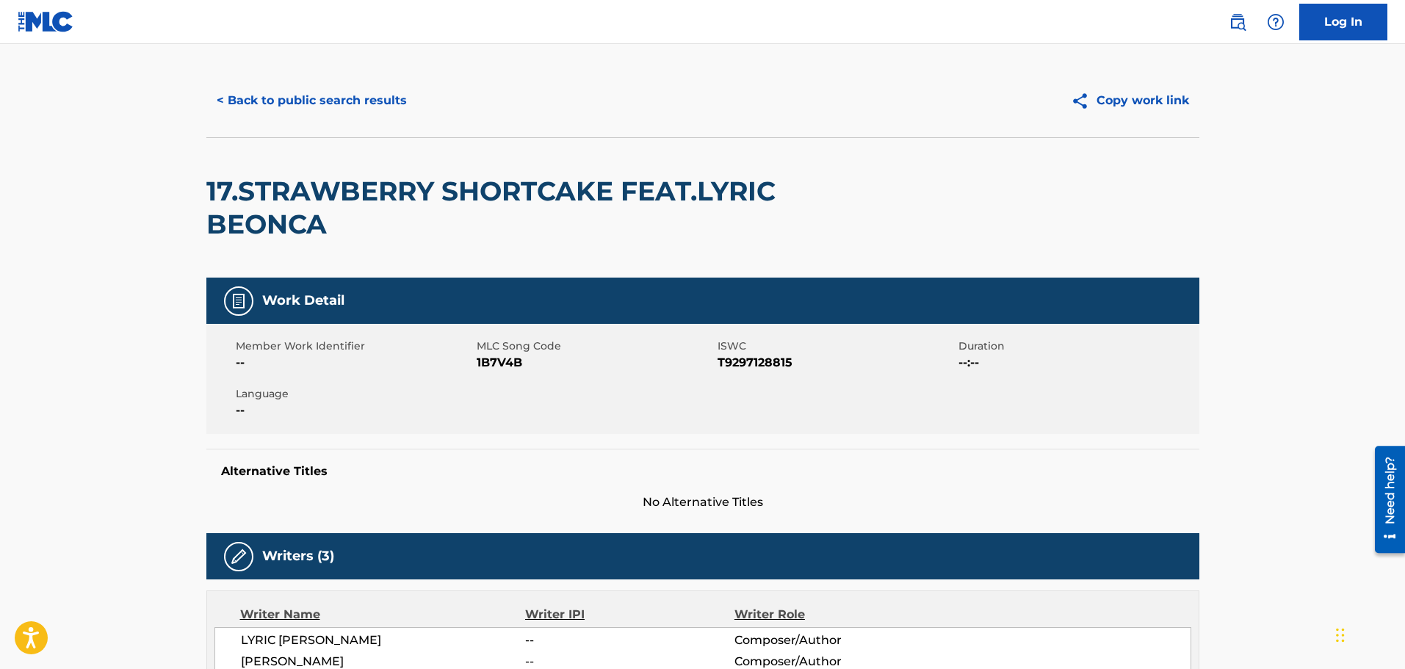
scroll to position [0, 0]
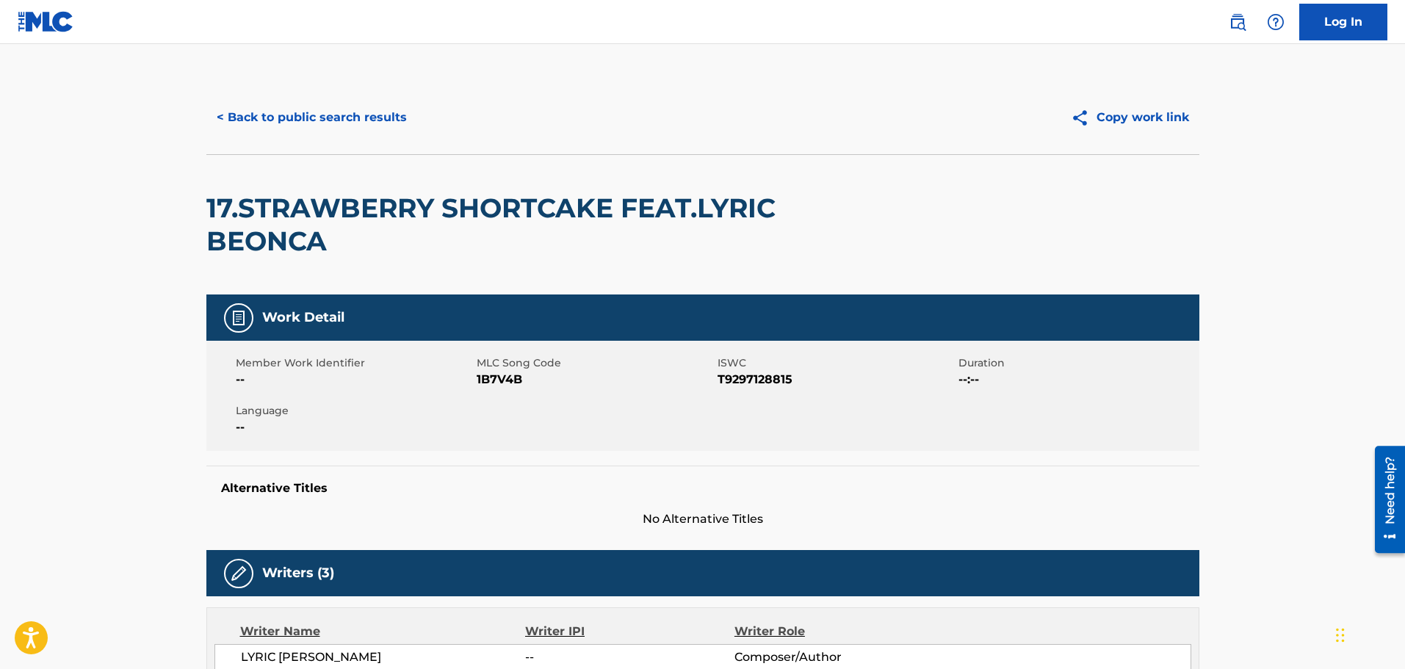
click at [332, 115] on button "< Back to public search results" at bounding box center [311, 117] width 211 height 37
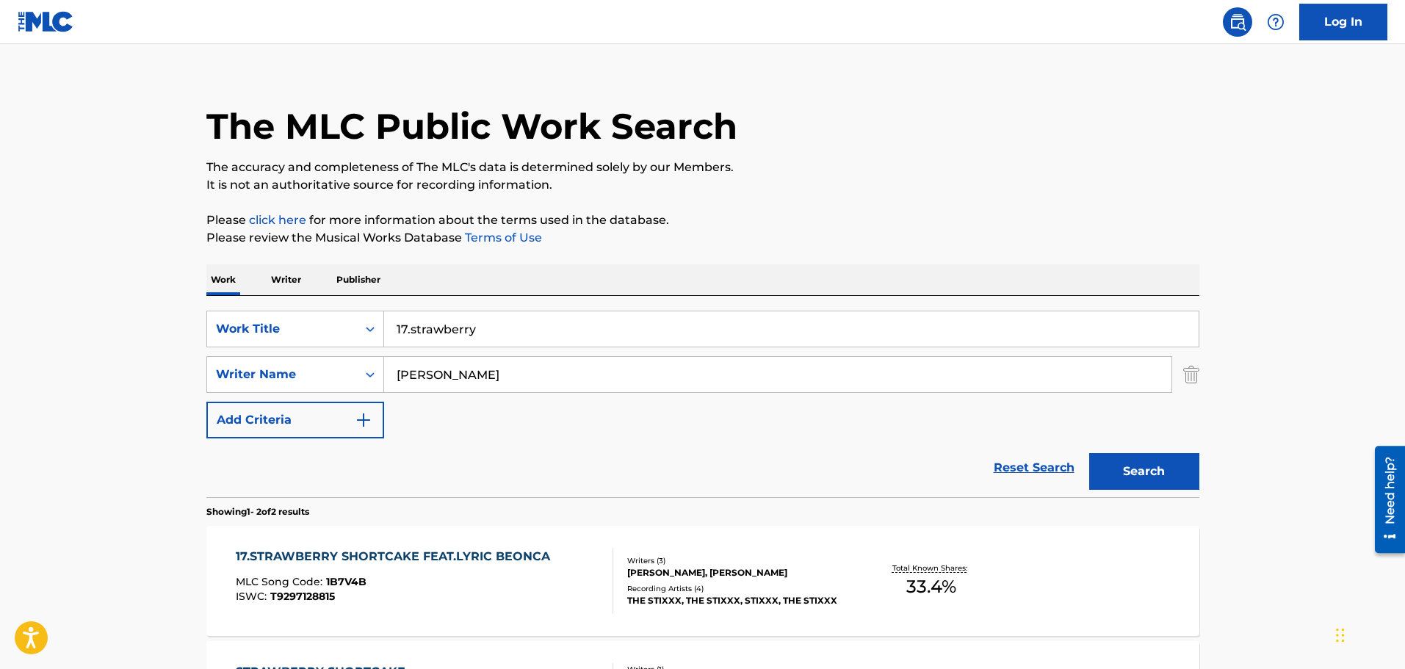
drag, startPoint x: 520, startPoint y: 324, endPoint x: 239, endPoint y: 288, distance: 282.9
click at [334, 312] on div "SearchWithCriteria49e1ed28-0457-49fe-a056-ce1f786fdee5 Work Title 17.strawberry" at bounding box center [702, 329] width 993 height 37
type input "18."
click at [1089, 453] on button "Search" at bounding box center [1144, 471] width 110 height 37
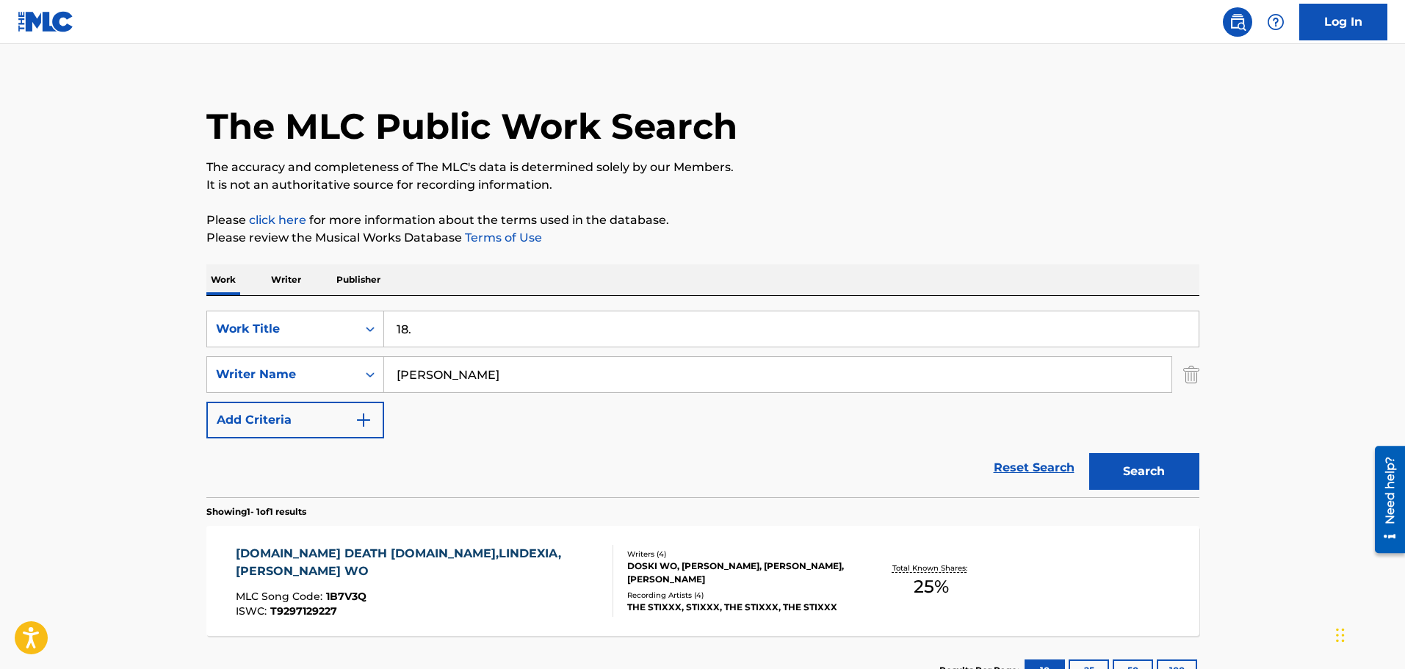
click at [473, 602] on div "[DOMAIN_NAME] DEATH [DOMAIN_NAME][PERSON_NAME],[PERSON_NAME],[PERSON_NAME] WO M…" at bounding box center [418, 581] width 365 height 72
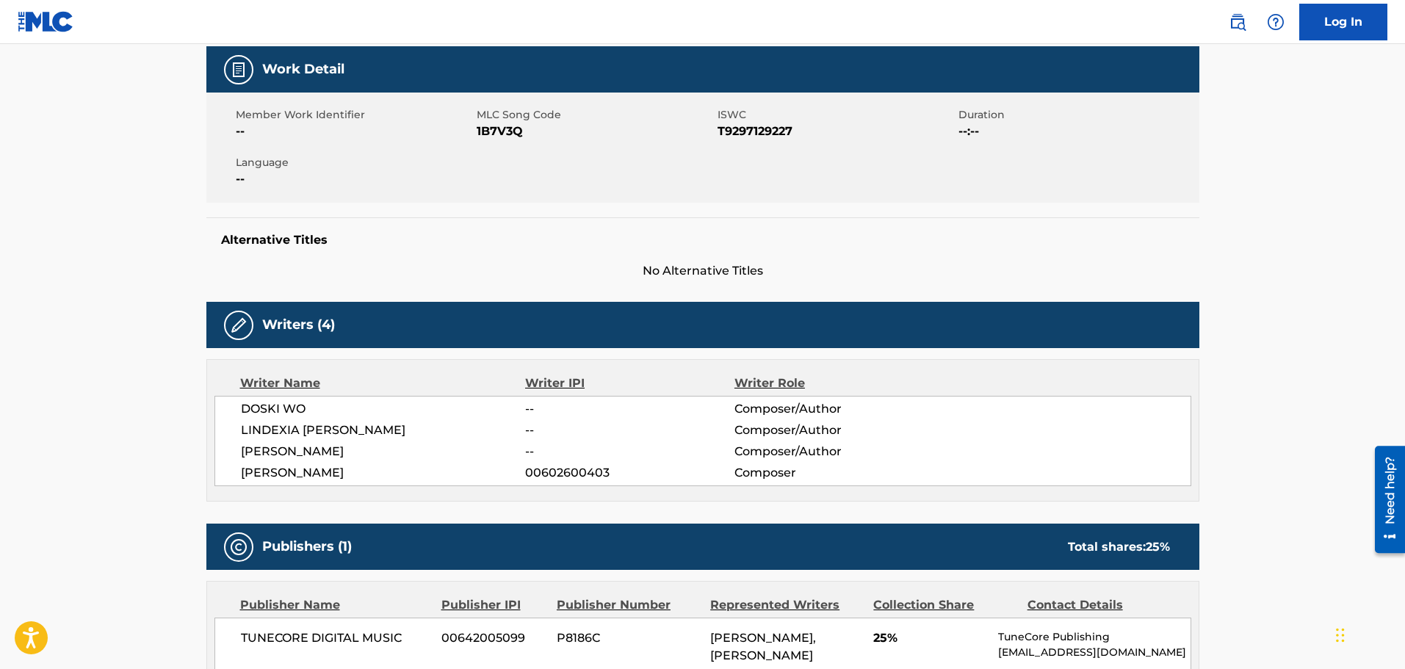
scroll to position [367, 0]
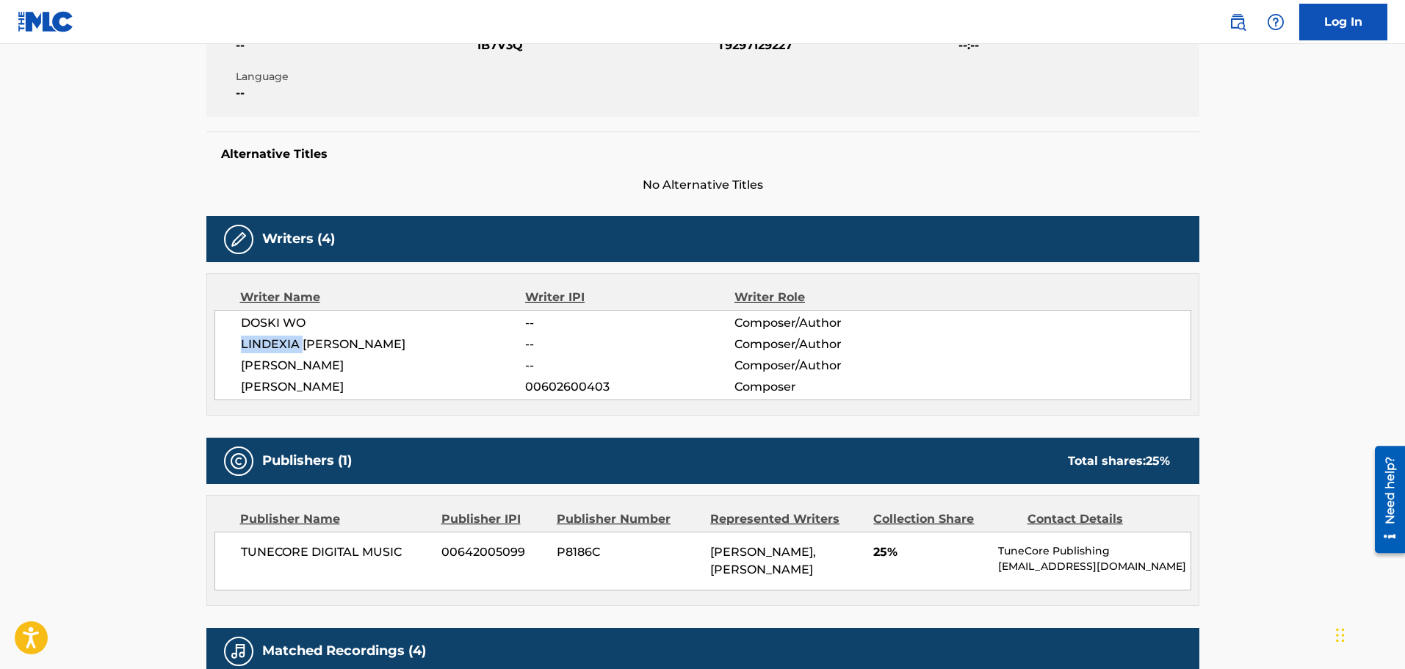
drag, startPoint x: 300, startPoint y: 314, endPoint x: 242, endPoint y: 314, distance: 58.8
click at [242, 336] on span "LINDEXIA [PERSON_NAME]" at bounding box center [383, 345] width 285 height 18
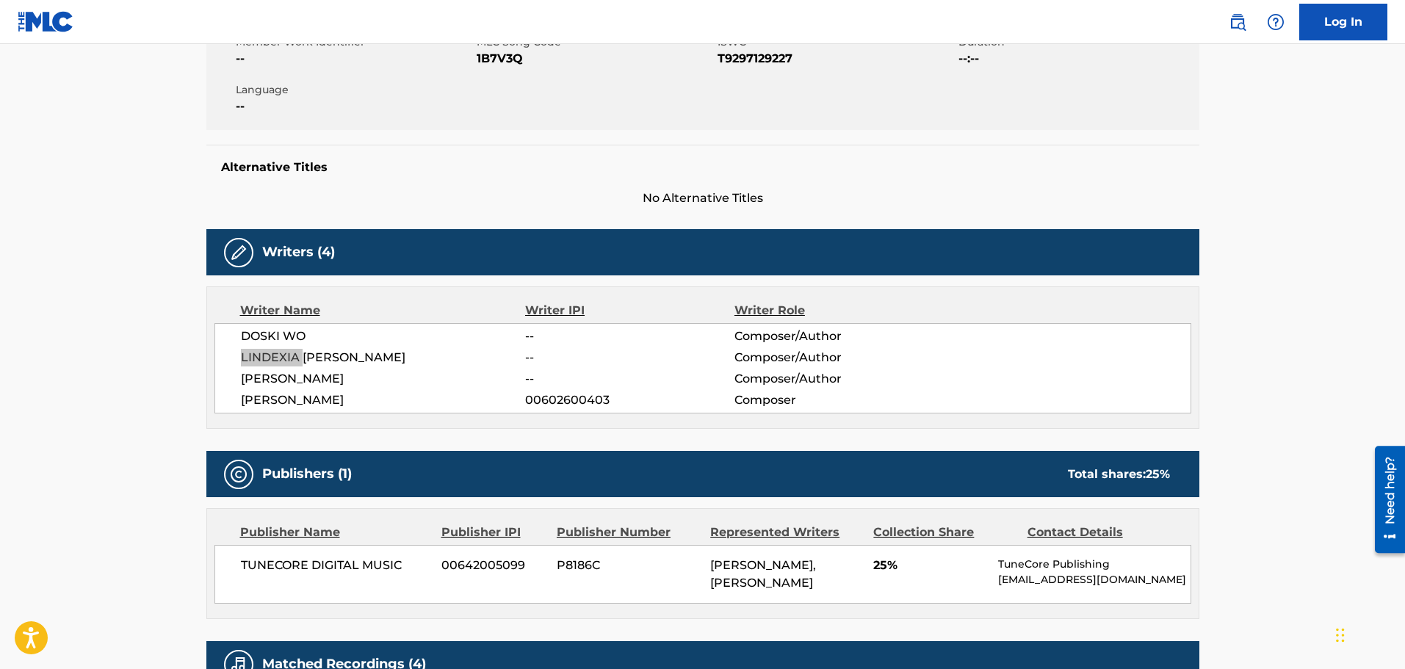
scroll to position [0, 0]
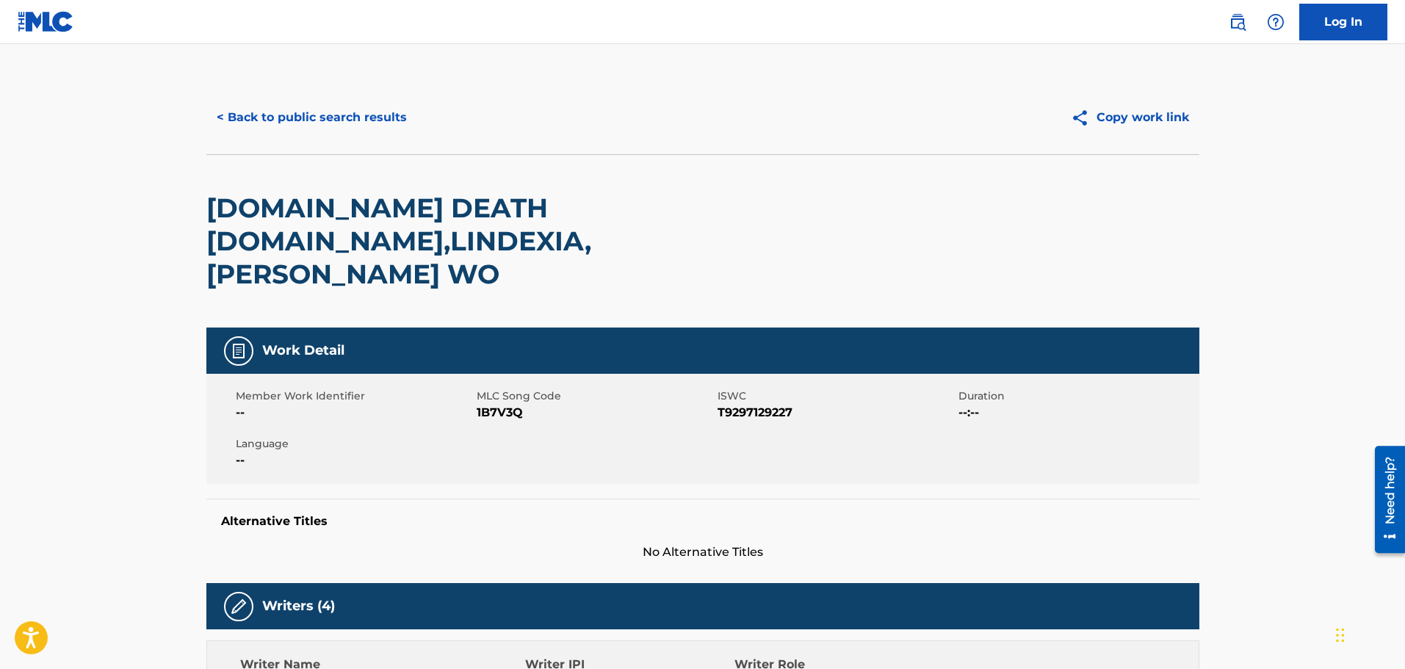
click at [340, 123] on button "< Back to public search results" at bounding box center [311, 117] width 211 height 37
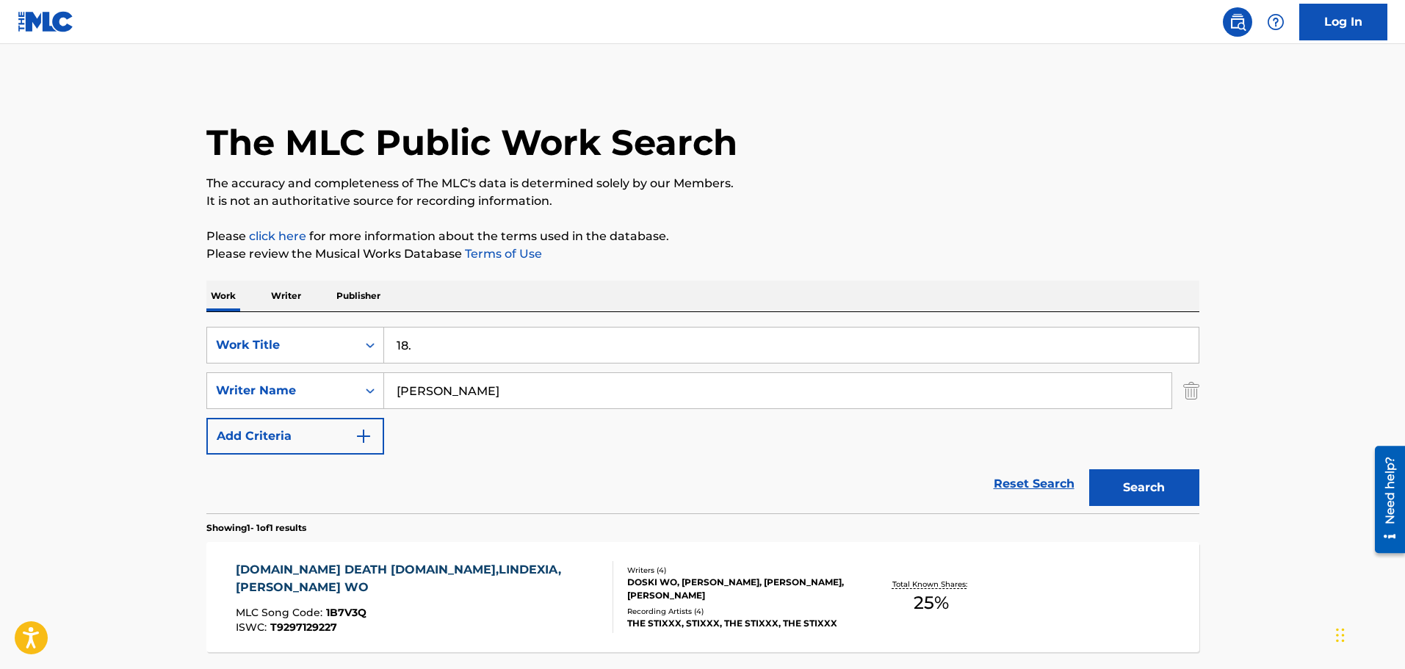
scroll to position [16, 0]
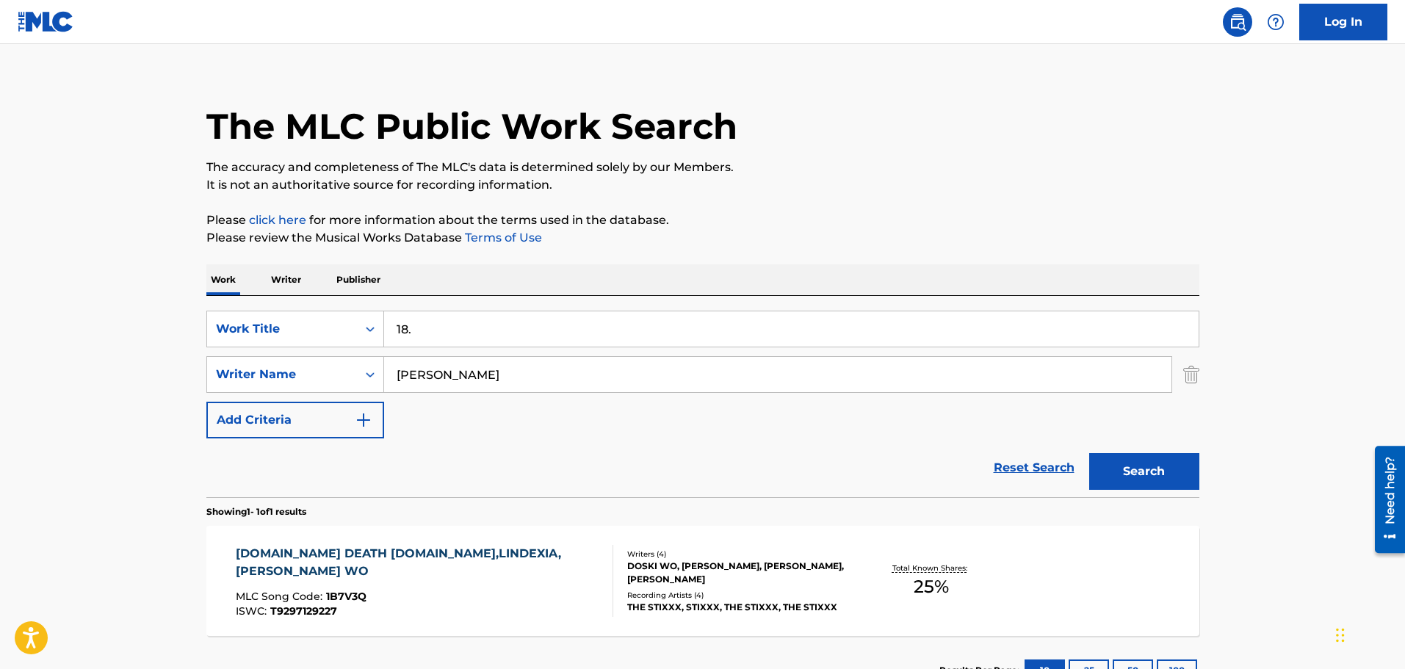
drag, startPoint x: 531, startPoint y: 303, endPoint x: 263, endPoint y: 300, distance: 268.2
click at [368, 306] on div "SearchWithCriteria49e1ed28-0457-49fe-a056-ce1f786fdee5 Work Title 18. SearchWit…" at bounding box center [702, 396] width 993 height 201
click at [567, 332] on input "18." at bounding box center [791, 328] width 815 height 35
drag, startPoint x: 510, startPoint y: 322, endPoint x: 362, endPoint y: 289, distance: 151.2
click at [405, 300] on div "SearchWithCriteria49e1ed28-0457-49fe-a056-ce1f786fdee5 Work Title 18. SearchWit…" at bounding box center [702, 396] width 993 height 201
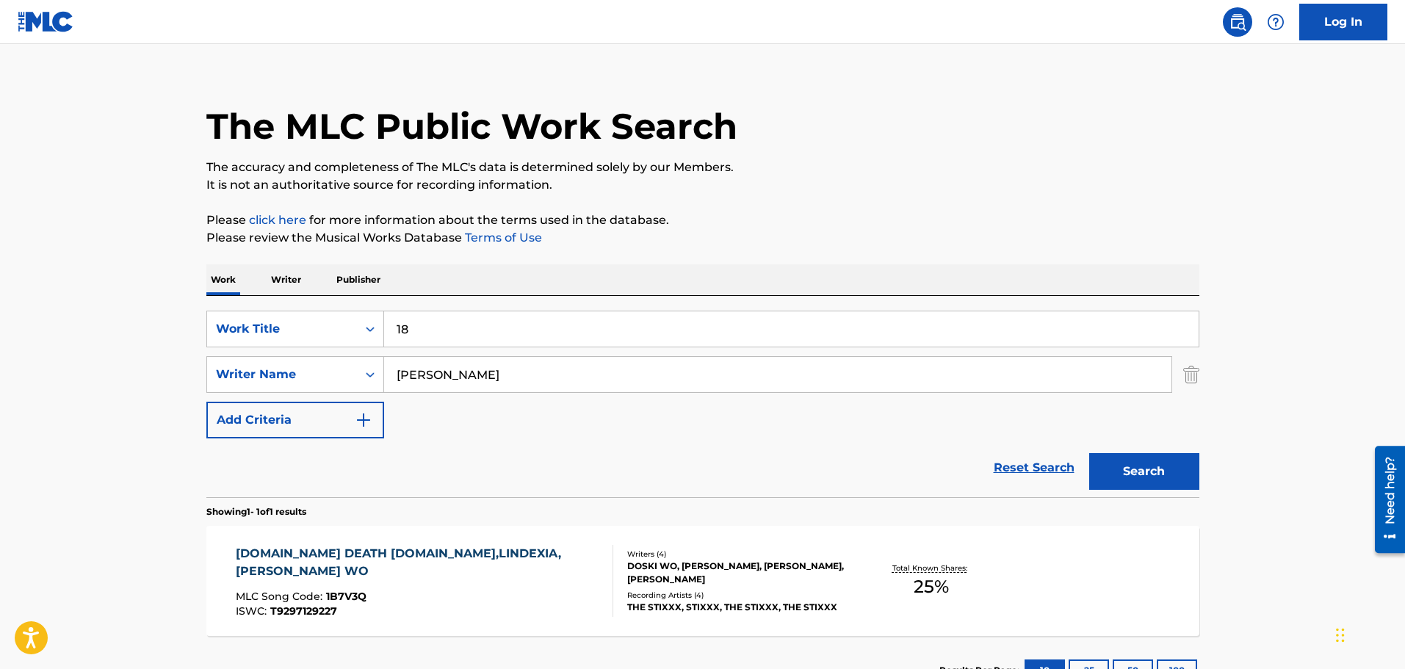
type input "1"
click at [1089, 453] on button "Search" at bounding box center [1144, 471] width 110 height 37
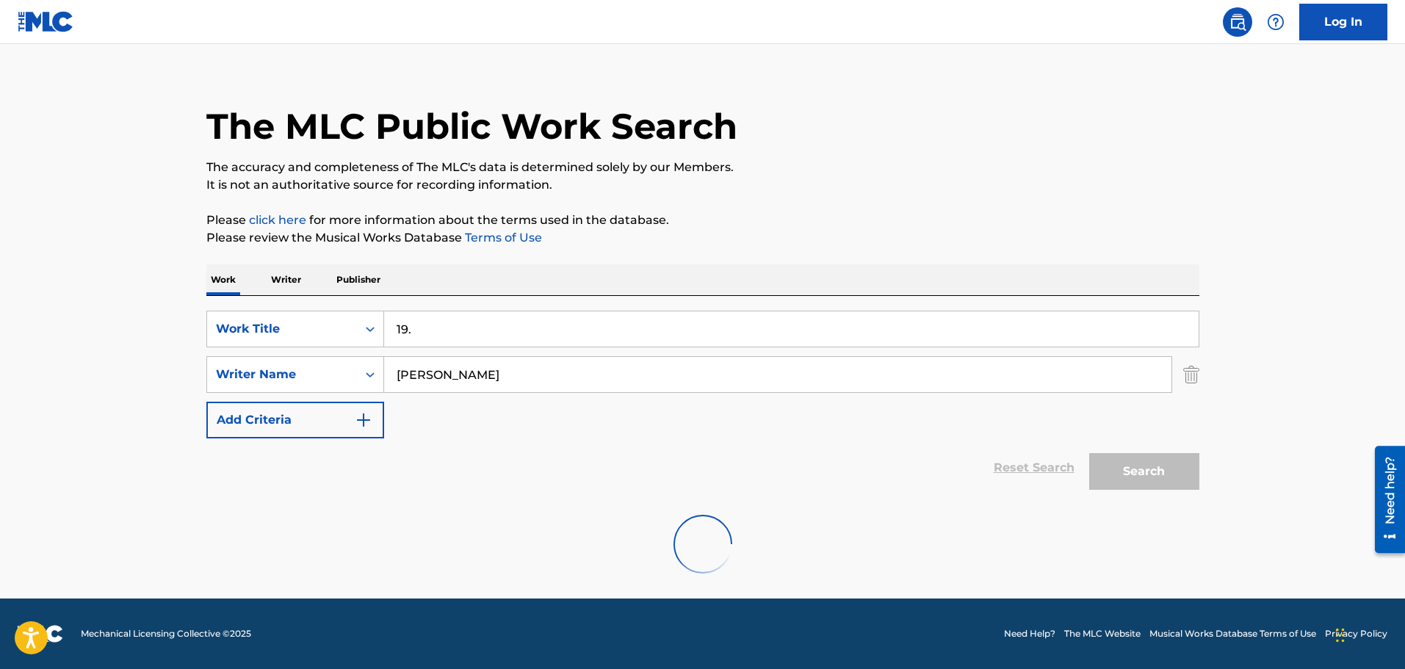
scroll to position [0, 0]
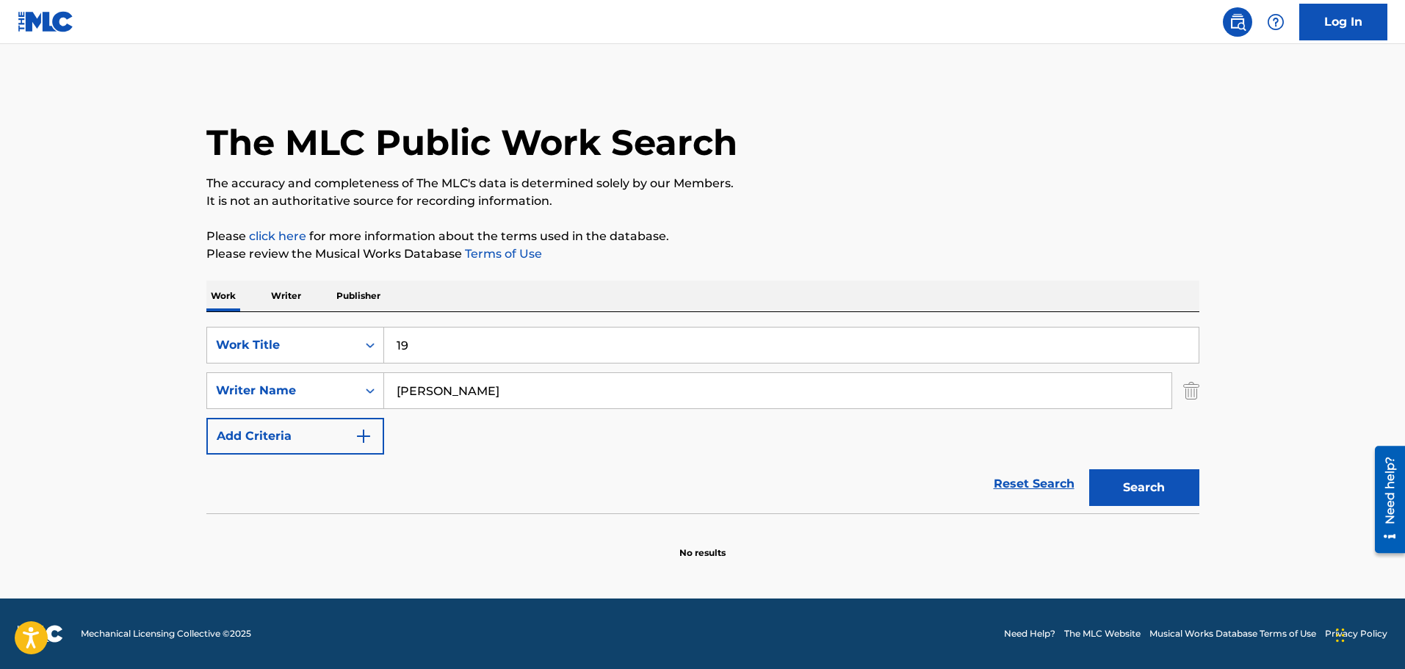
click at [1089, 469] on button "Search" at bounding box center [1144, 487] width 110 height 37
type input "1"
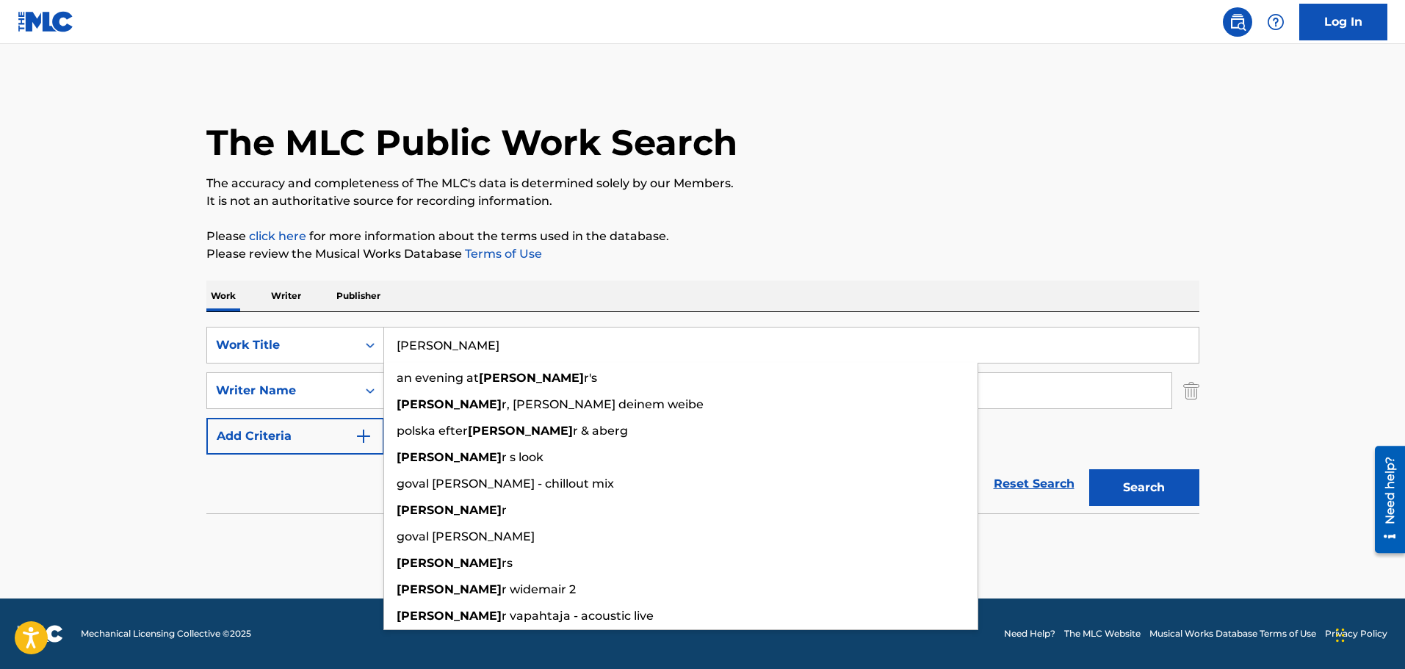
type input "[PERSON_NAME]"
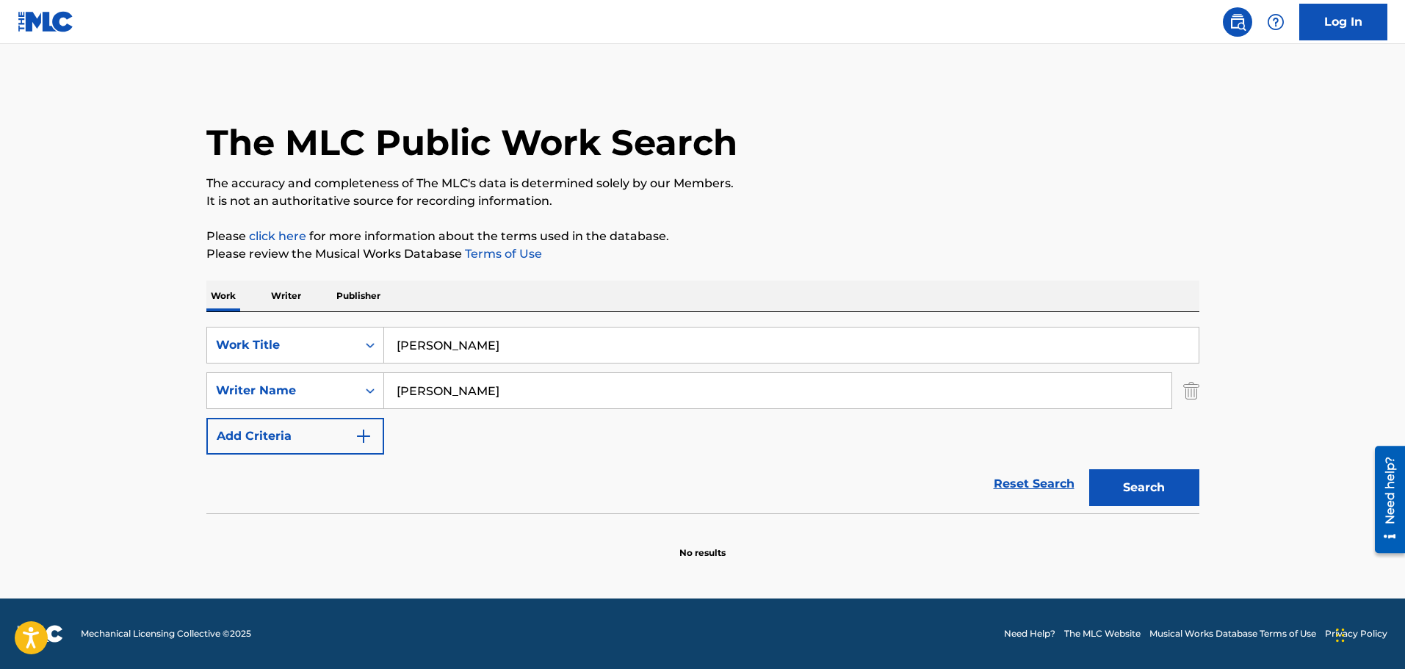
click at [1089, 469] on button "Search" at bounding box center [1144, 487] width 110 height 37
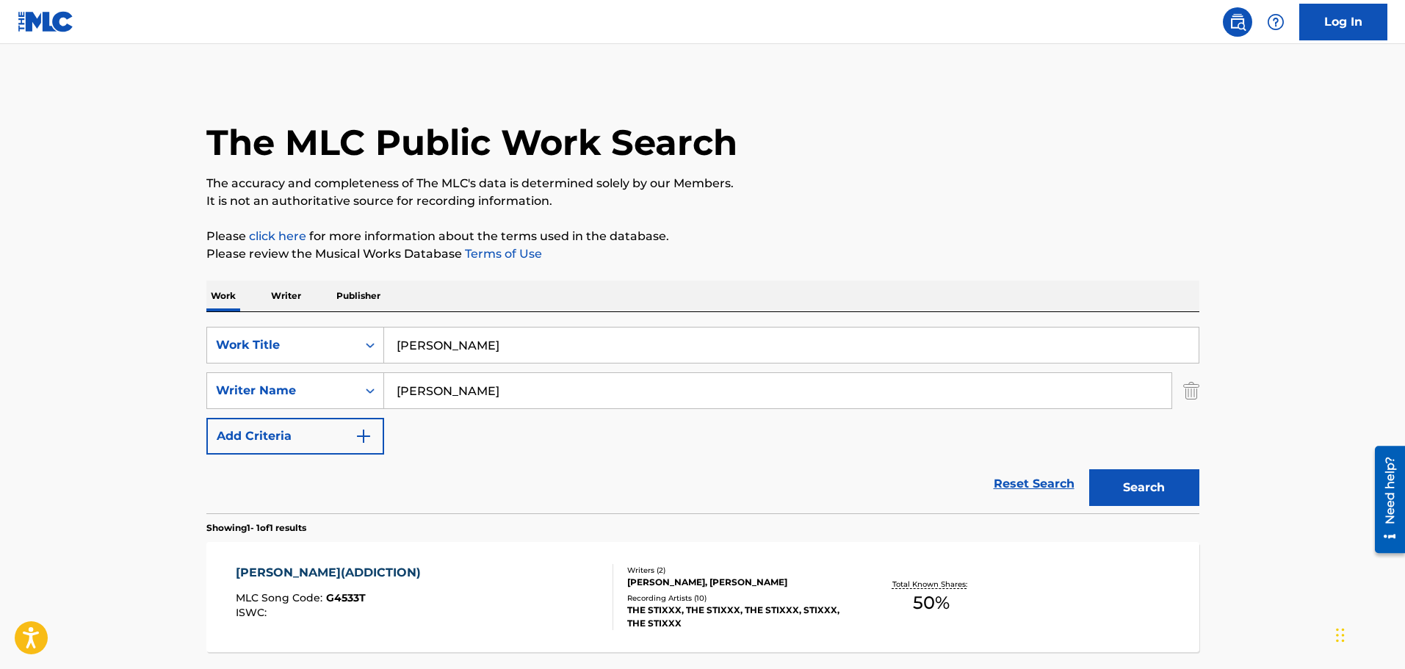
click at [475, 594] on div "[PERSON_NAME](ADDICTION) MLC Song Code : G4533T ISWC :" at bounding box center [425, 597] width 378 height 66
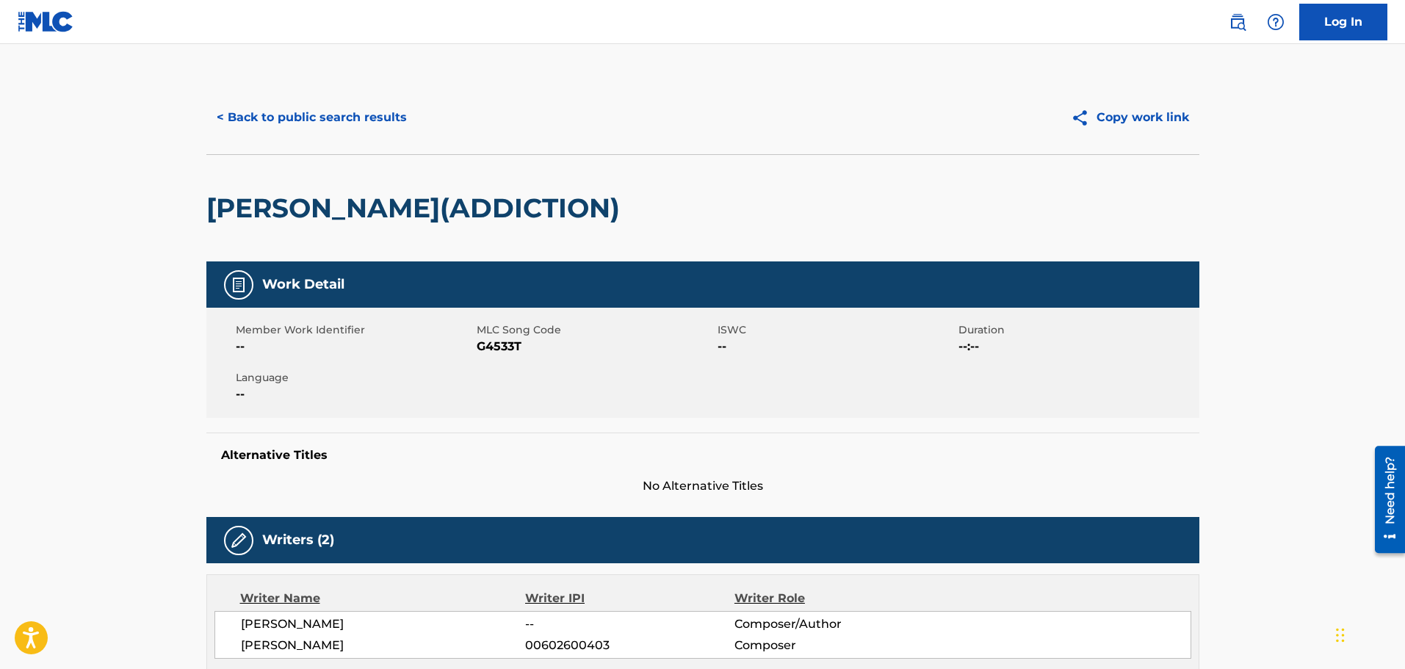
click at [323, 122] on button "< Back to public search results" at bounding box center [311, 117] width 211 height 37
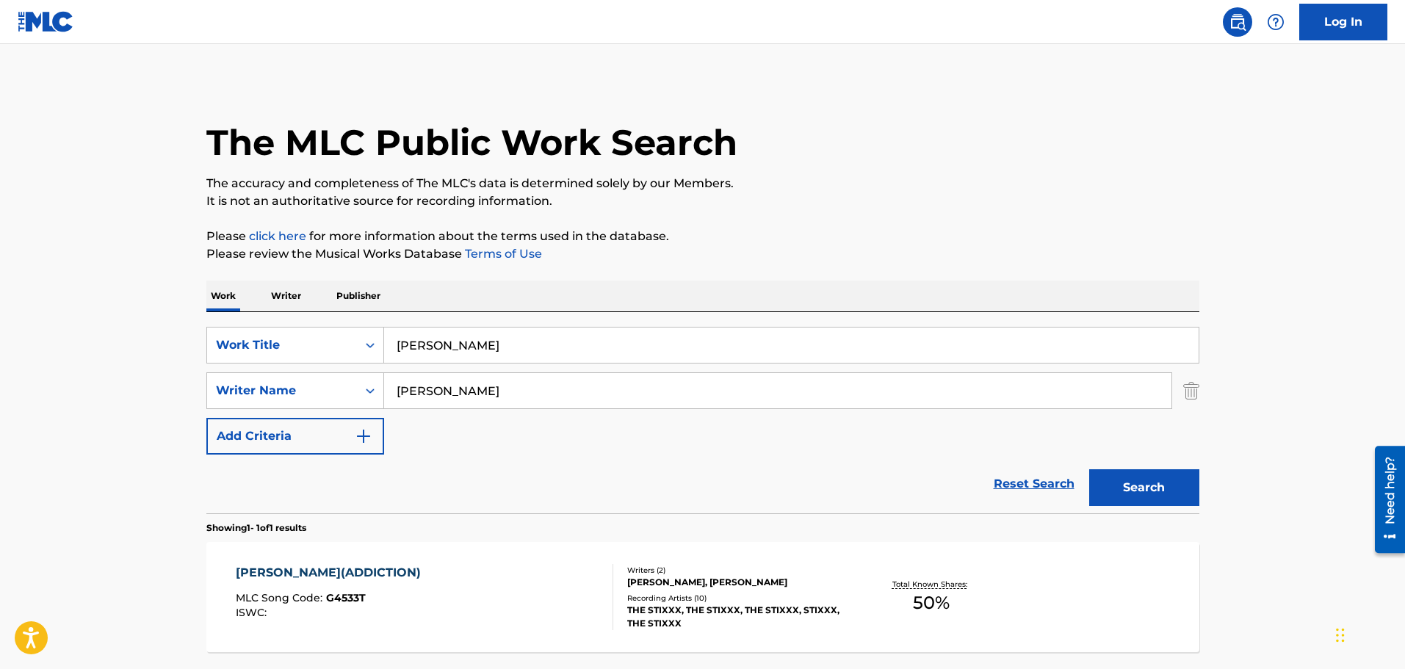
drag, startPoint x: 497, startPoint y: 354, endPoint x: 308, endPoint y: 321, distance: 191.7
click at [353, 332] on div "SearchWithCriteria49e1ed28-0457-49fe-a056-ce1f786fdee5 Work Title [PERSON_NAME]" at bounding box center [702, 345] width 993 height 37
type input "20"
click at [1089, 469] on button "Search" at bounding box center [1144, 487] width 110 height 37
click at [533, 597] on div "20.*BITCH YOU CRAZY FEAT.BRABO GATOR MLC Song Code : 2E1I8O ISWC : T9297128906" at bounding box center [425, 597] width 378 height 66
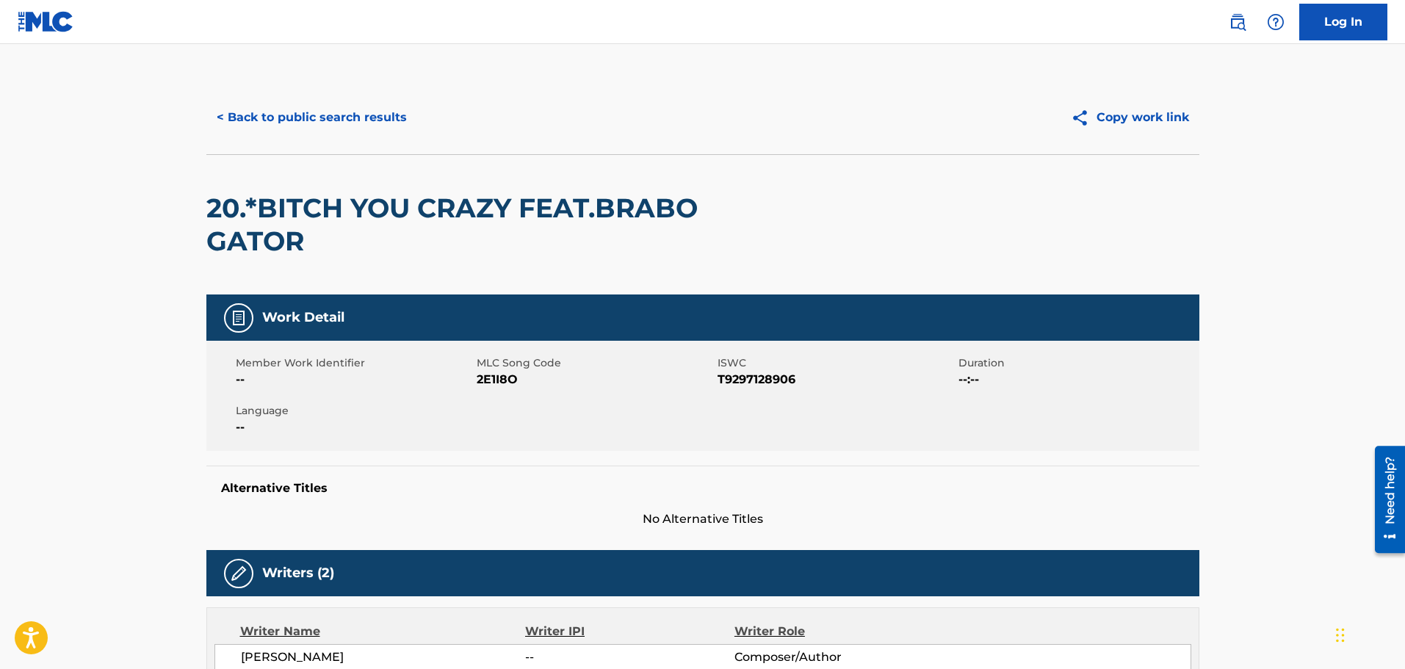
click at [362, 123] on button "< Back to public search results" at bounding box center [311, 117] width 211 height 37
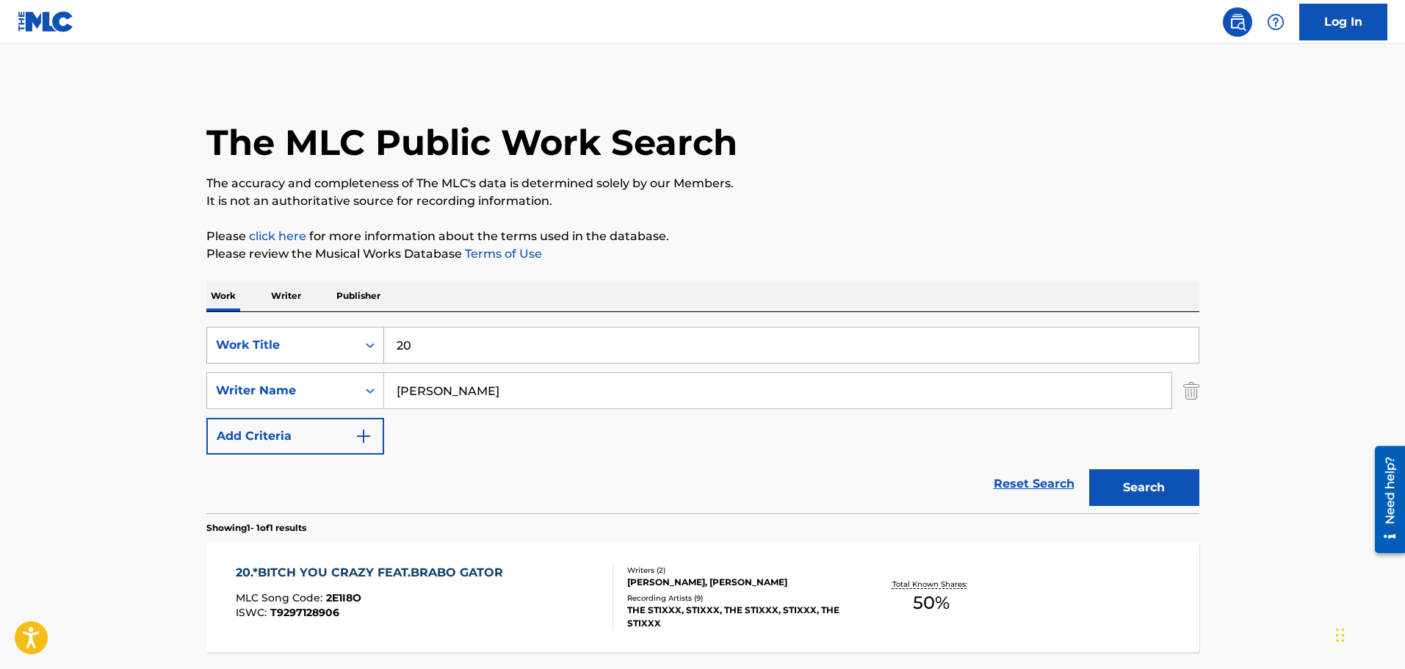
click at [360, 339] on div "SearchWithCriteria49e1ed28-0457-49fe-a056-ce1f786fdee5 Work Title 20" at bounding box center [702, 345] width 993 height 37
click at [1089, 469] on button "Search" at bounding box center [1144, 487] width 110 height 37
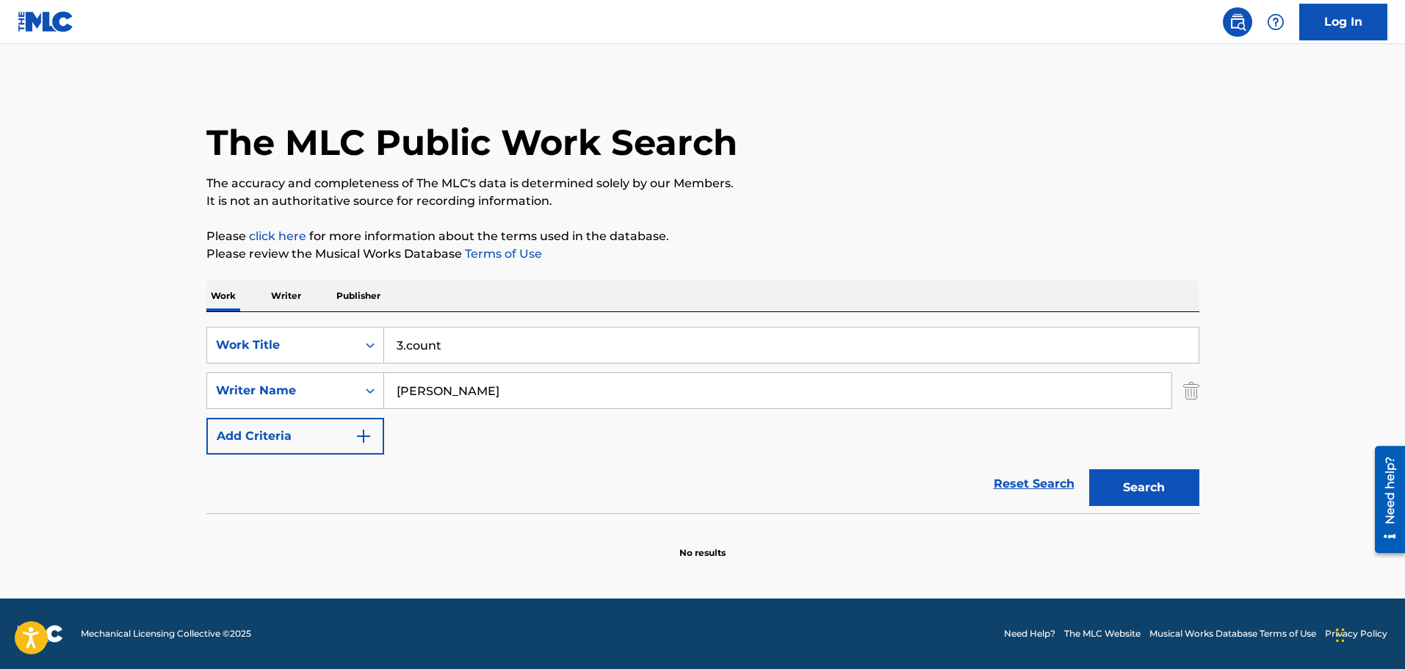
click at [458, 349] on input "3.count" at bounding box center [791, 345] width 815 height 35
click at [1089, 469] on button "Search" at bounding box center [1144, 487] width 110 height 37
type input "3"
click at [1089, 469] on button "Search" at bounding box center [1144, 487] width 110 height 37
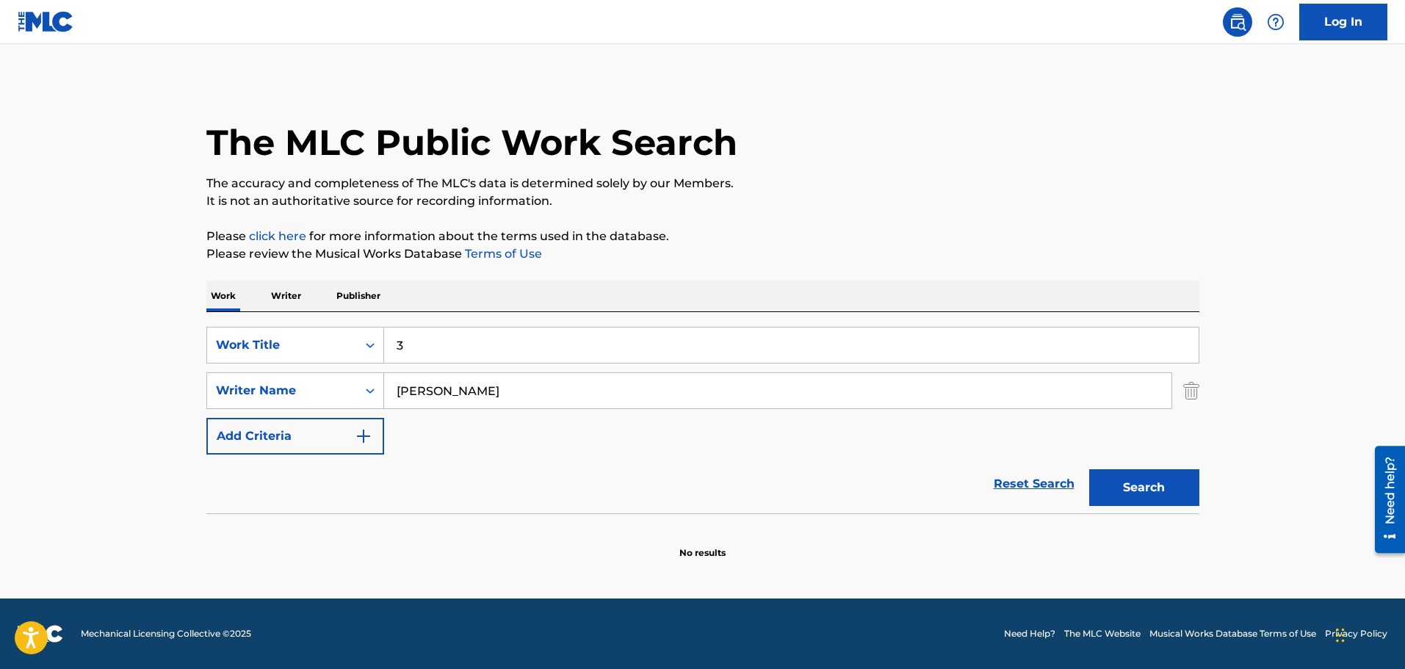
click at [1089, 469] on button "Search" at bounding box center [1144, 487] width 110 height 37
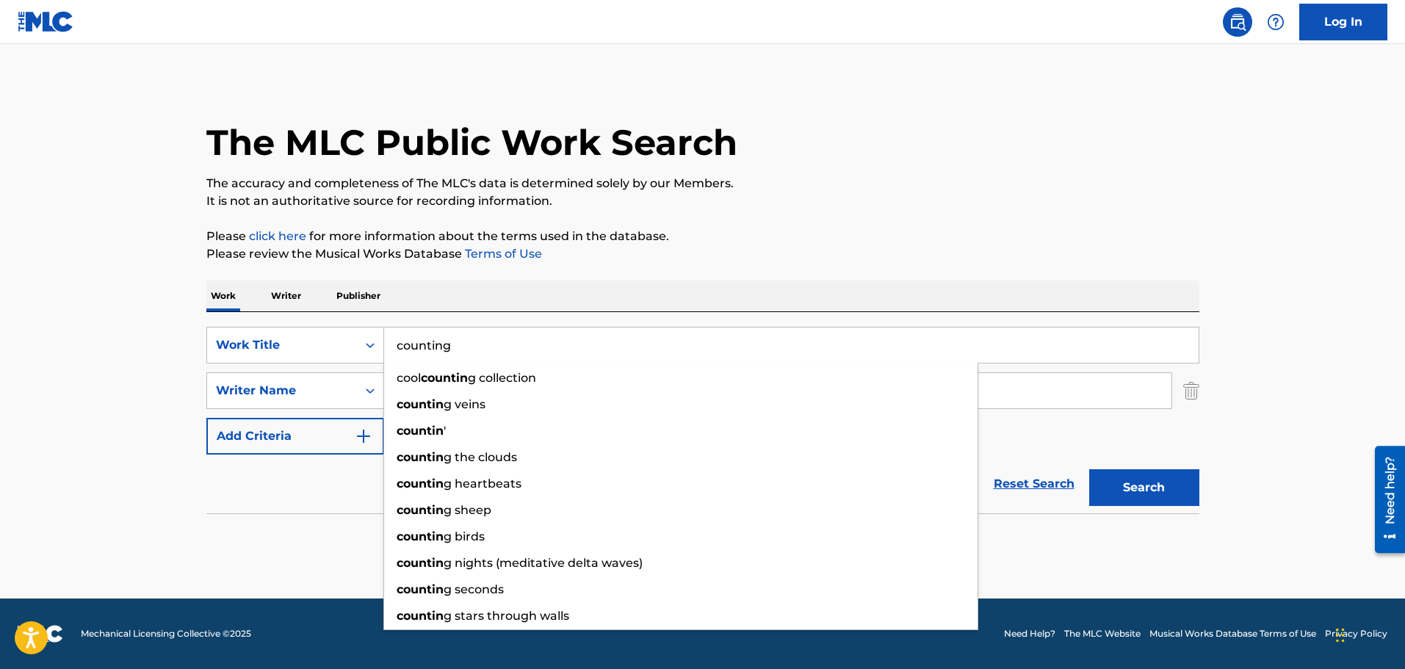
type input "counting"
click at [1089, 469] on button "Search" at bounding box center [1144, 487] width 110 height 37
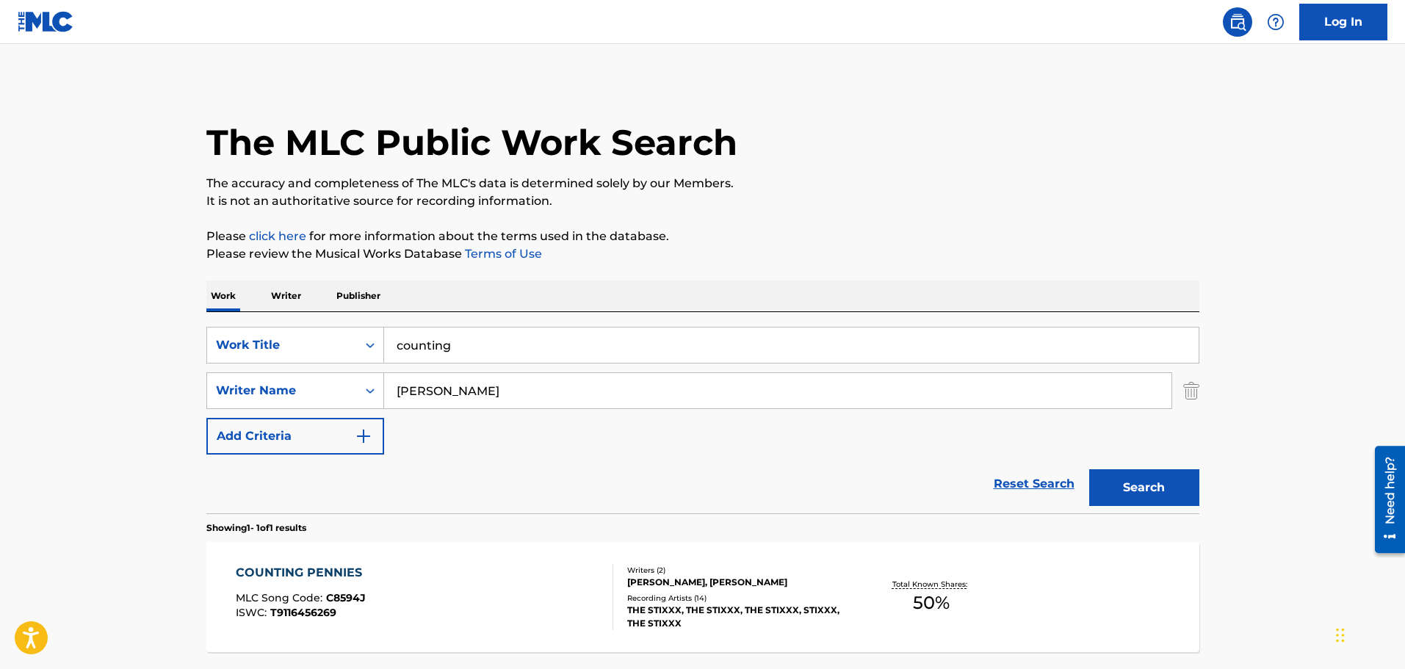
click at [486, 559] on div "COUNTING PENNIES MLC Song Code : C8594J ISWC : T9116456269 Writers ( 2 ) [PERSO…" at bounding box center [702, 597] width 993 height 110
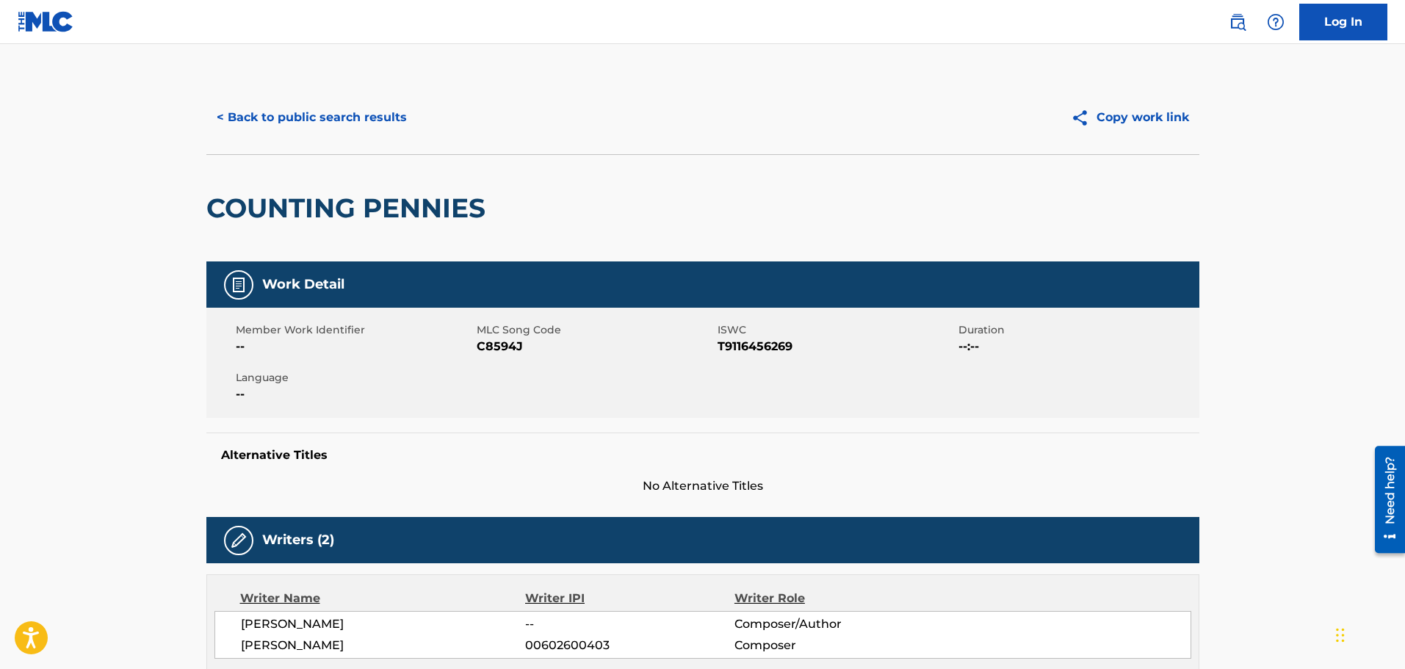
click at [360, 120] on button "< Back to public search results" at bounding box center [311, 117] width 211 height 37
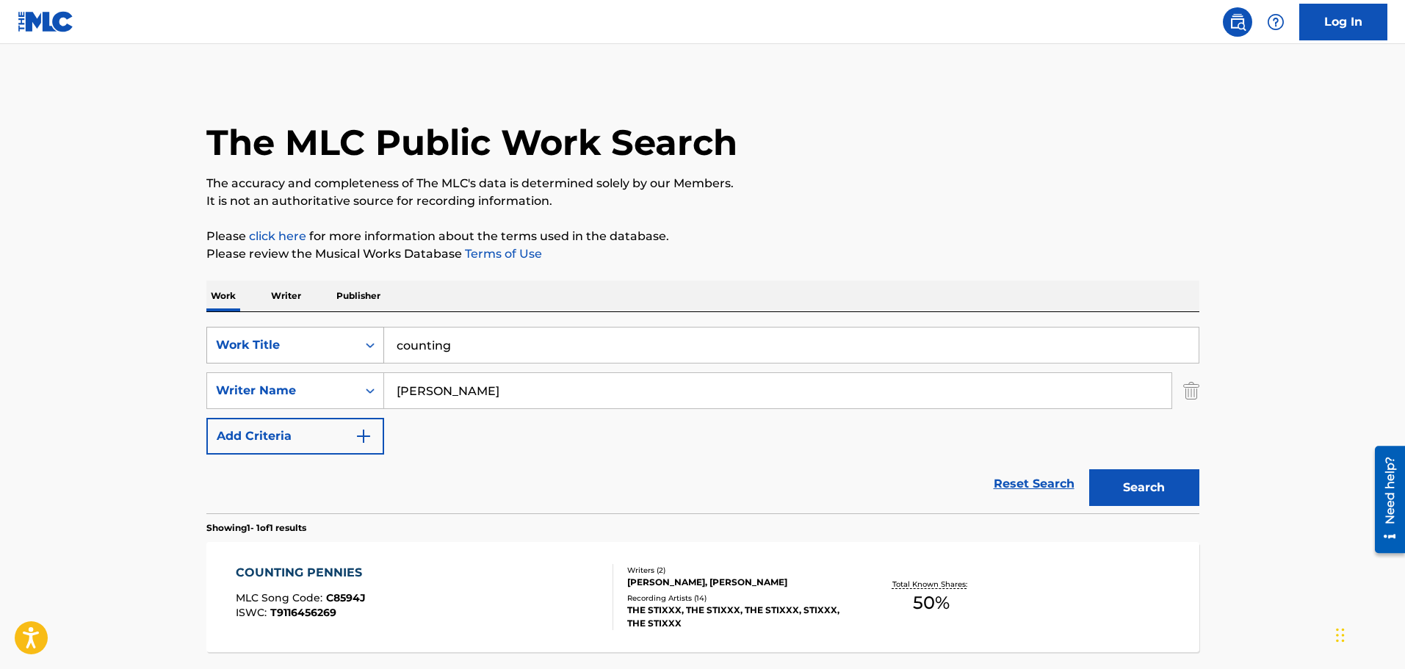
drag, startPoint x: 495, startPoint y: 336, endPoint x: 350, endPoint y: 328, distance: 145.7
click at [376, 334] on div "SearchWithCriteria49e1ed28-0457-49fe-a056-ce1f786fdee5 Work Title counting" at bounding box center [702, 345] width 993 height 37
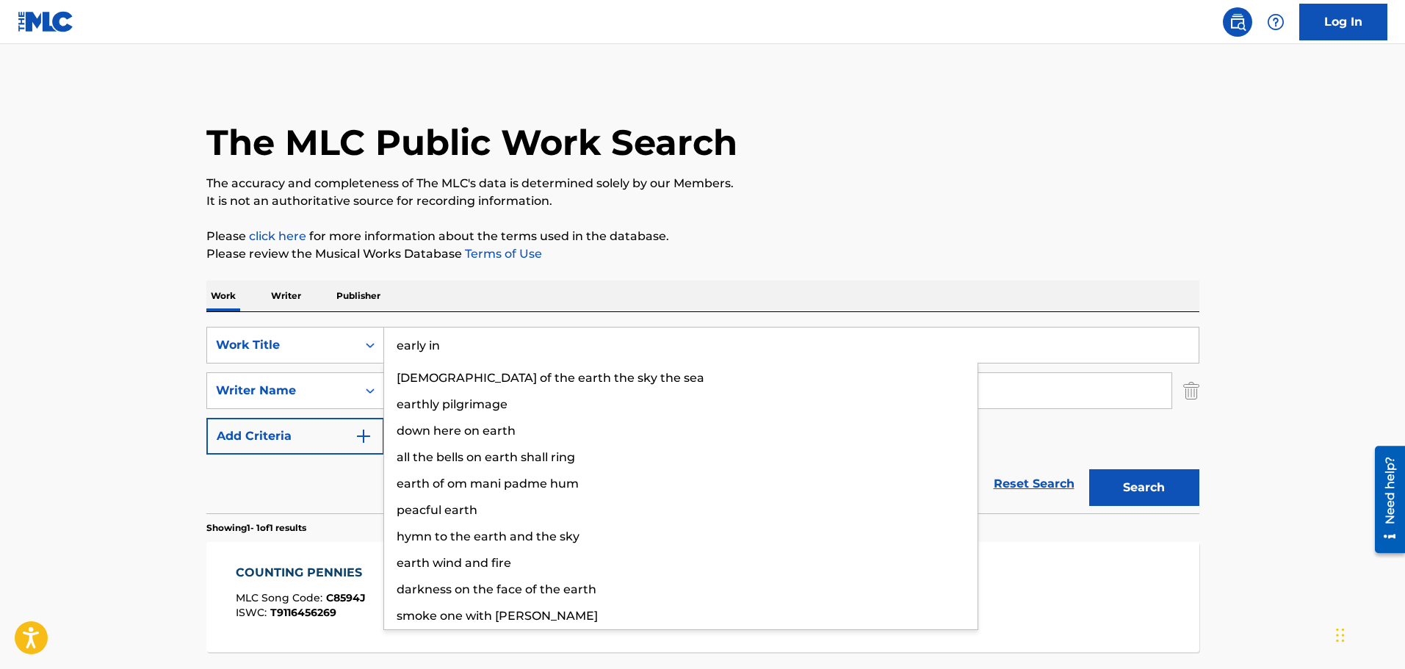
type input "early in"
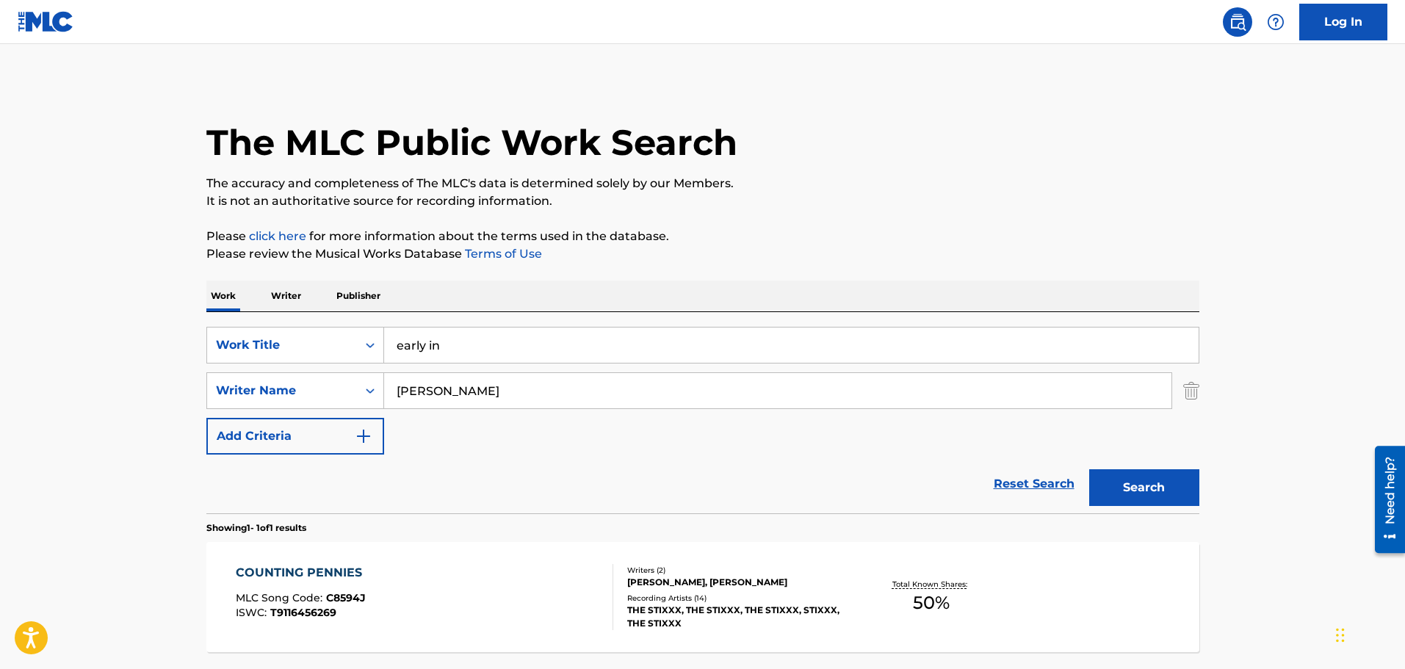
click at [1089, 469] on button "Search" at bounding box center [1144, 487] width 110 height 37
click at [450, 576] on div "EARLY IN THE MORNING MLC Song Code : E5215K ISWC :" at bounding box center [425, 597] width 378 height 66
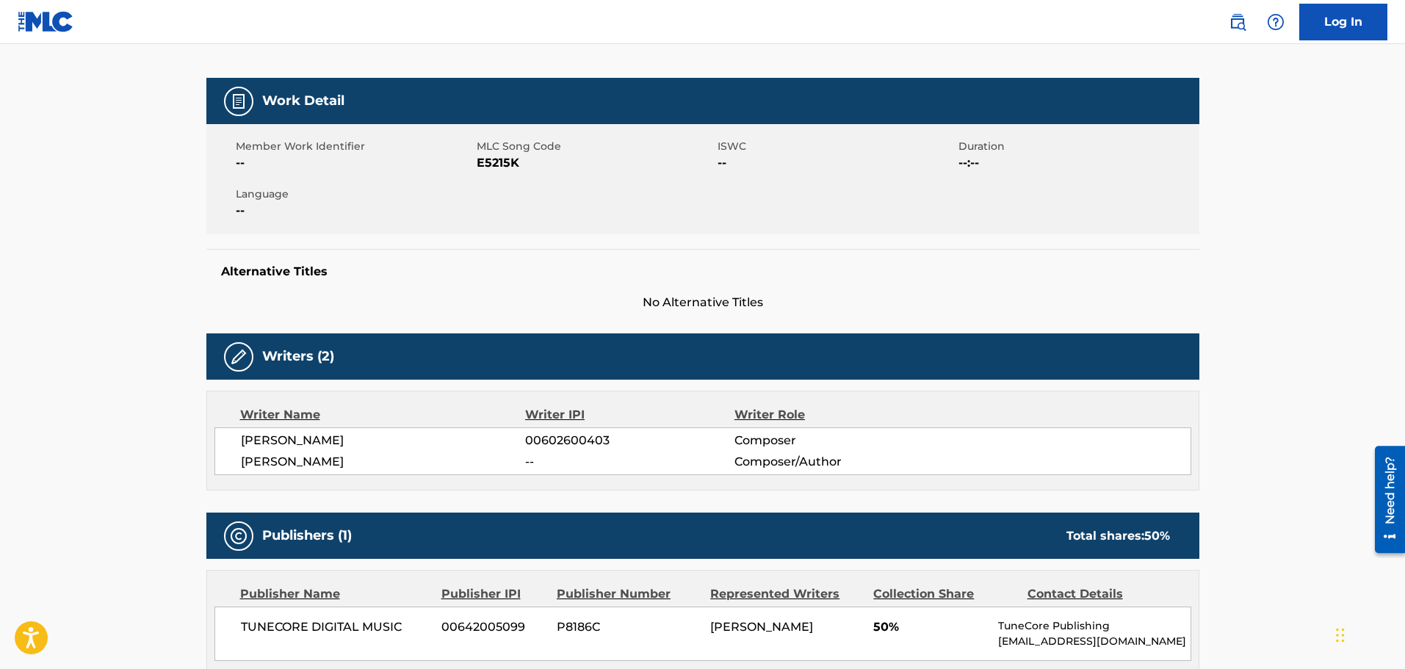
scroll to position [294, 0]
